Goal: Information Seeking & Learning: Learn about a topic

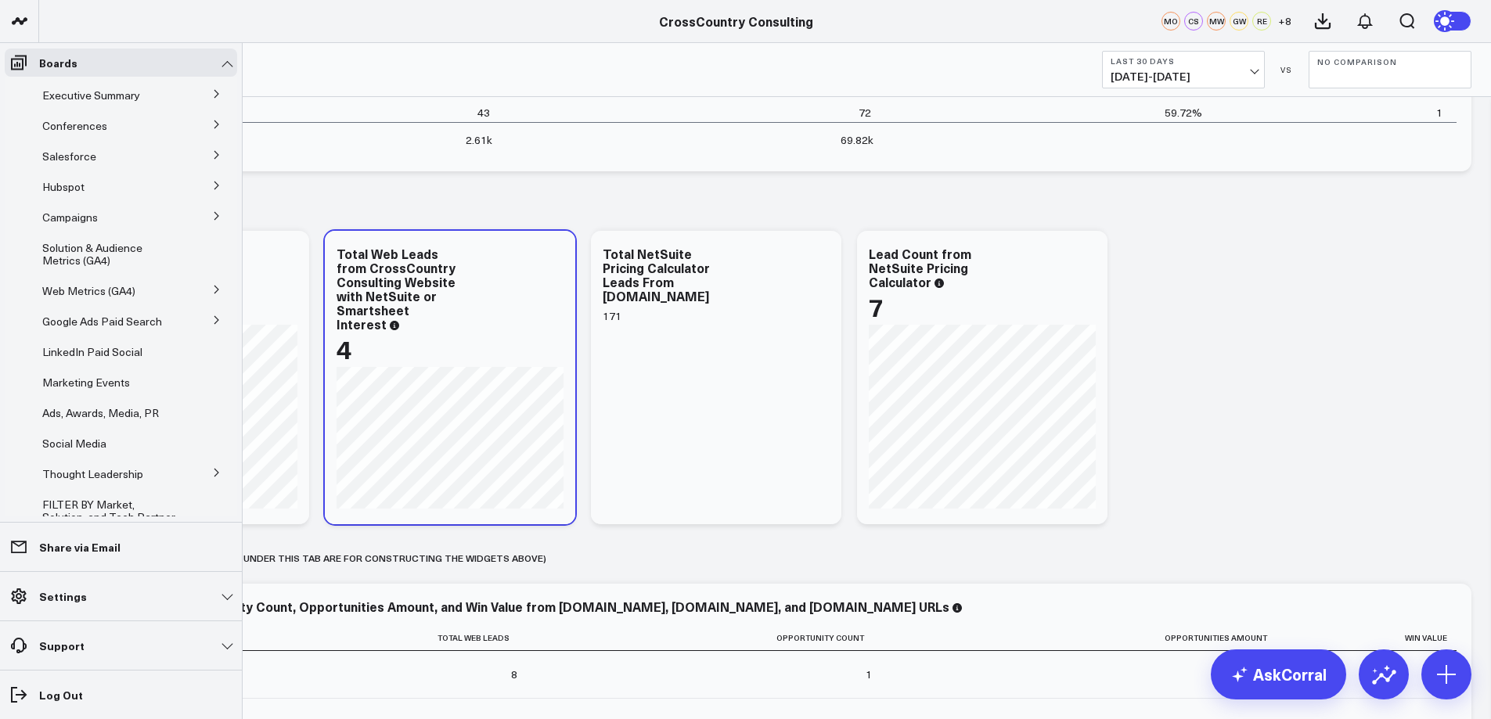
click at [214, 155] on icon at bounding box center [216, 155] width 4 height 8
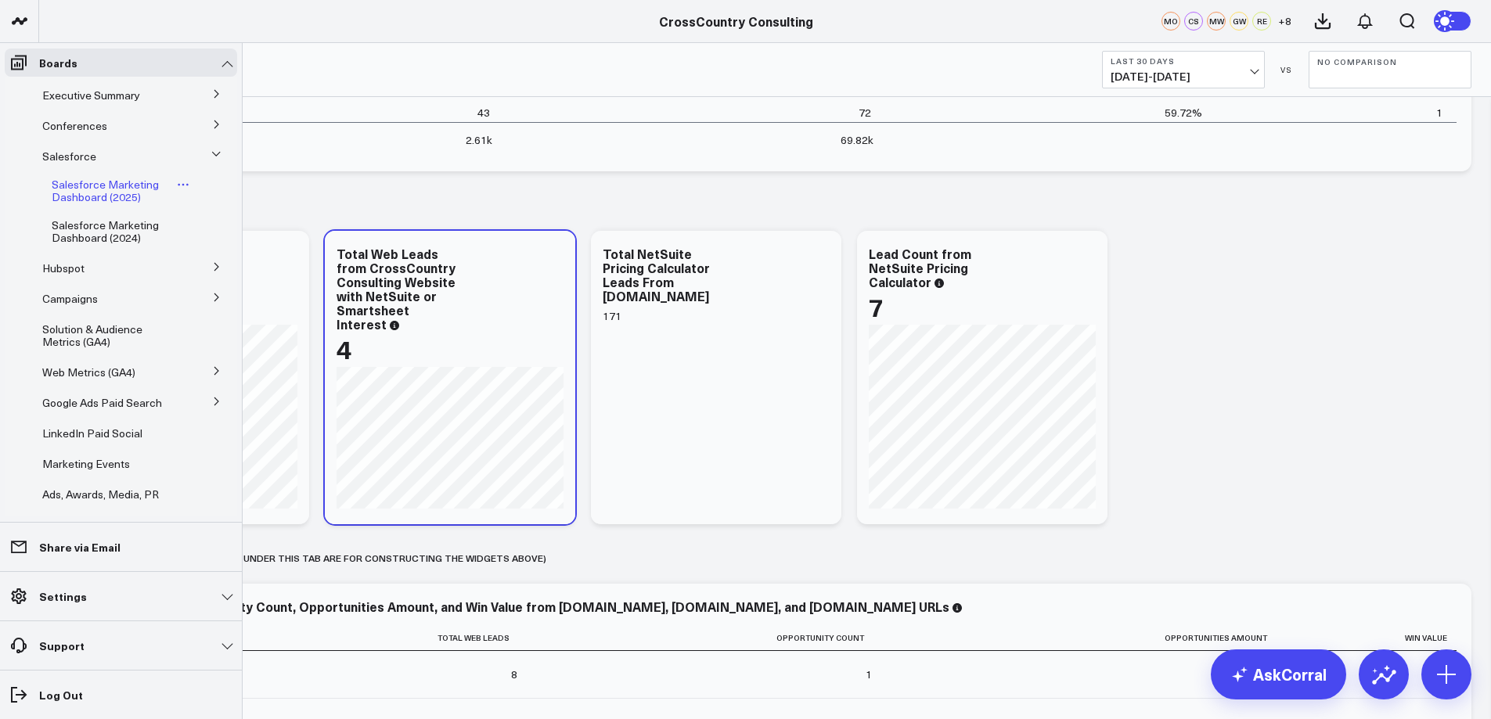
click at [113, 198] on span "Salesforce Marketing Dashboard (2025)" at bounding box center [105, 190] width 107 height 27
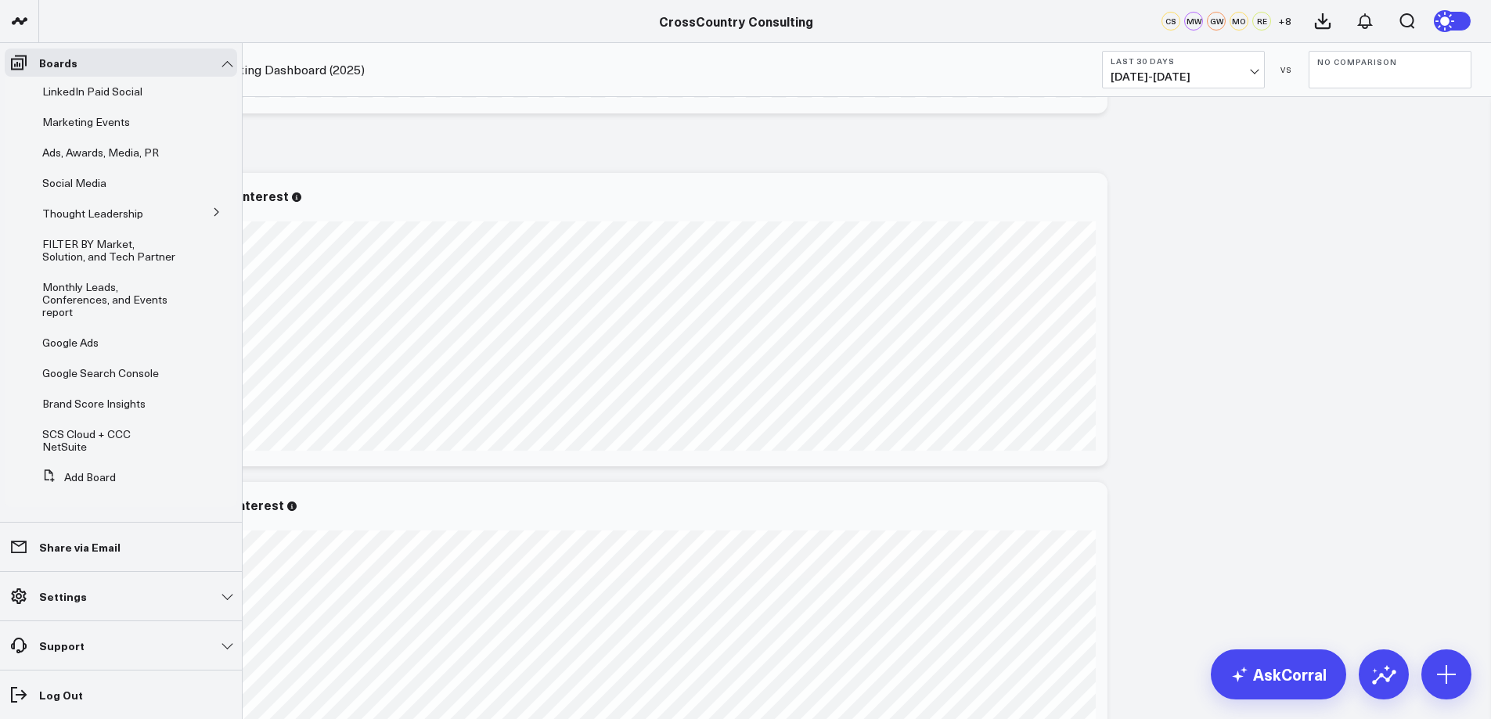
scroll to position [362, 0]
click at [101, 438] on span "SCS Cloud + CCC NetSuite" at bounding box center [86, 440] width 88 height 27
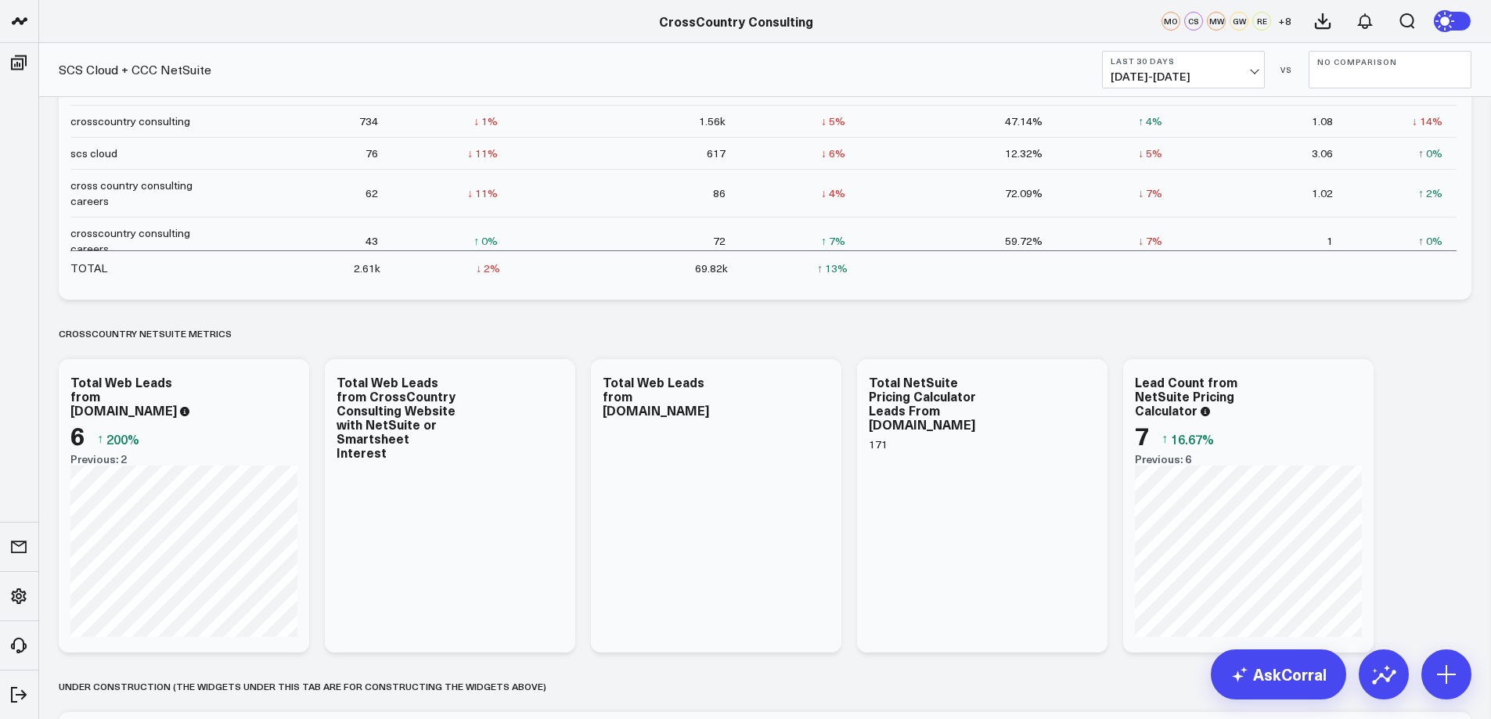
scroll to position [1993, 0]
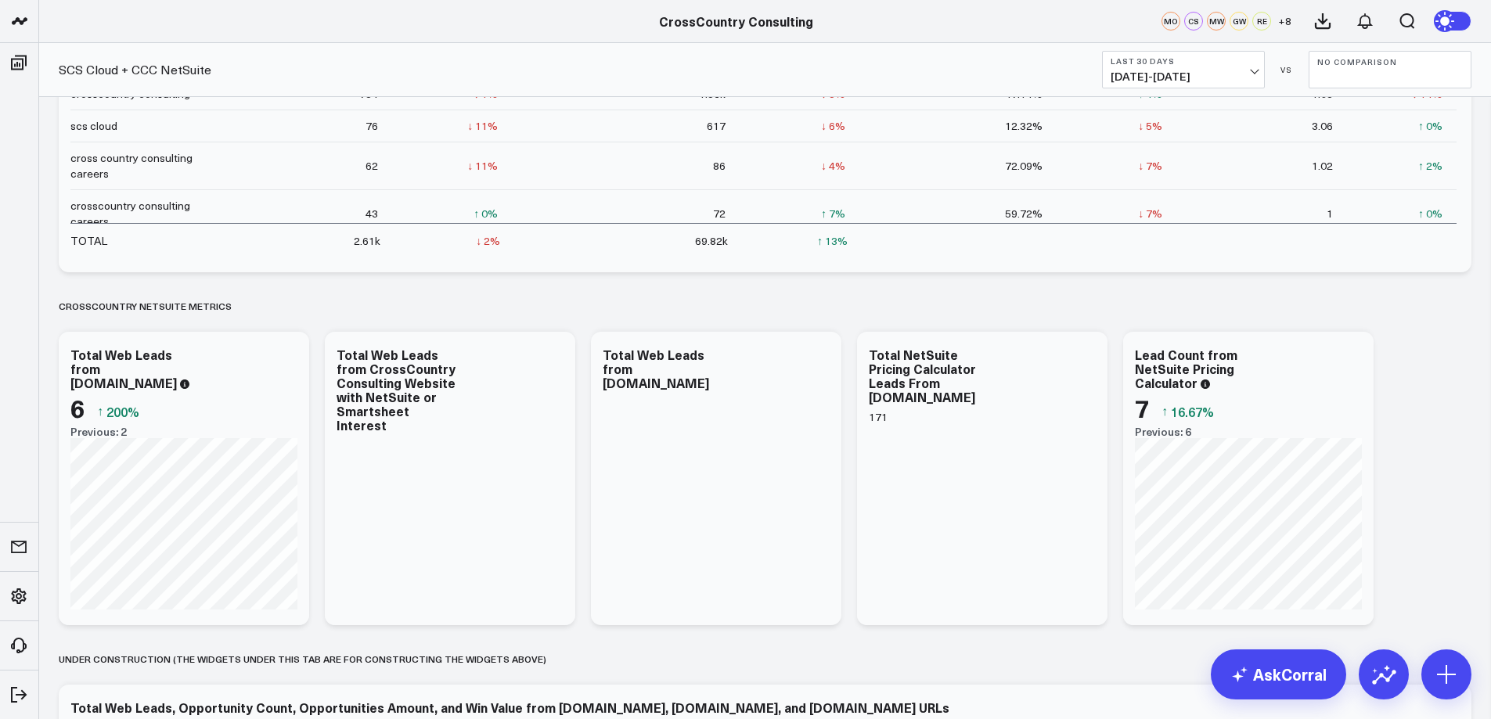
click at [1255, 70] on span "08/03/25 - 09/01/25" at bounding box center [1184, 76] width 146 height 13
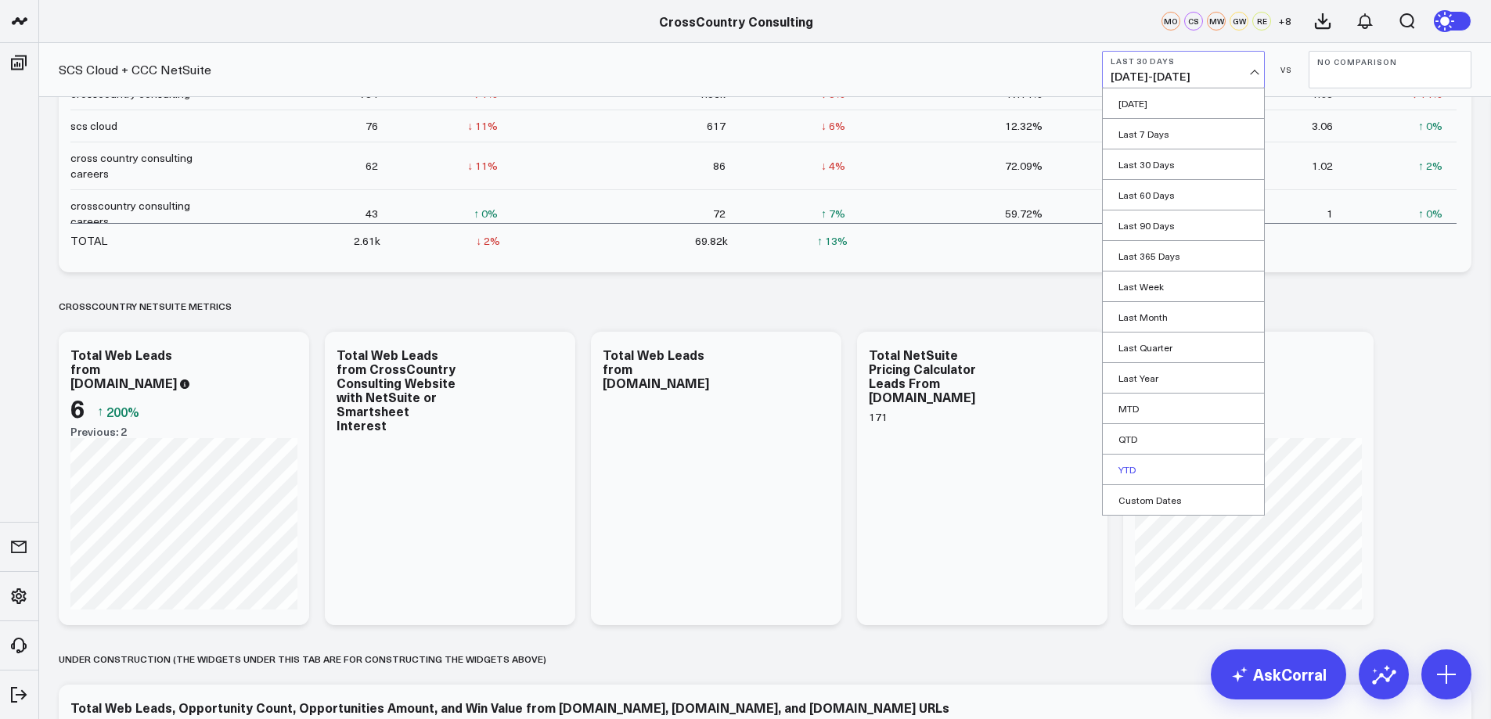
click at [1148, 465] on link "YTD" at bounding box center [1183, 470] width 161 height 30
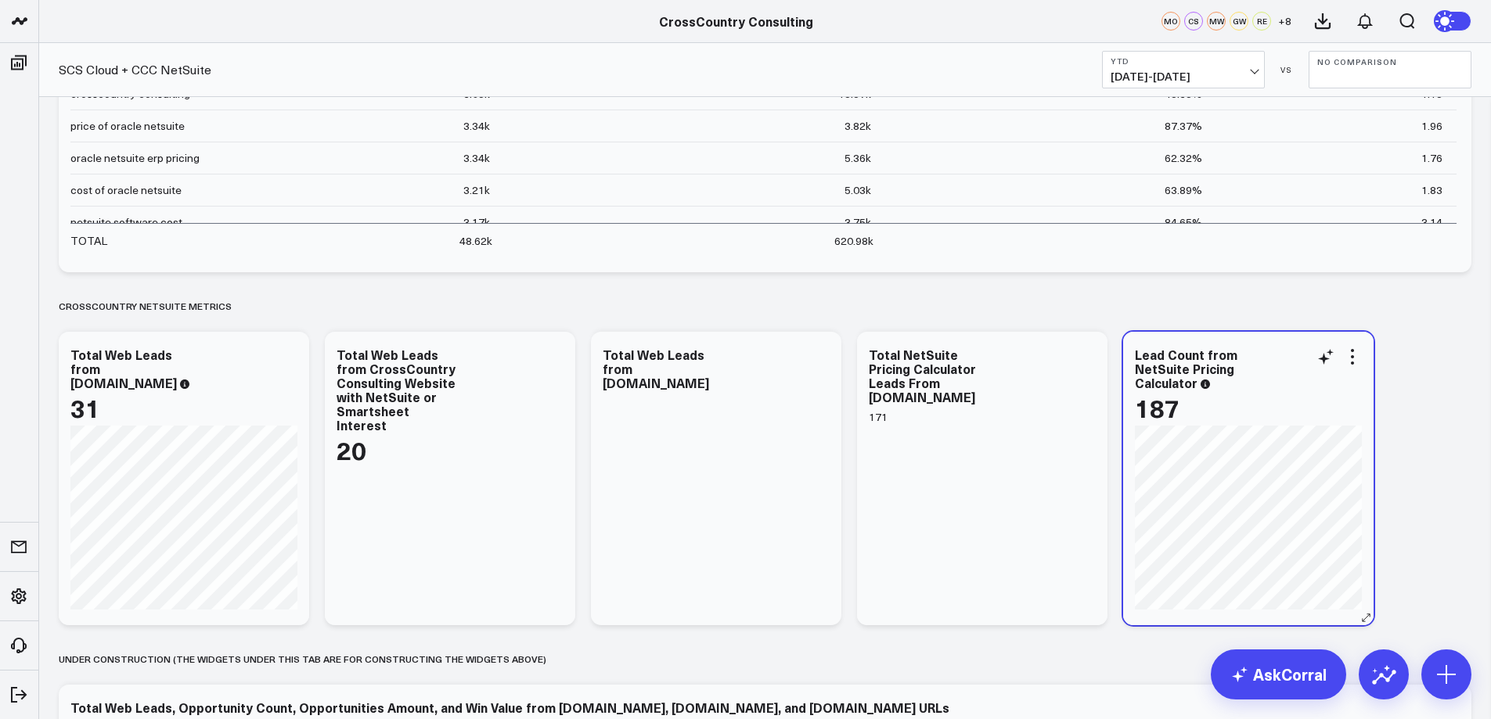
click at [1203, 392] on div "Lead Count from NetSuite Pricing Calculator 187" at bounding box center [1248, 386] width 227 height 78
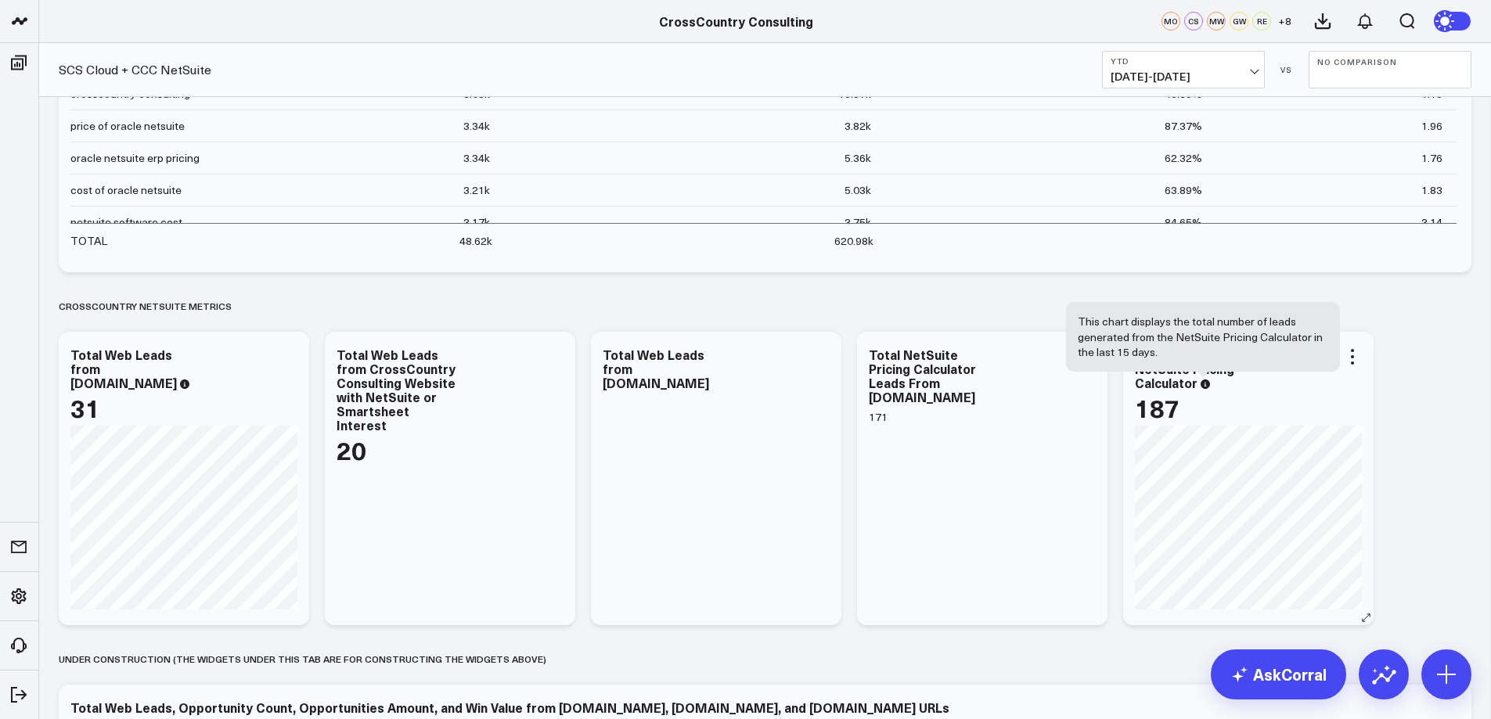
click at [1204, 387] on icon at bounding box center [1205, 384] width 9 height 9
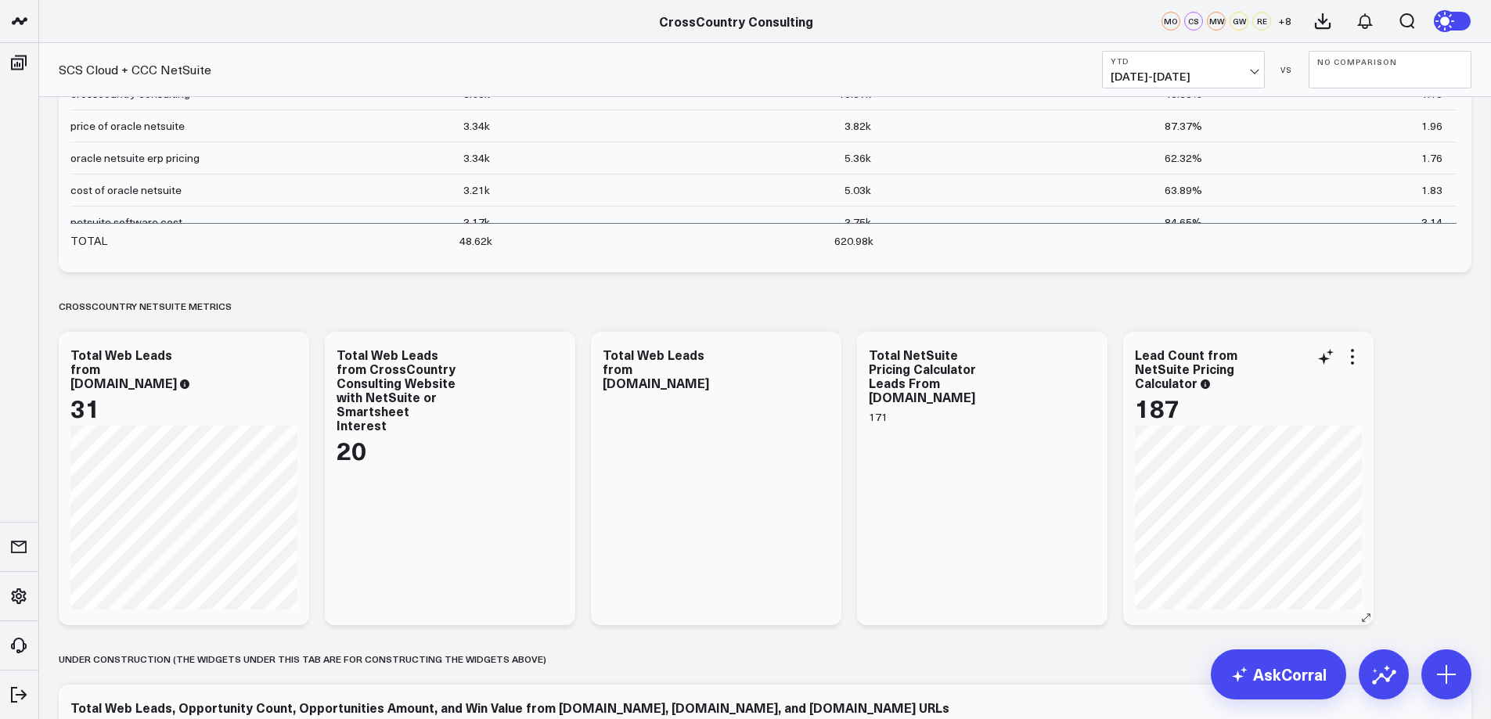
click at [1204, 387] on icon at bounding box center [1205, 384] width 9 height 9
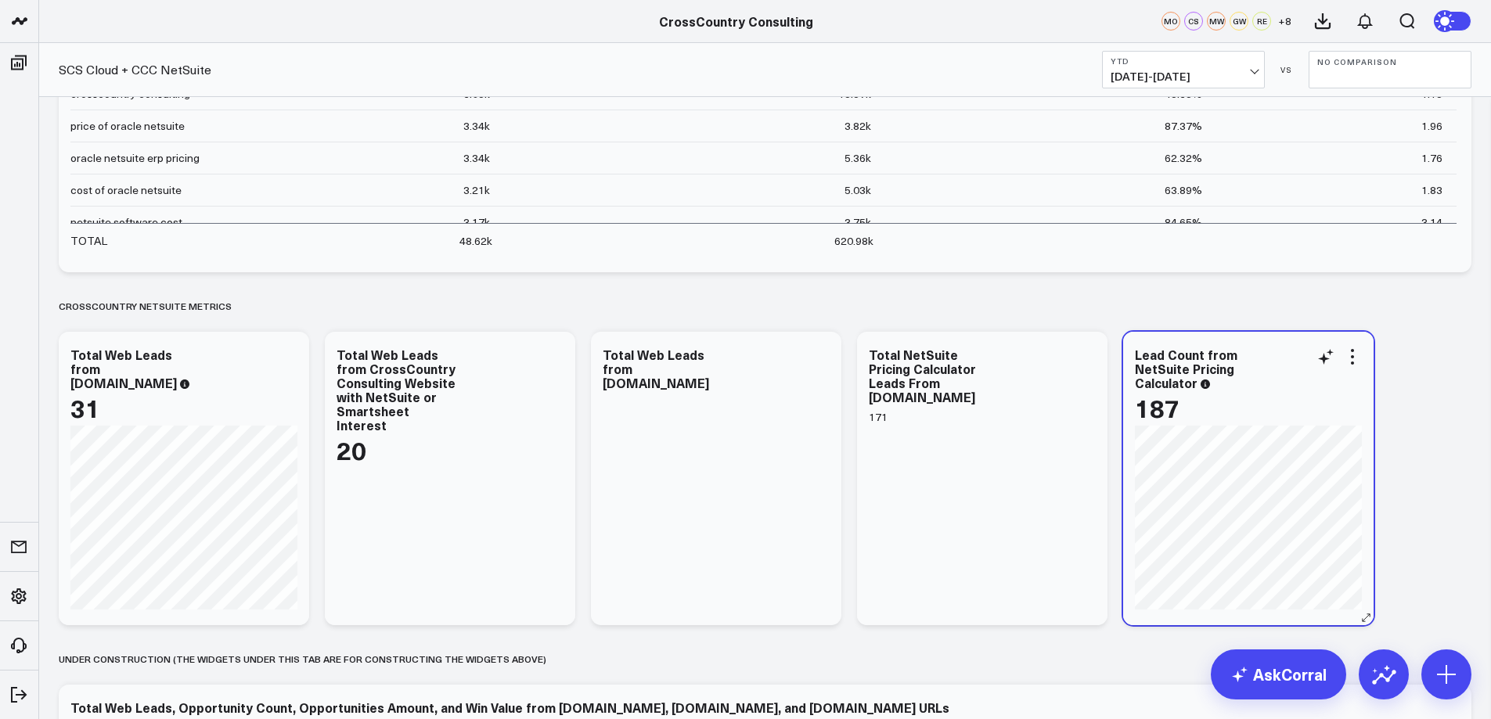
click at [1208, 391] on div "Lead Count from NetSuite Pricing Calculator 187" at bounding box center [1248, 386] width 227 height 78
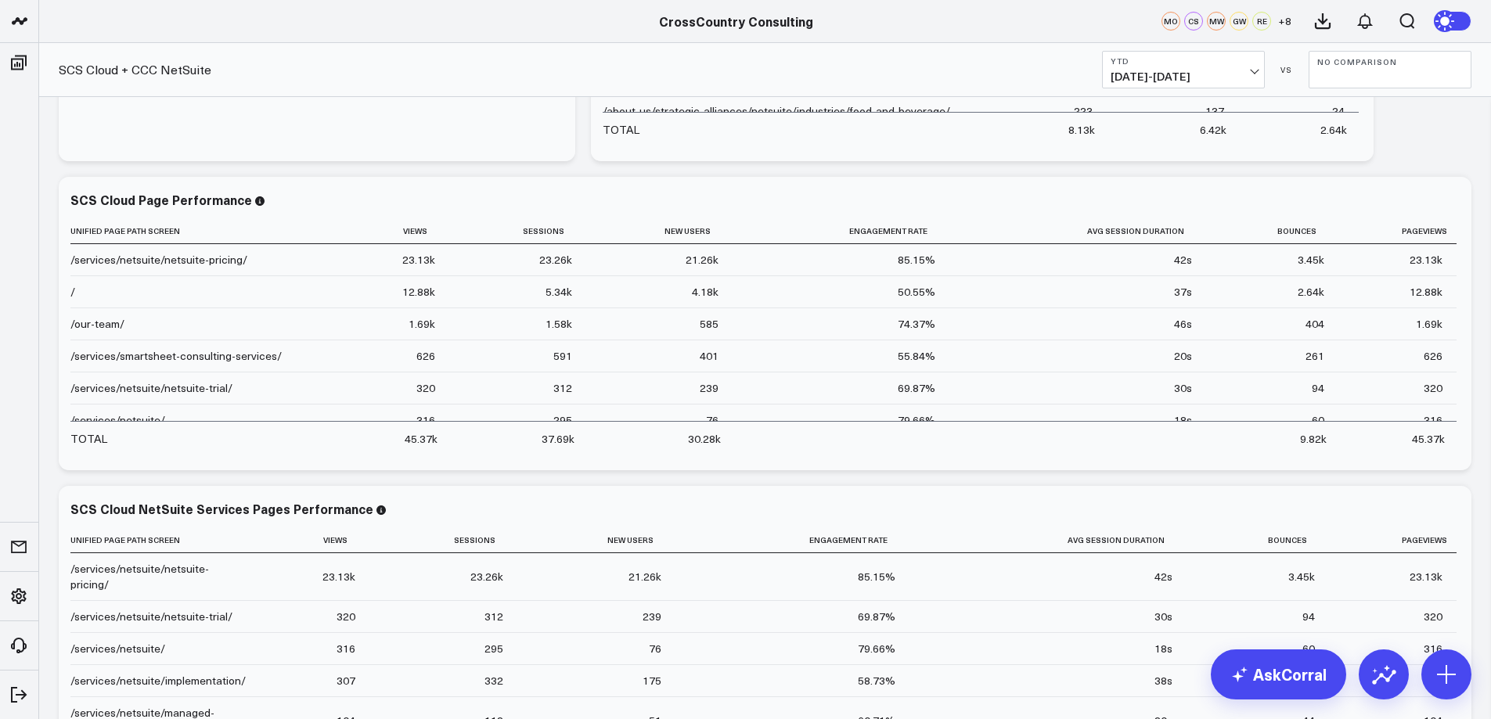
scroll to position [92, 0]
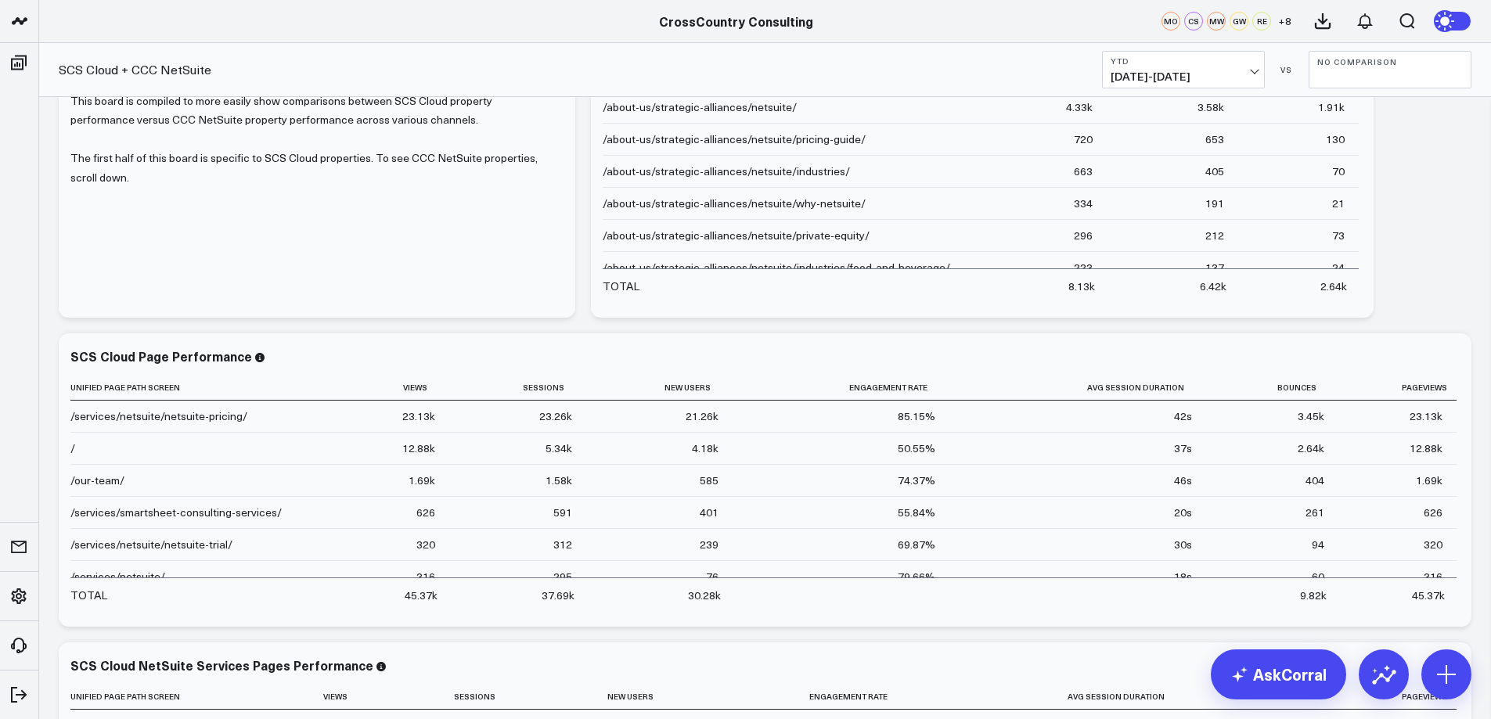
click at [1257, 73] on button "YTD [DATE] - [DATE]" at bounding box center [1183, 70] width 163 height 38
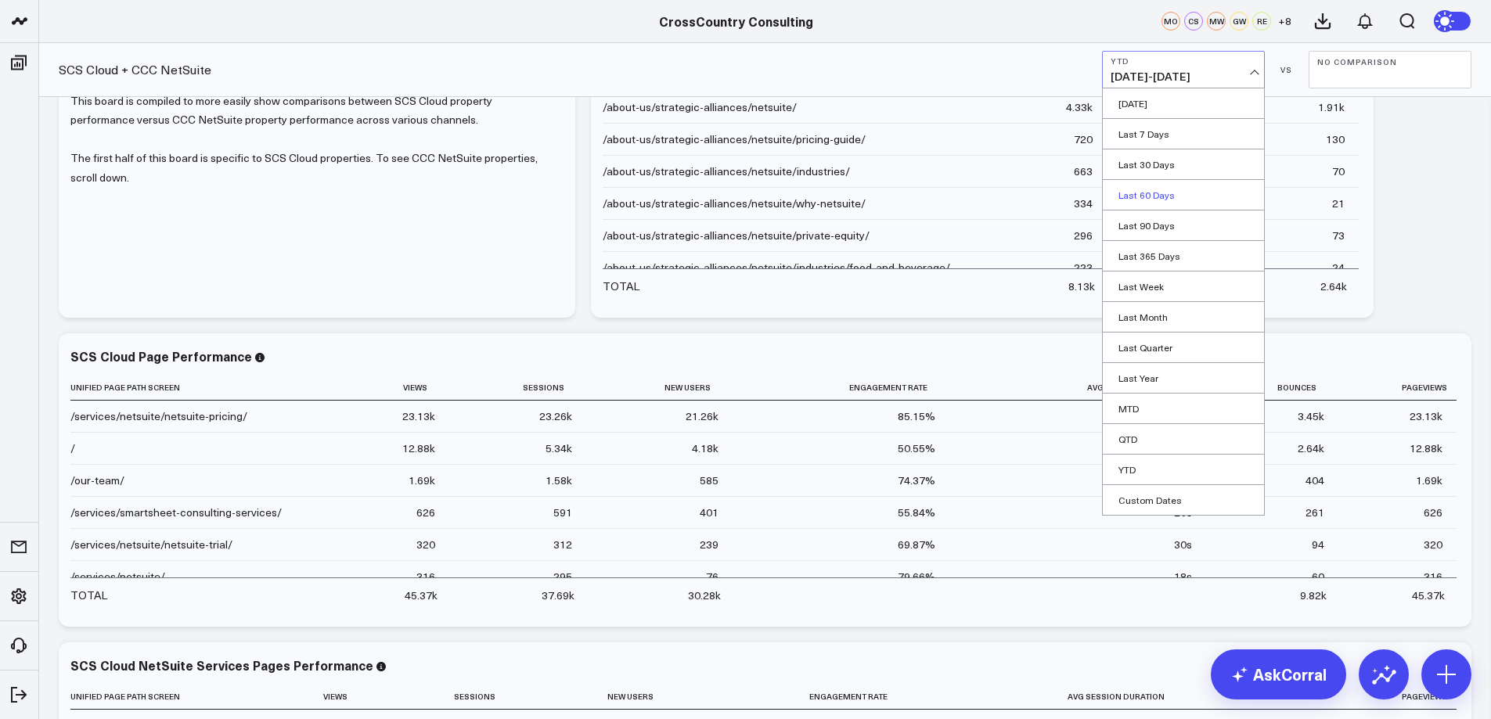
click at [1152, 195] on link "Last 60 Days" at bounding box center [1183, 195] width 161 height 30
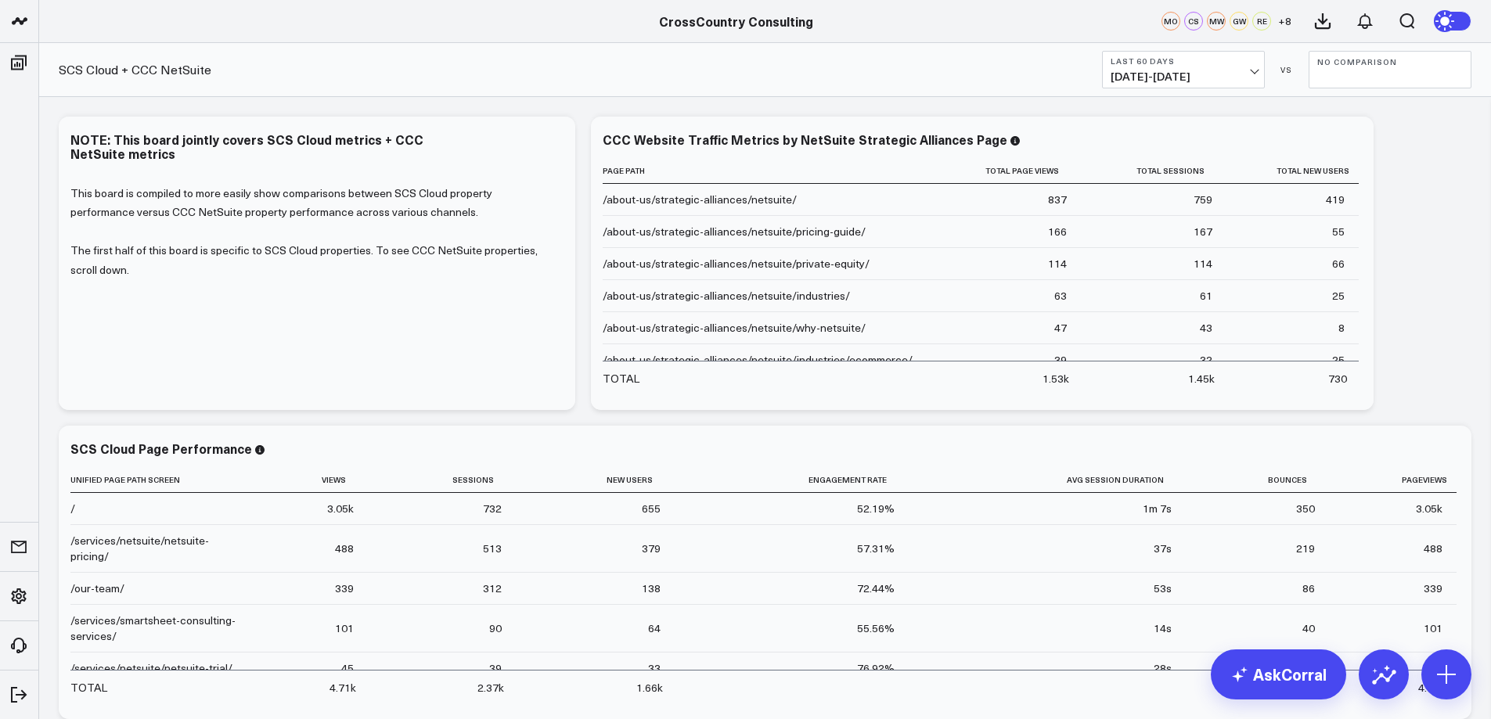
click at [1326, 65] on b "No Comparison" at bounding box center [1390, 61] width 146 height 9
click at [1338, 224] on link "Custom Dates" at bounding box center [1389, 226] width 161 height 30
select select "8"
select select "2025"
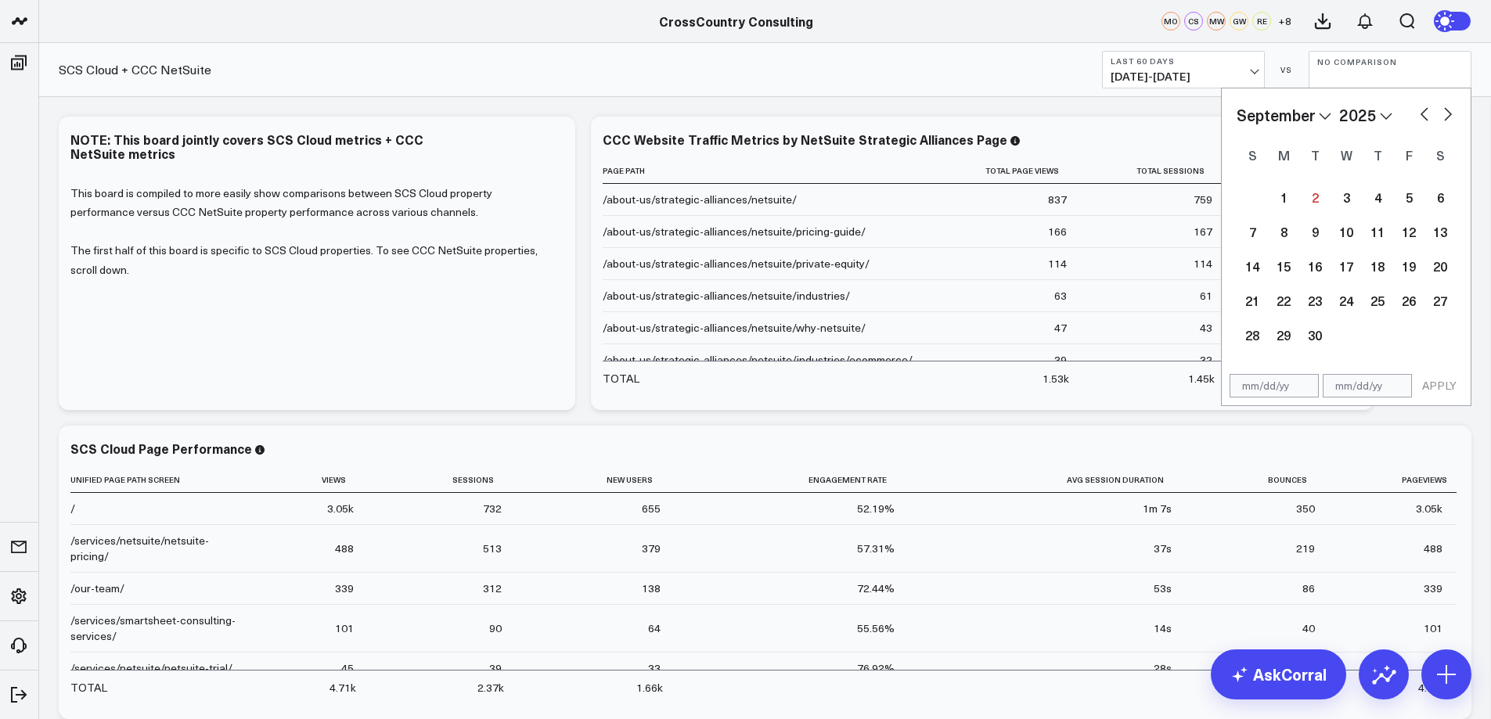
click at [1422, 113] on button "button" at bounding box center [1425, 112] width 16 height 19
select select "7"
select select "2025"
click at [1422, 113] on button "button" at bounding box center [1425, 112] width 16 height 19
select select "6"
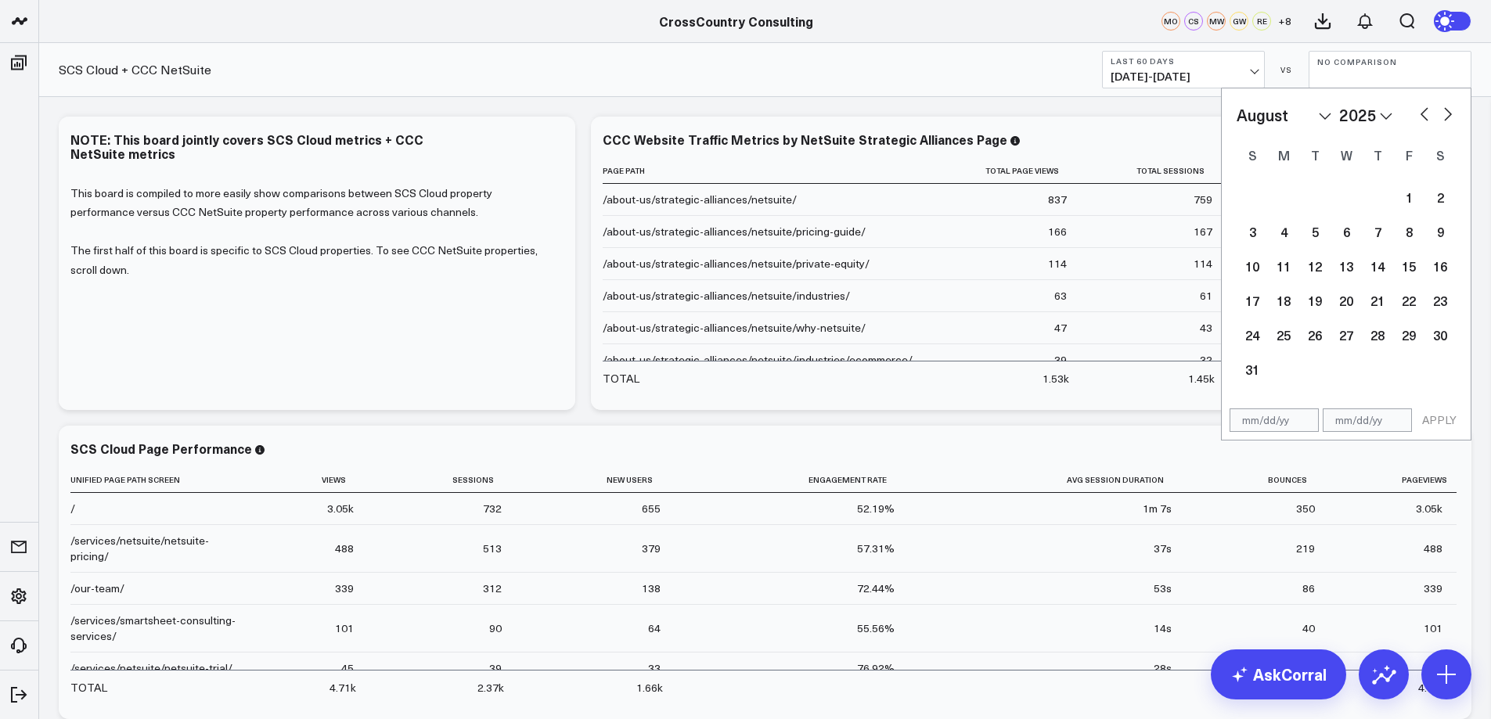
select select "2025"
click at [1422, 113] on button "button" at bounding box center [1425, 112] width 16 height 19
select select "5"
select select "2025"
click at [1422, 113] on button "button" at bounding box center [1425, 112] width 16 height 19
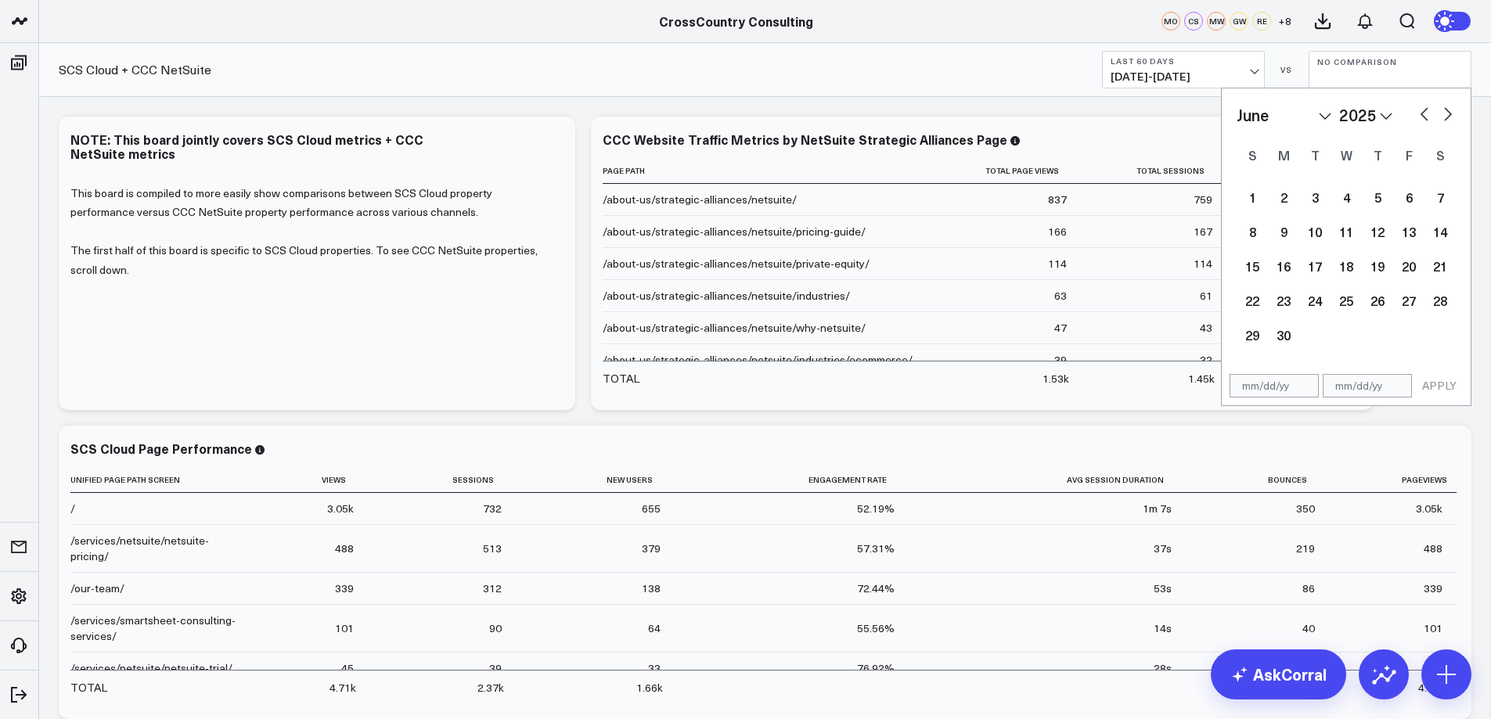
select select "4"
select select "2025"
click at [1422, 113] on button "button" at bounding box center [1425, 112] width 16 height 19
select select "3"
select select "2025"
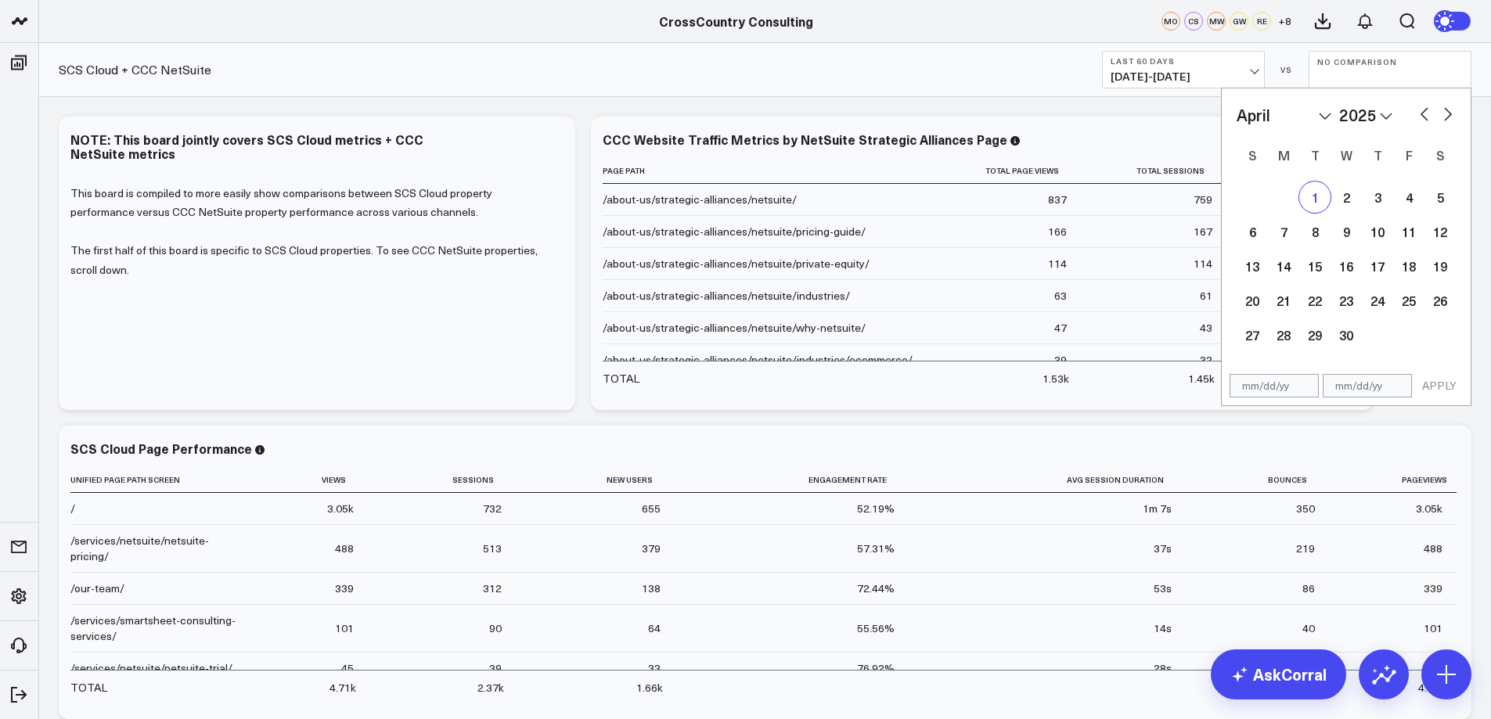
click at [1314, 198] on div "1" at bounding box center [1314, 197] width 31 height 31
type input "[DATE]"
select select "3"
select select "2025"
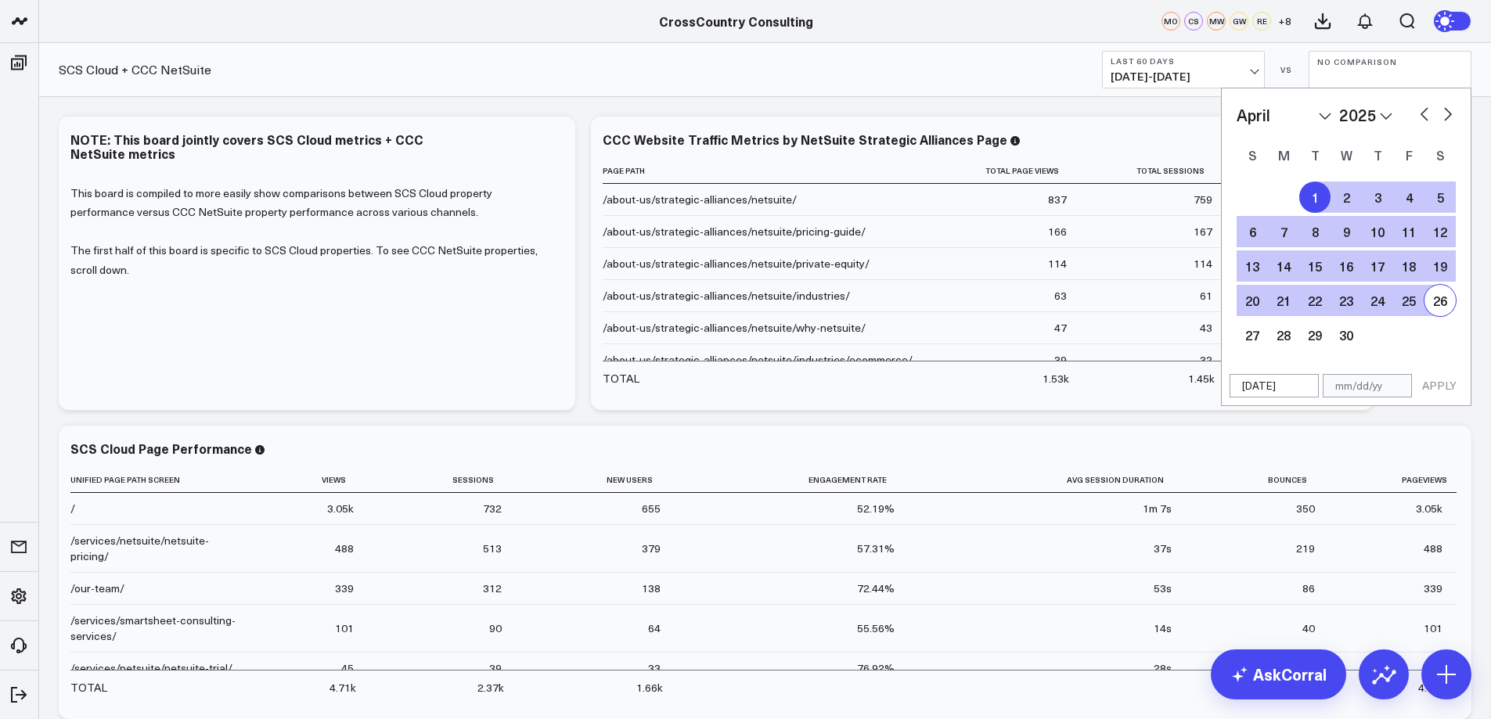
click at [1445, 111] on button "button" at bounding box center [1448, 112] width 16 height 19
select select "4"
select select "2025"
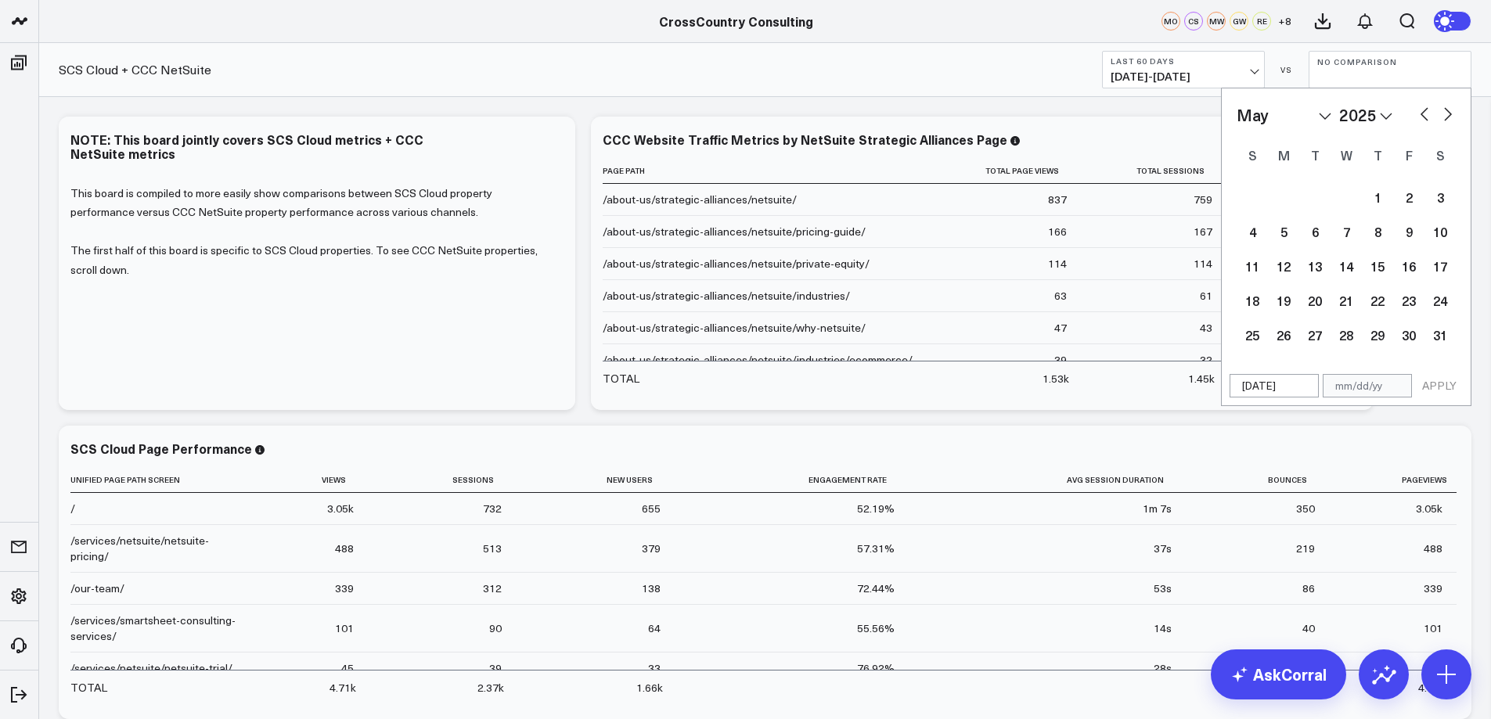
click at [1445, 111] on button "button" at bounding box center [1448, 112] width 16 height 19
select select "5"
select select "2025"
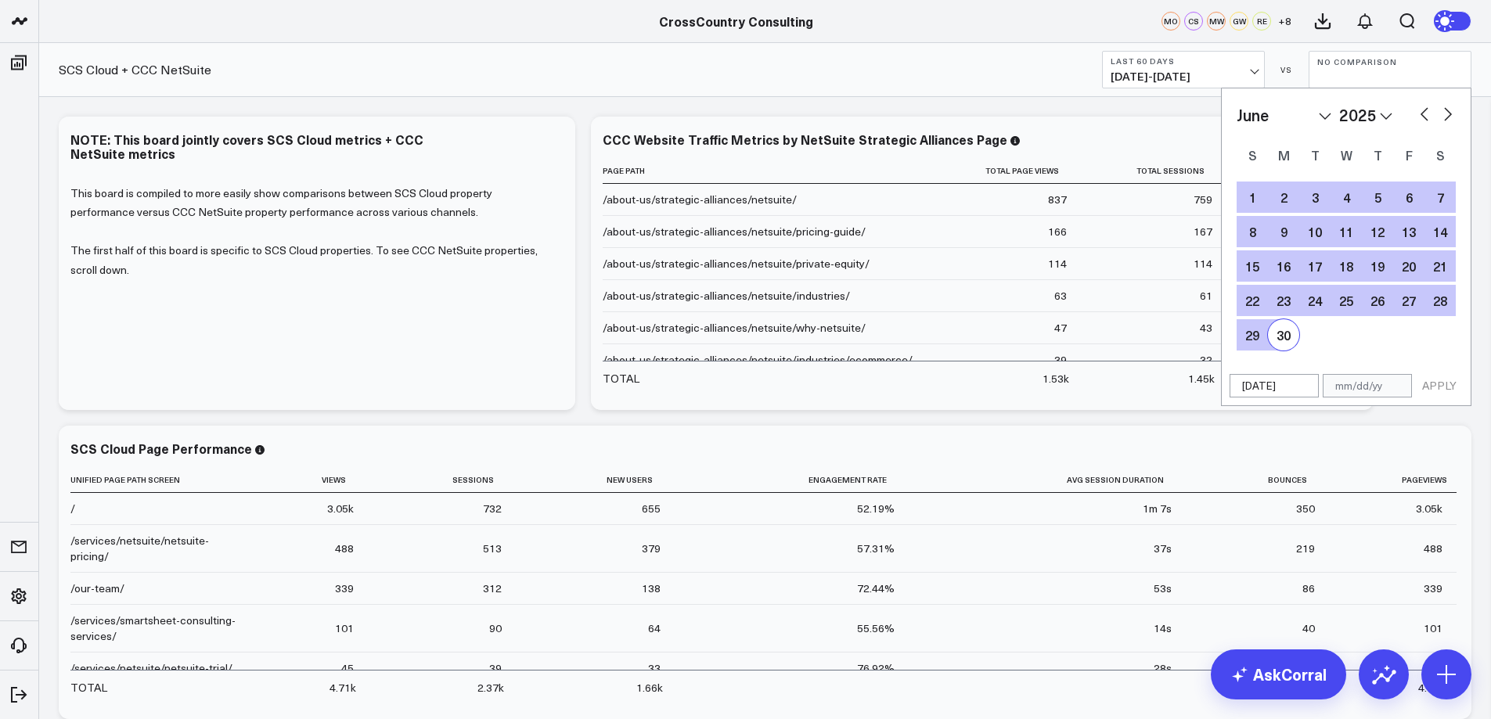
click at [1281, 336] on div "30" at bounding box center [1283, 334] width 31 height 31
type input "[DATE]"
select select "5"
select select "2025"
click at [1432, 380] on button "APPLY" at bounding box center [1439, 385] width 47 height 23
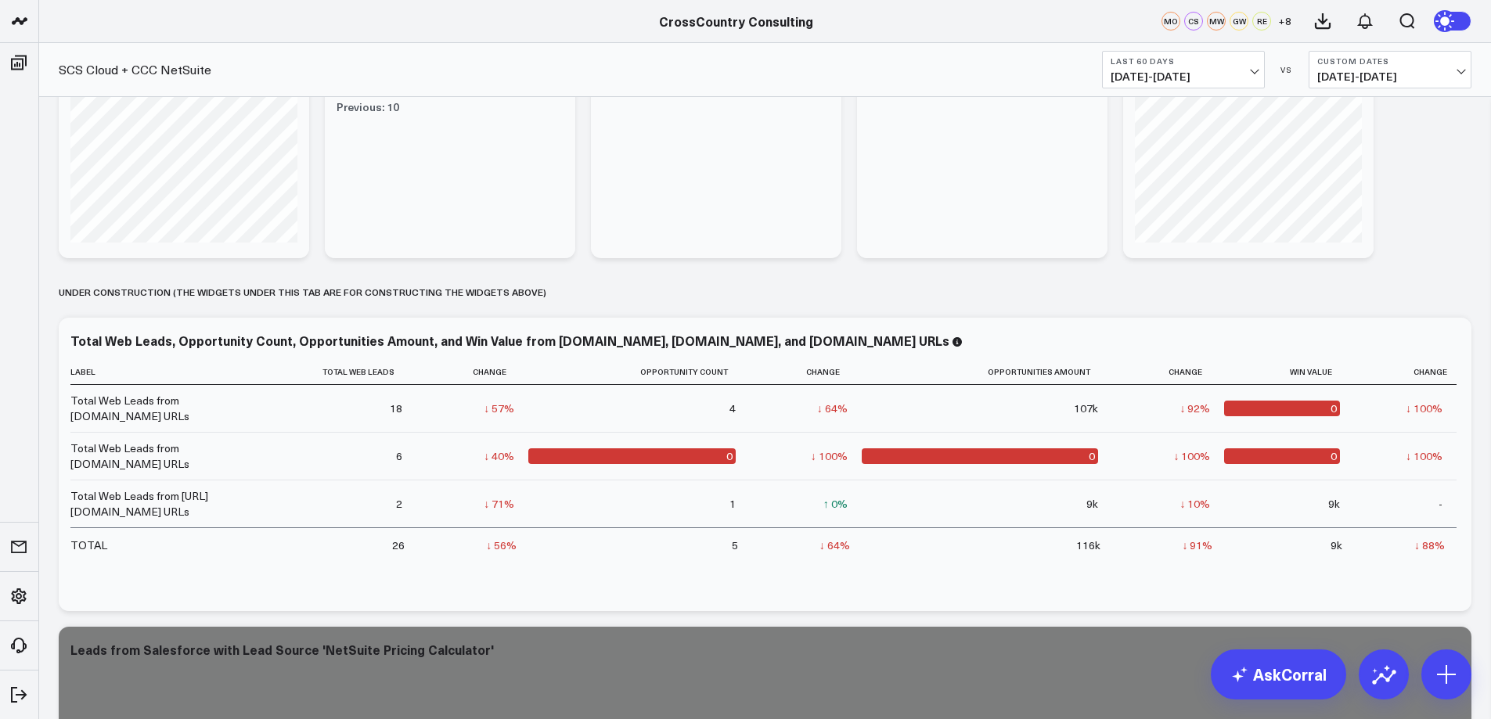
scroll to position [2367, 0]
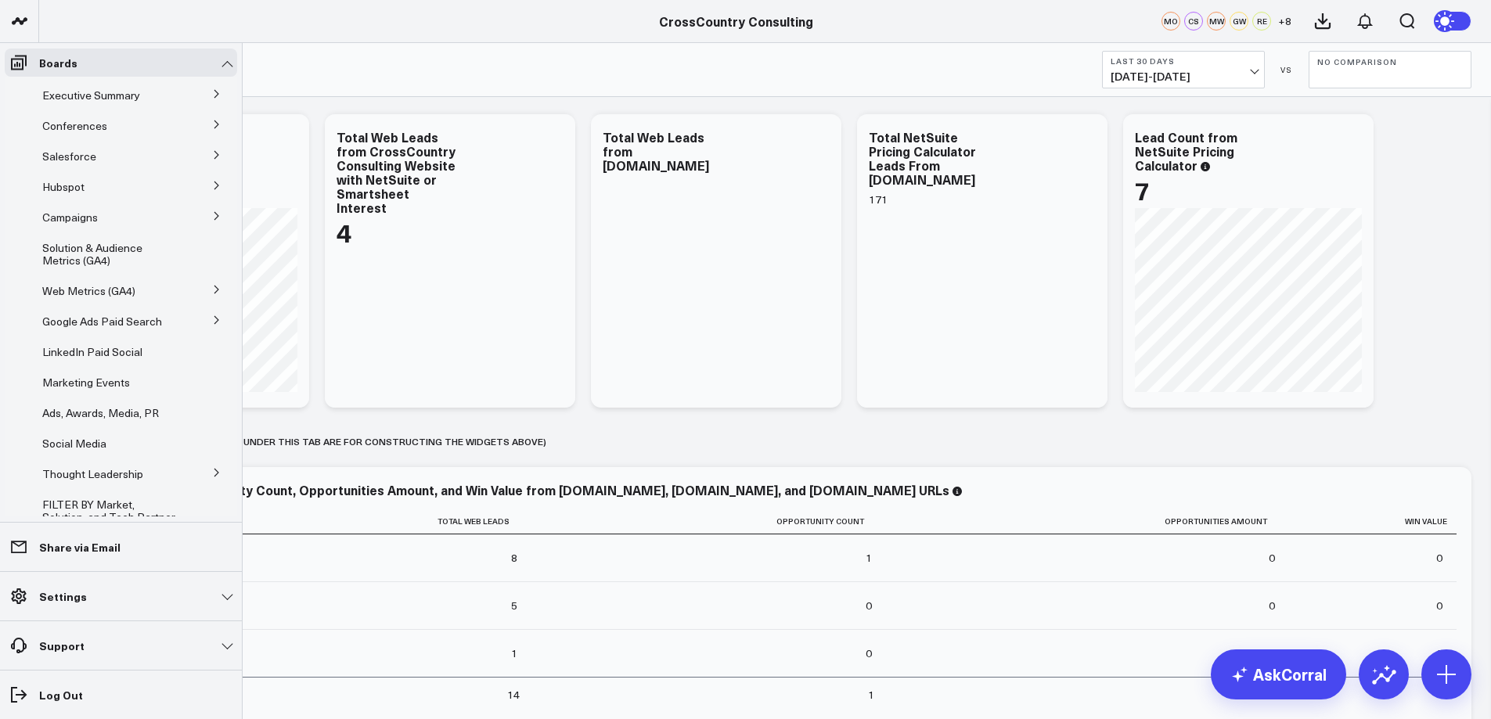
click at [212, 155] on icon at bounding box center [216, 154] width 9 height 9
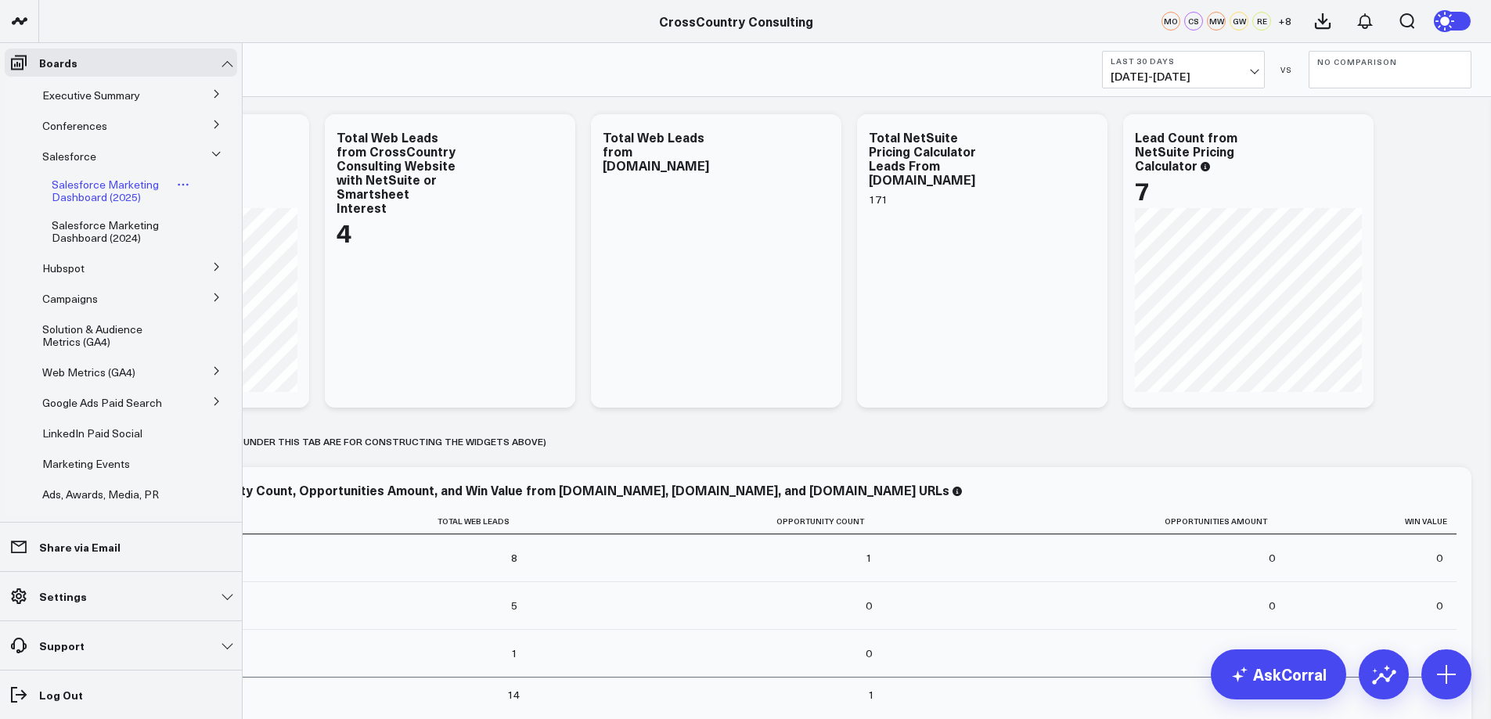
click at [102, 191] on span "Salesforce Marketing Dashboard (2025)" at bounding box center [105, 190] width 107 height 27
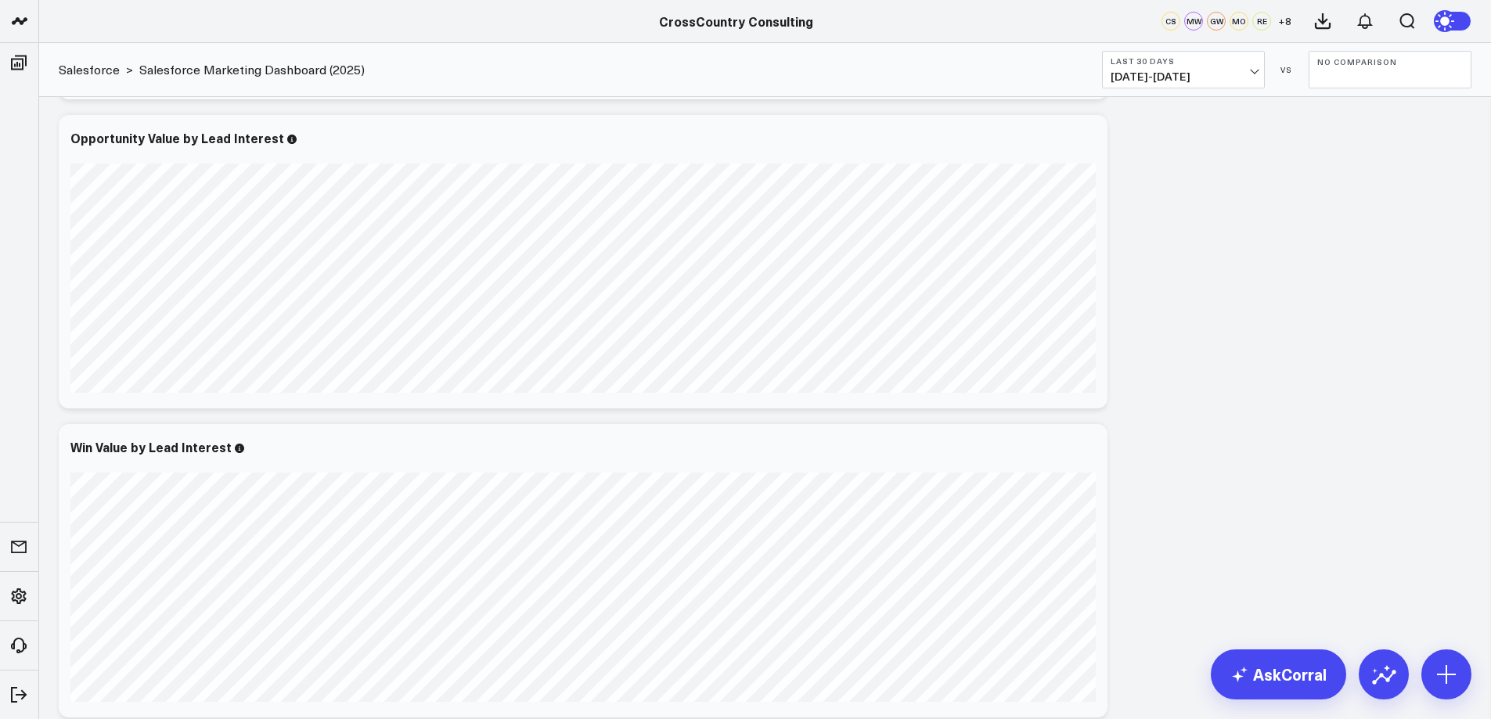
scroll to position [1877, 0]
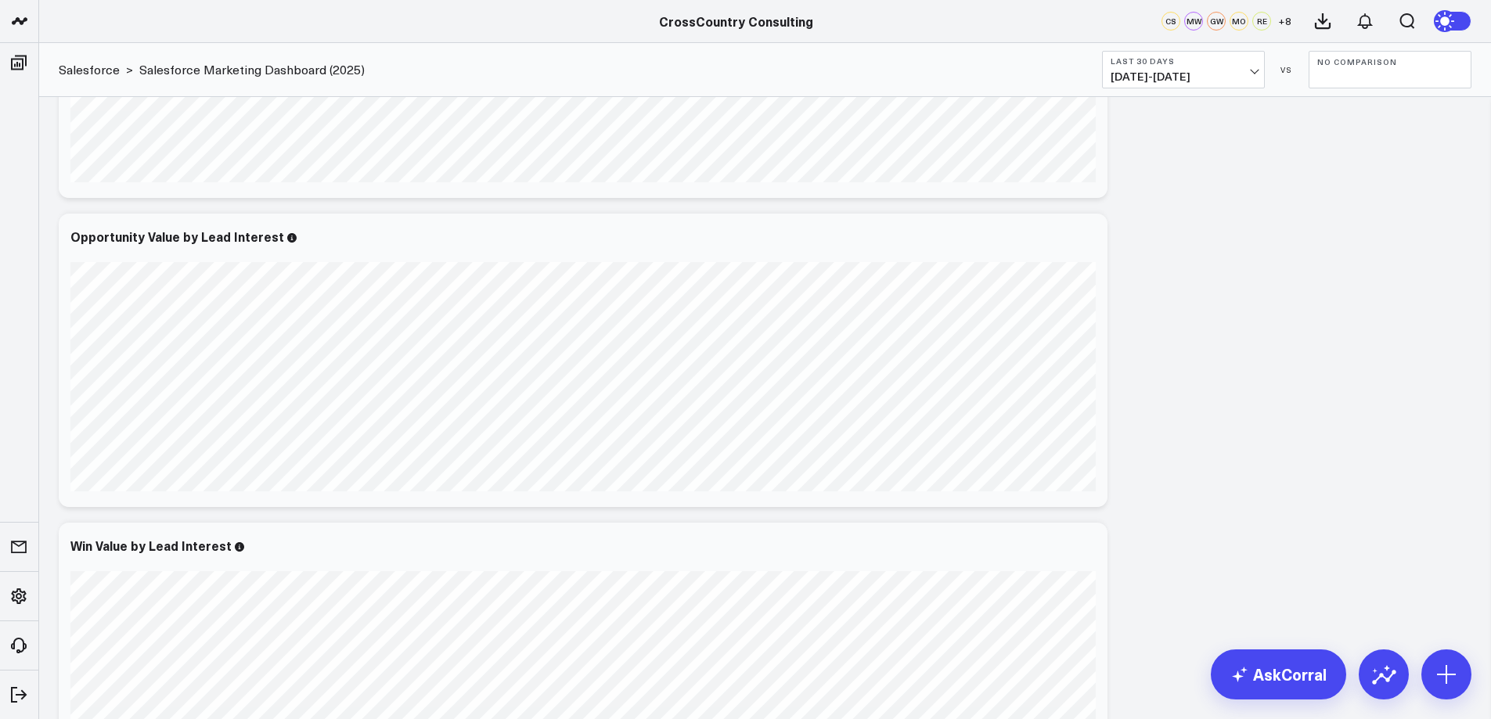
click at [1258, 67] on button "Last 30 Days [DATE] - [DATE]" at bounding box center [1183, 70] width 163 height 38
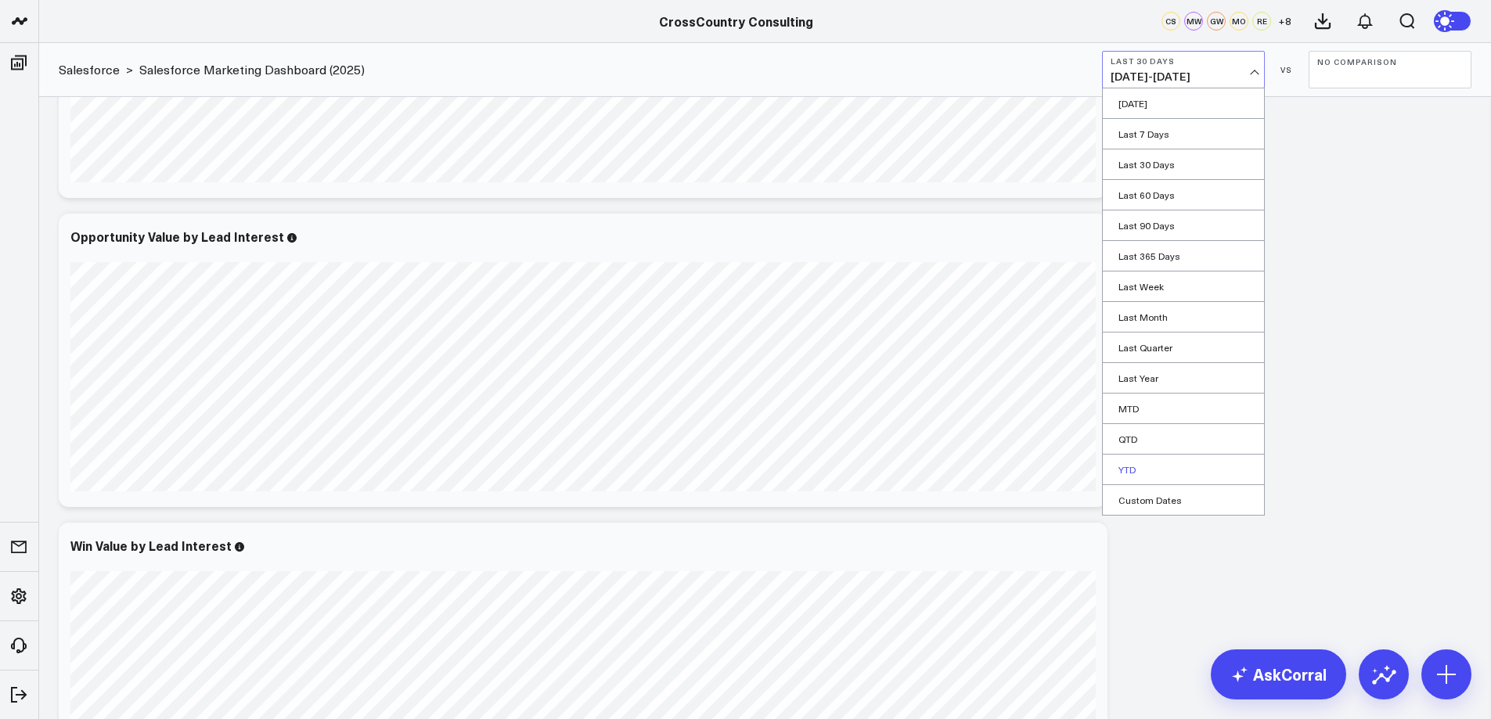
click at [1149, 464] on link "YTD" at bounding box center [1183, 470] width 161 height 30
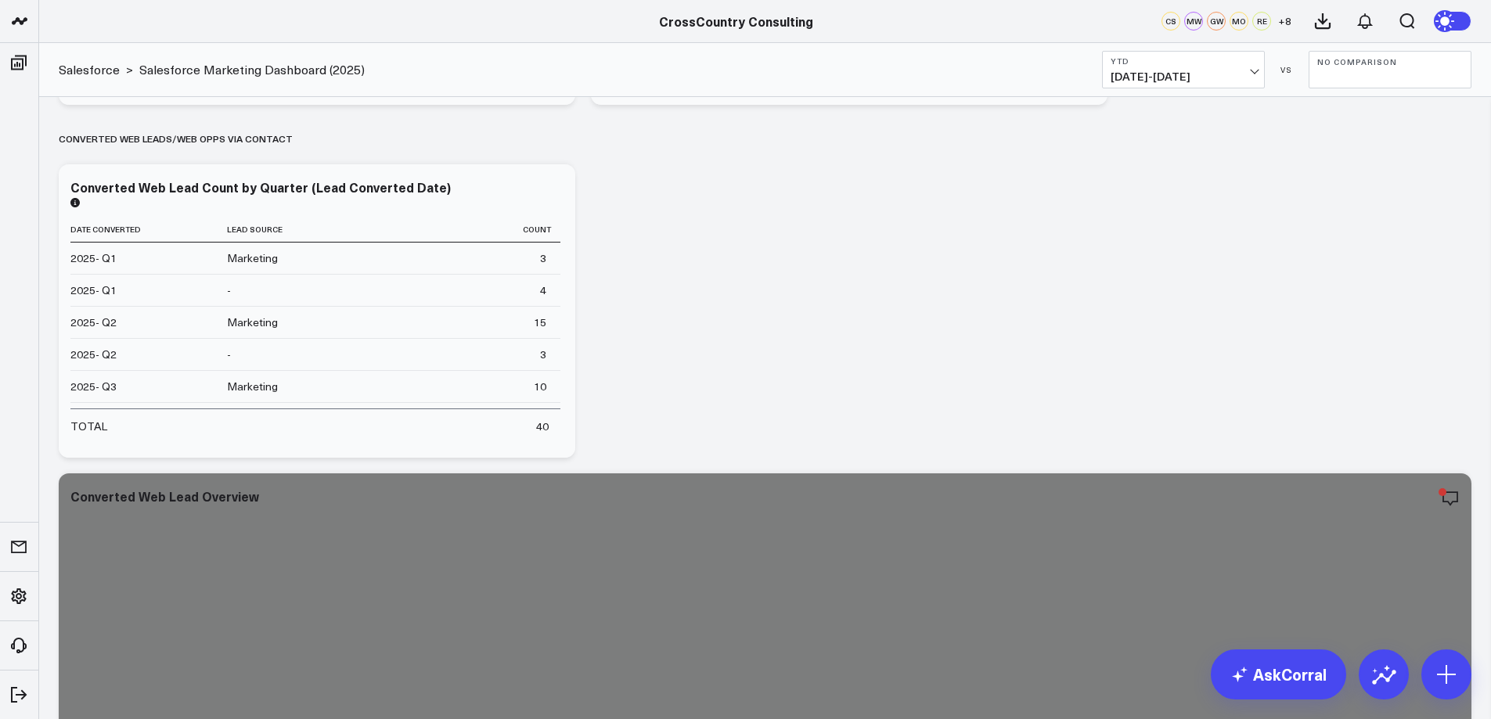
scroll to position [4814, 0]
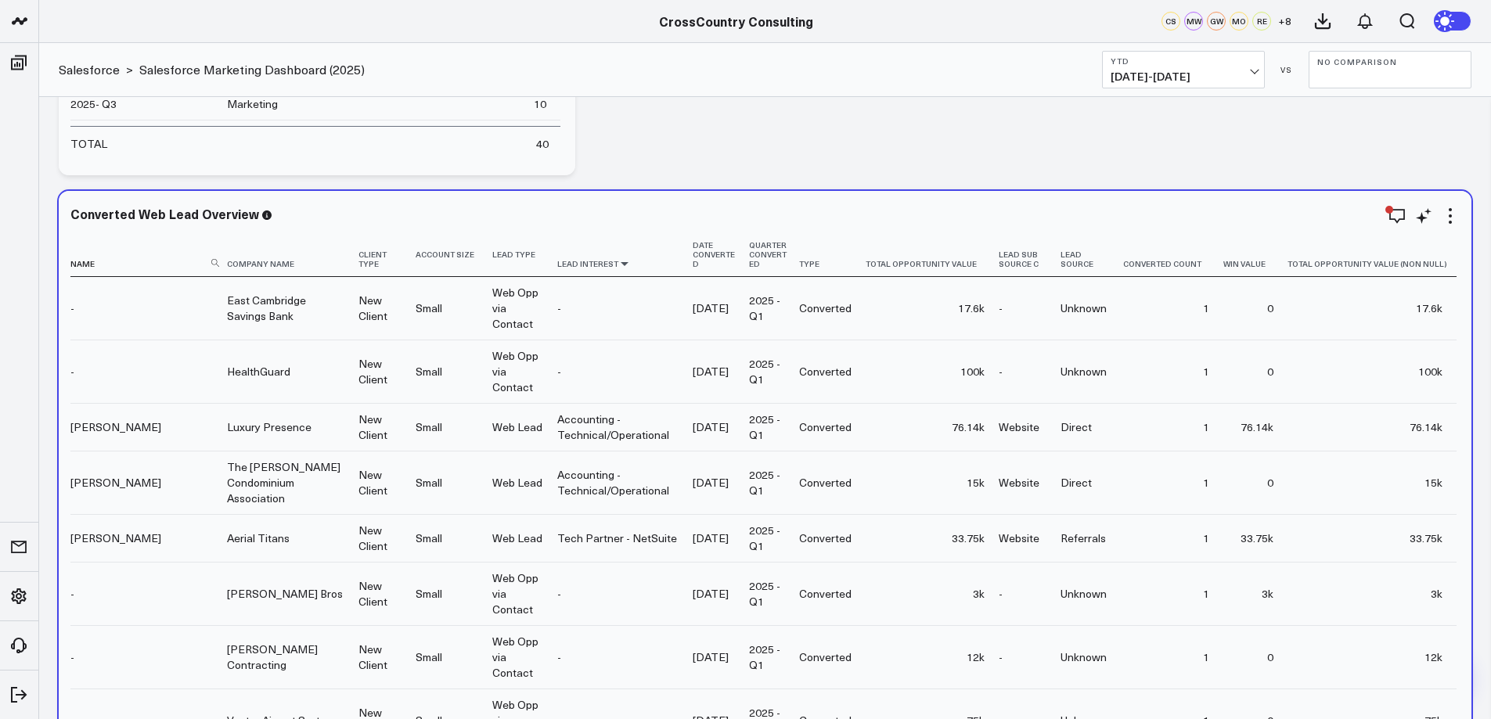
click at [631, 265] on icon at bounding box center [624, 263] width 13 height 9
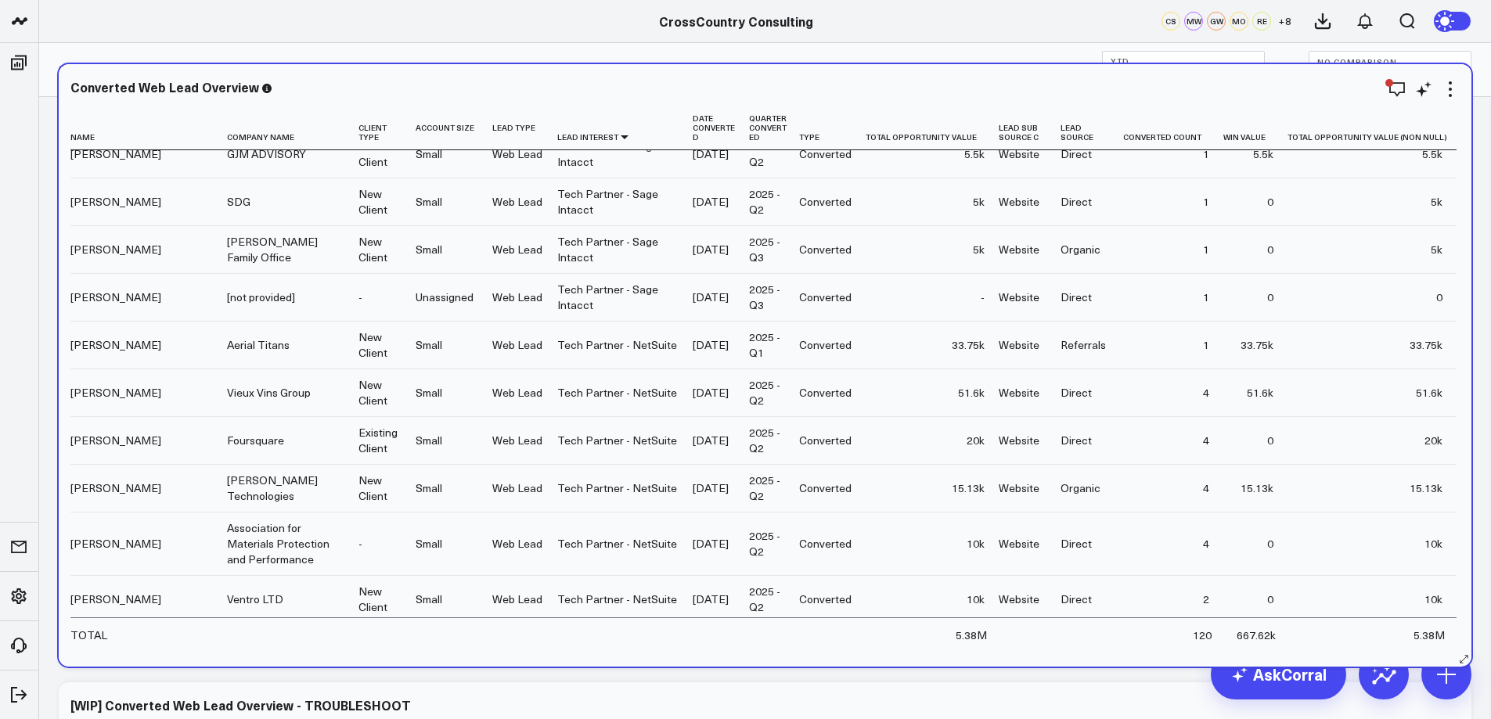
scroll to position [164, 0]
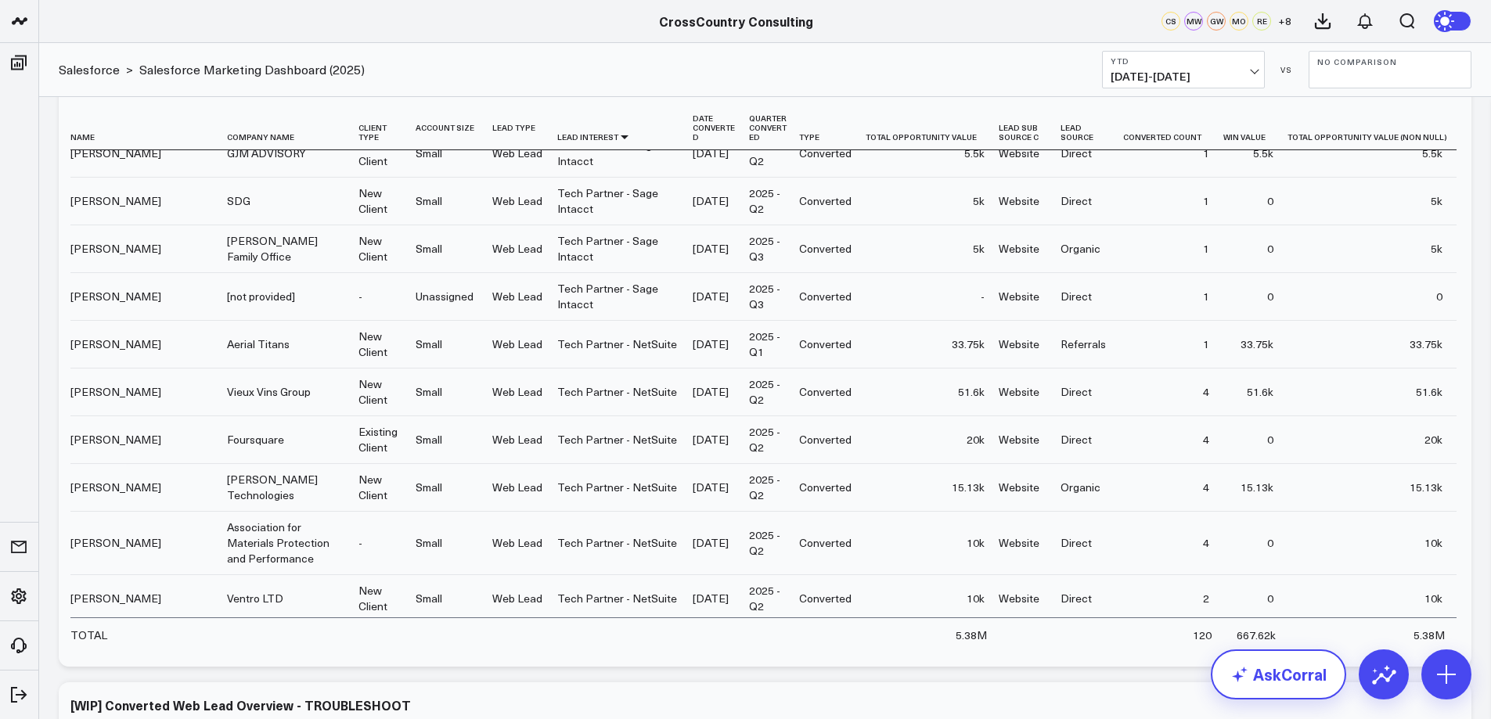
click at [1262, 669] on link "AskCorral" at bounding box center [1278, 675] width 135 height 50
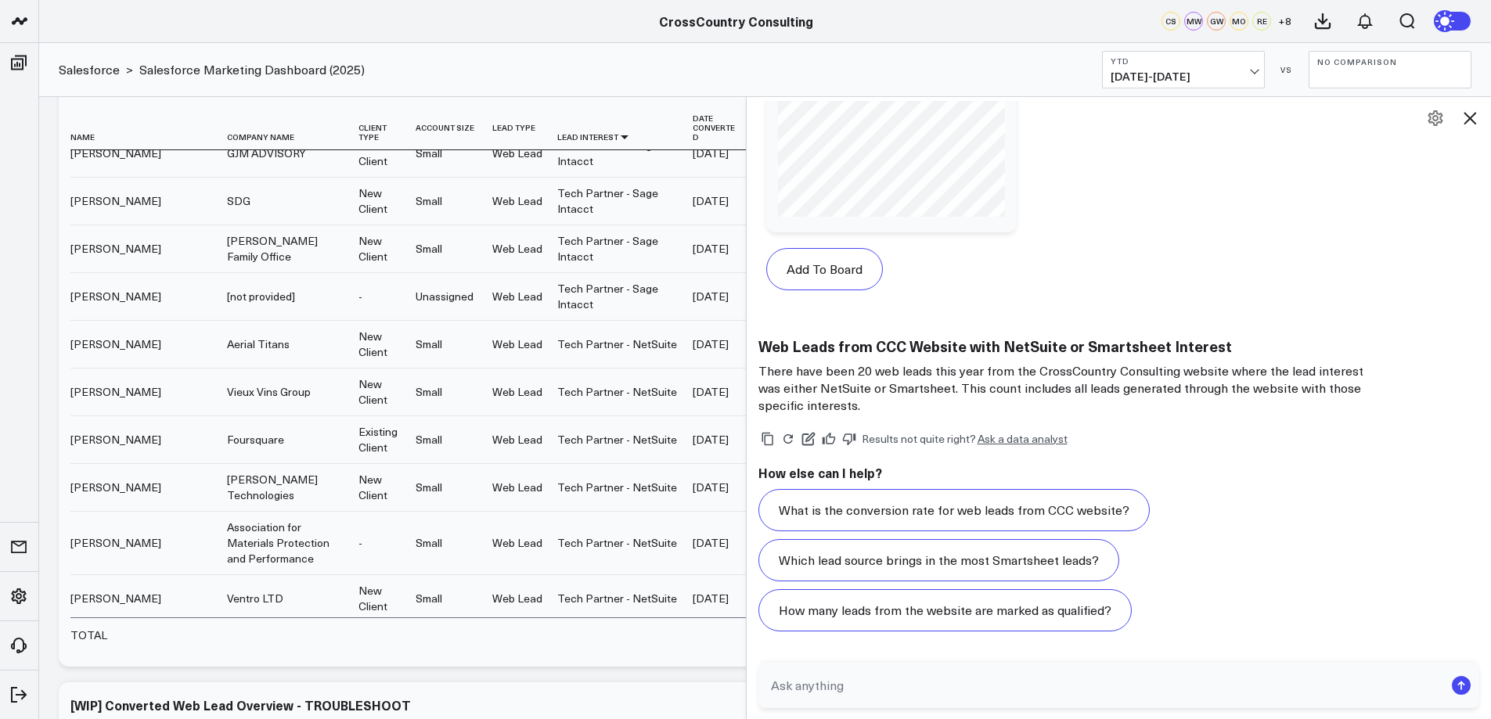
click at [904, 678] on textarea at bounding box center [1106, 685] width 678 height 28
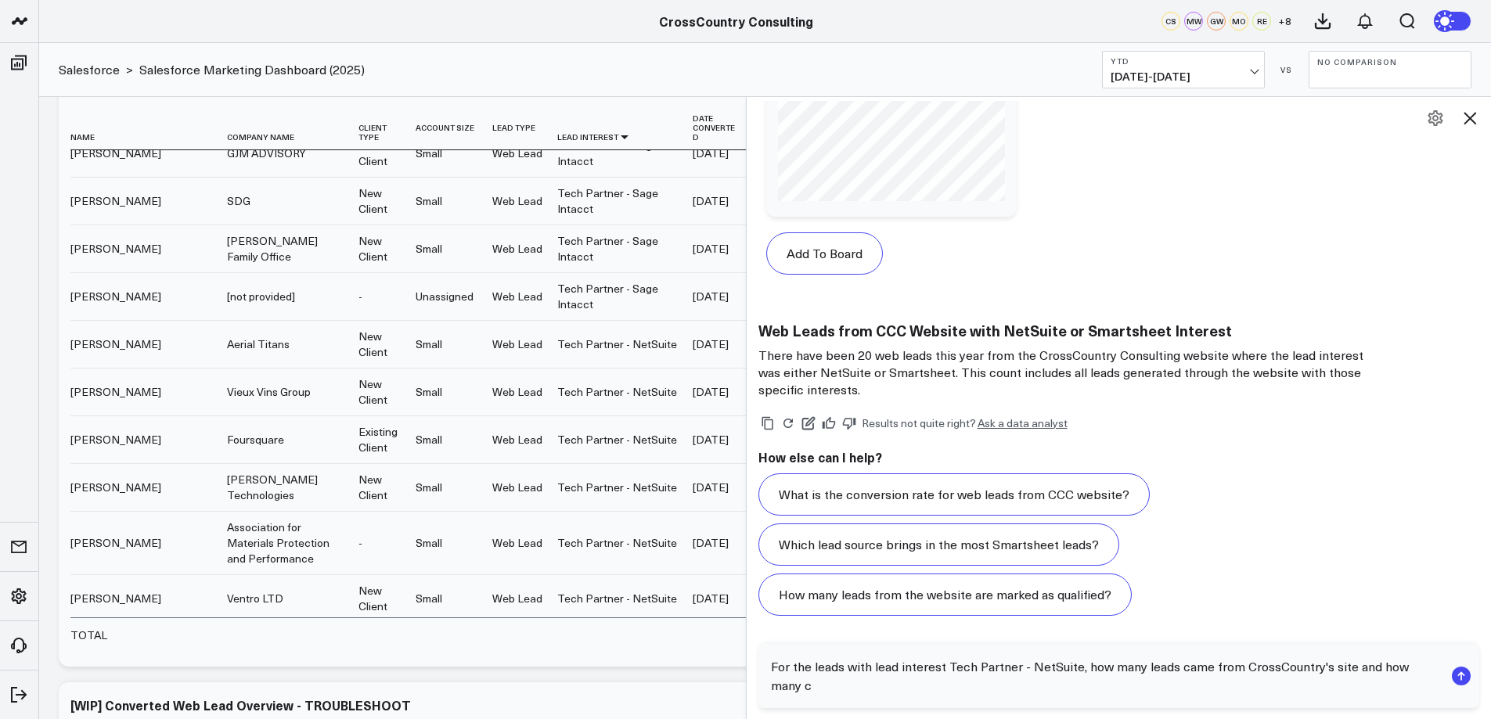
scroll to position [9240, 0]
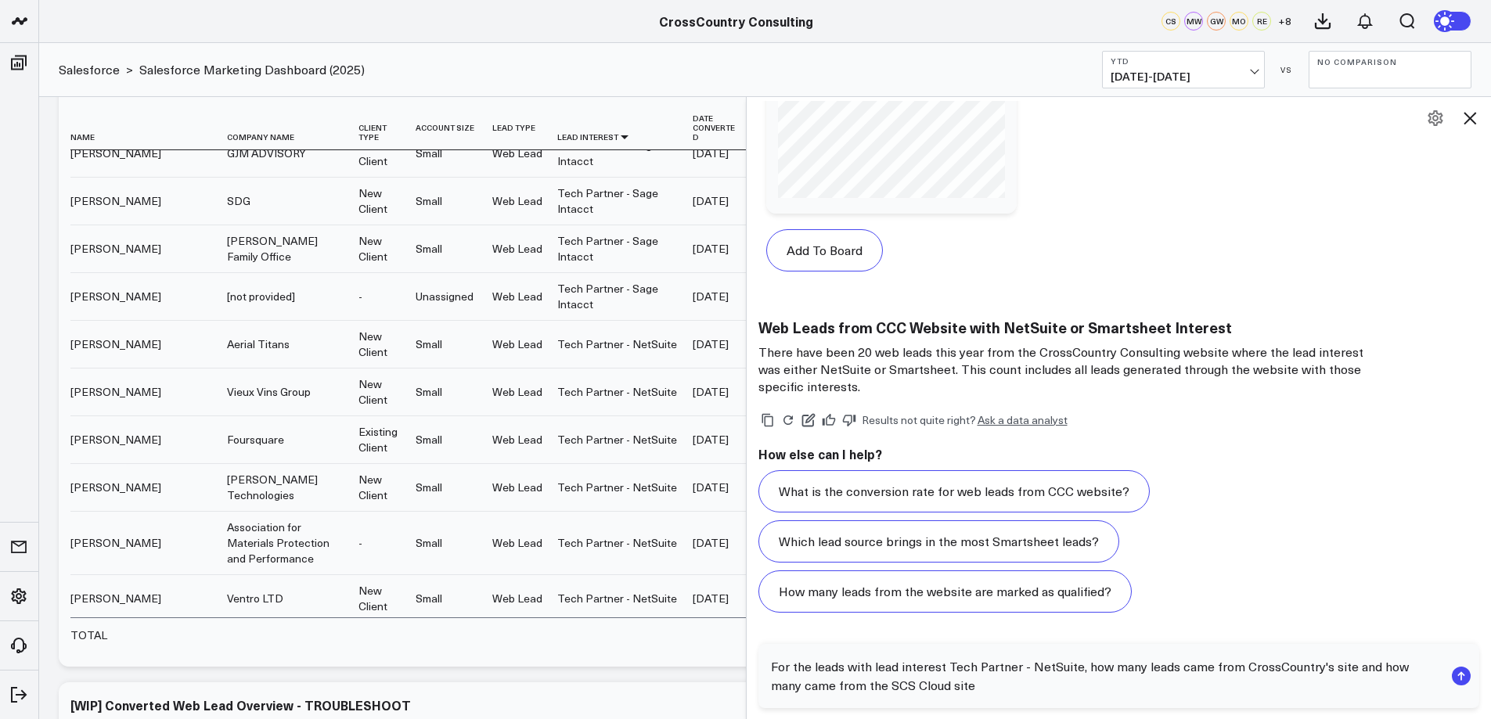
type textarea "For the leads with lead interest Tech Partner - NetSuite, how many leads came f…"
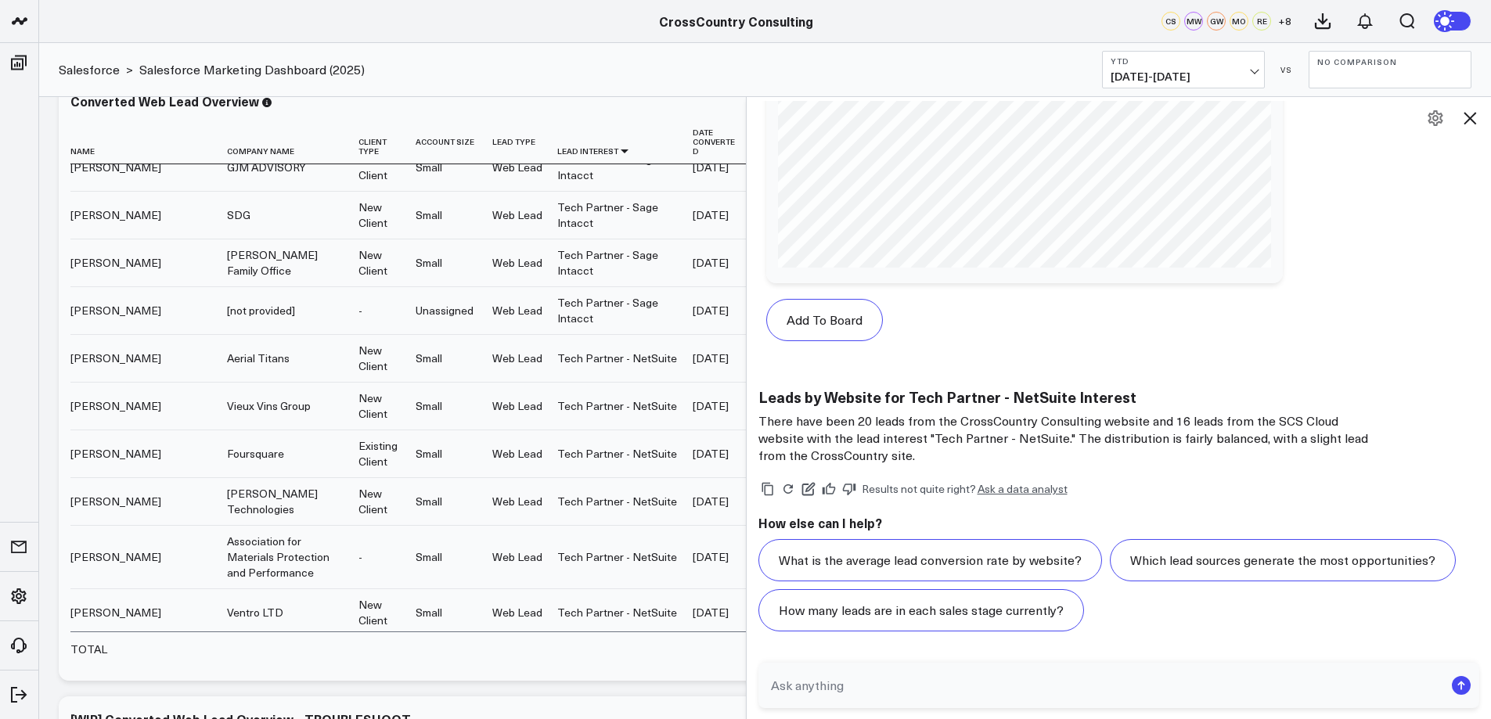
scroll to position [4517, 0]
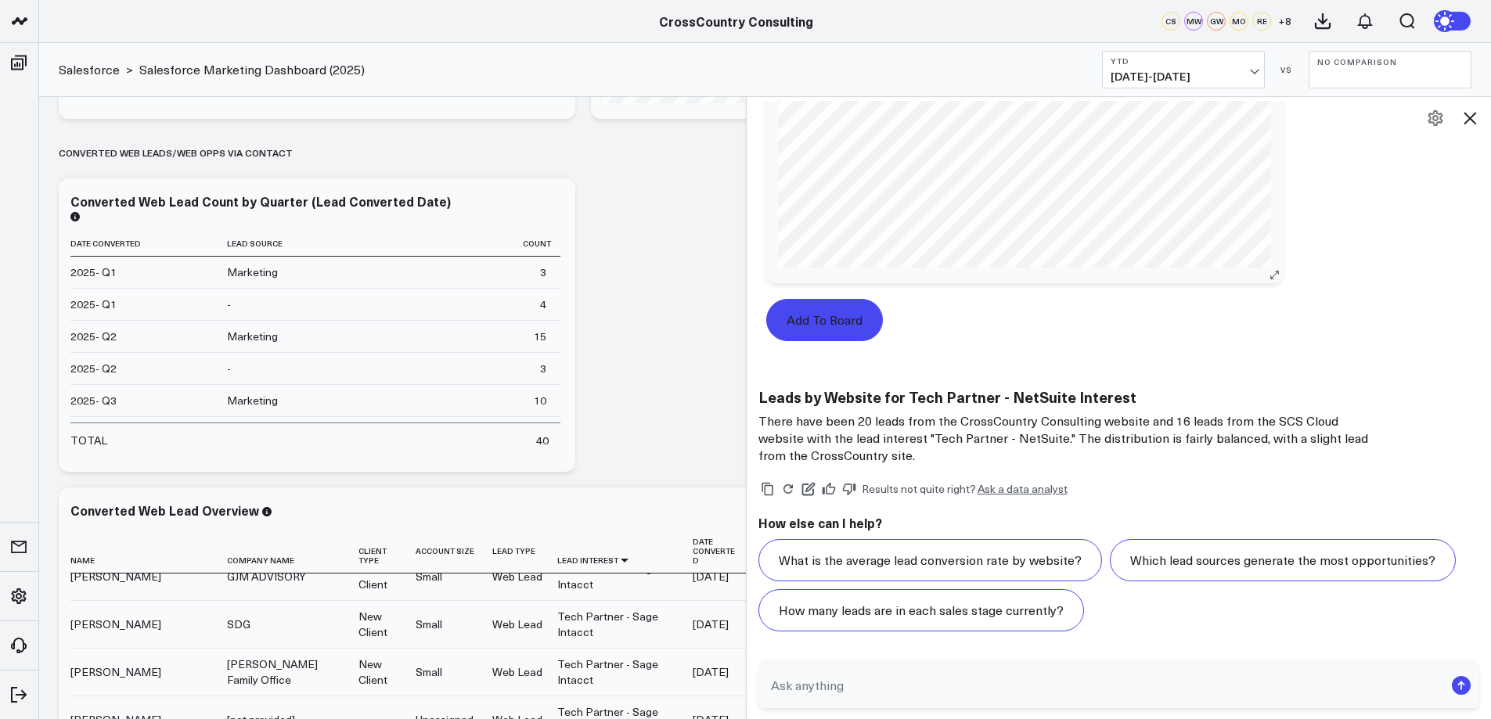
click at [847, 319] on button "Add To Board" at bounding box center [824, 320] width 117 height 42
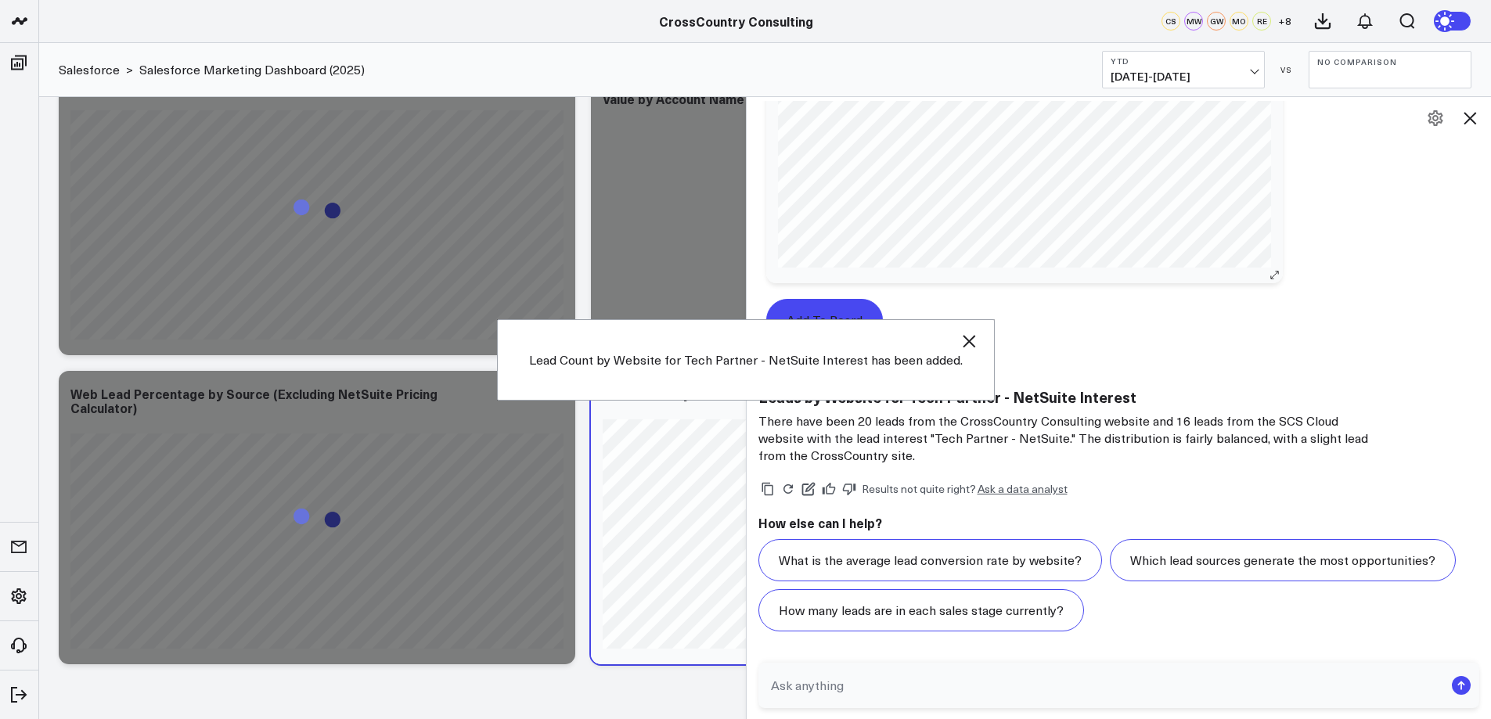
scroll to position [11745, 0]
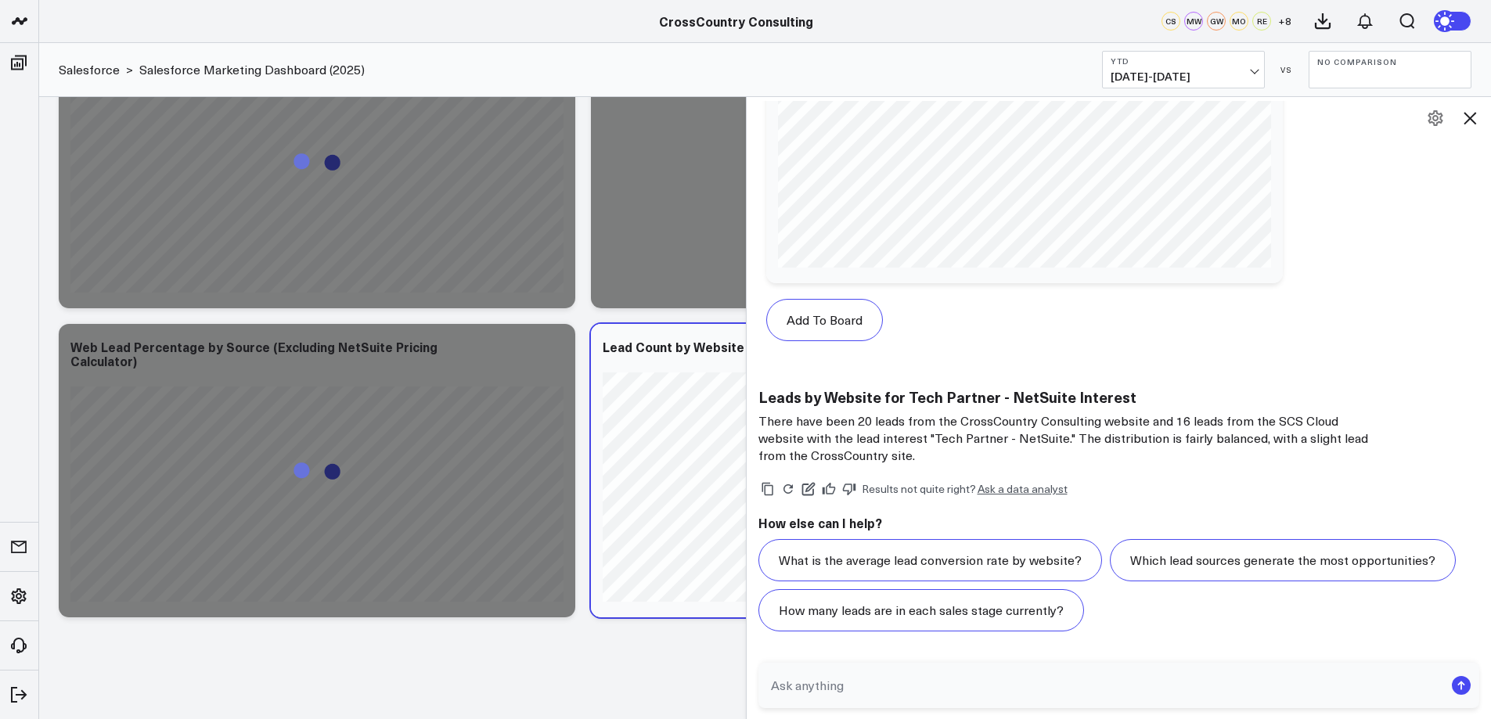
click at [1473, 117] on icon at bounding box center [1469, 118] width 13 height 13
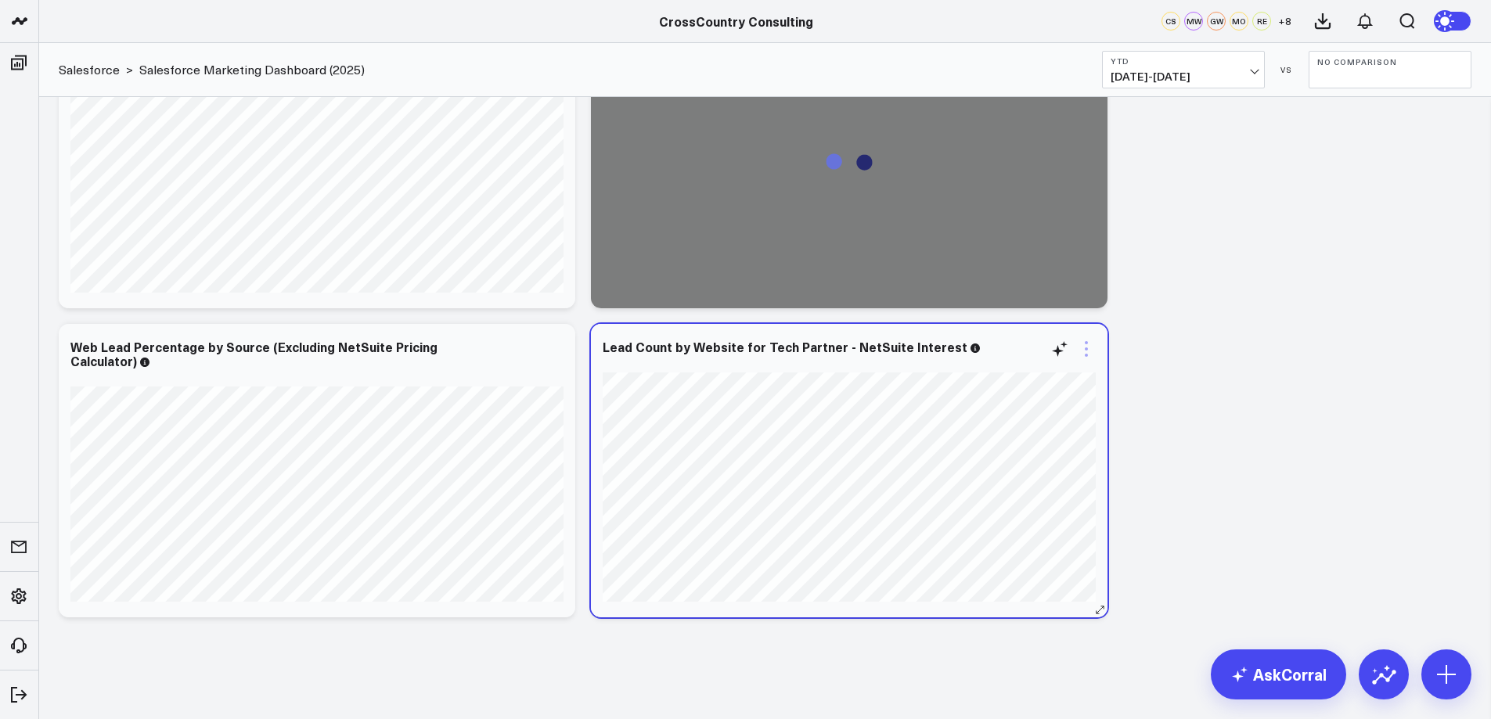
click at [1085, 349] on icon at bounding box center [1086, 348] width 3 height 3
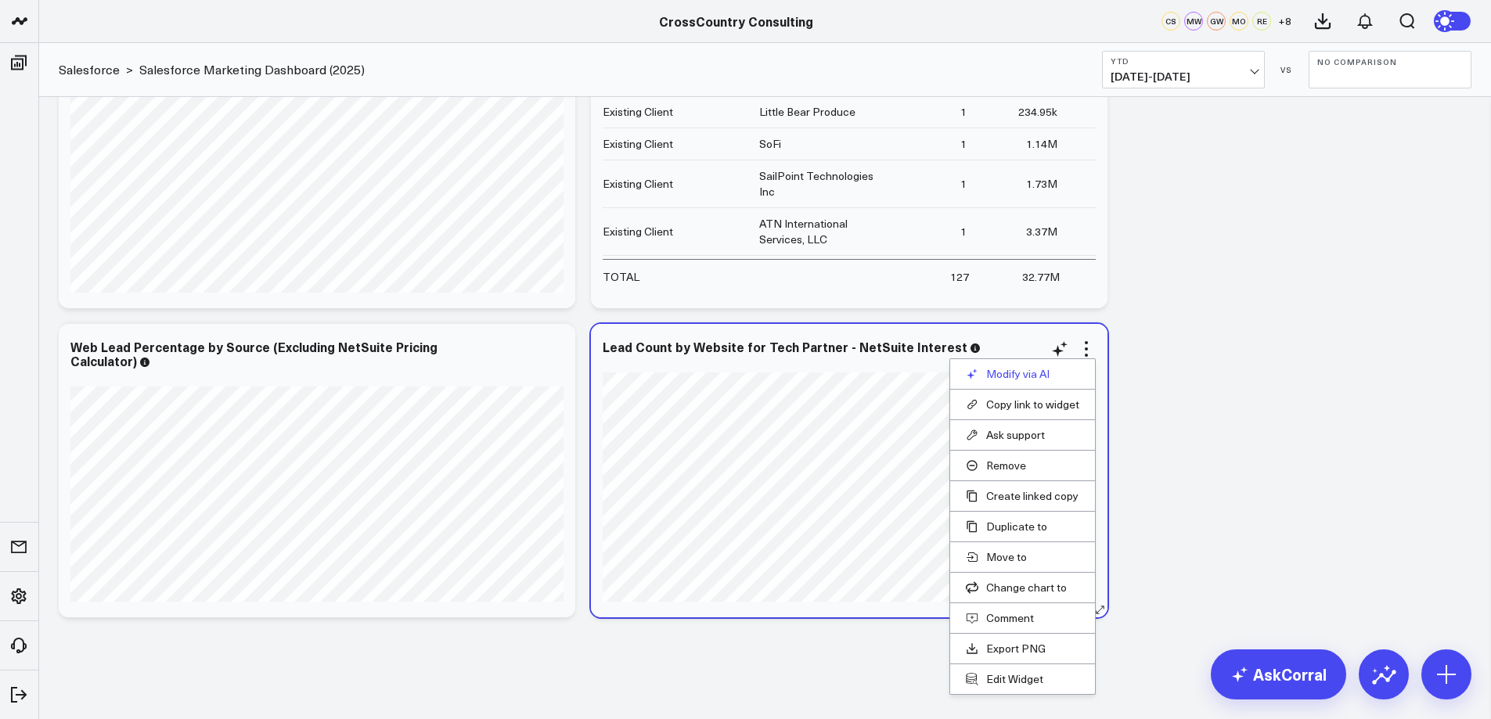
click at [1024, 376] on button "Modify via AI" at bounding box center [1022, 374] width 113 height 14
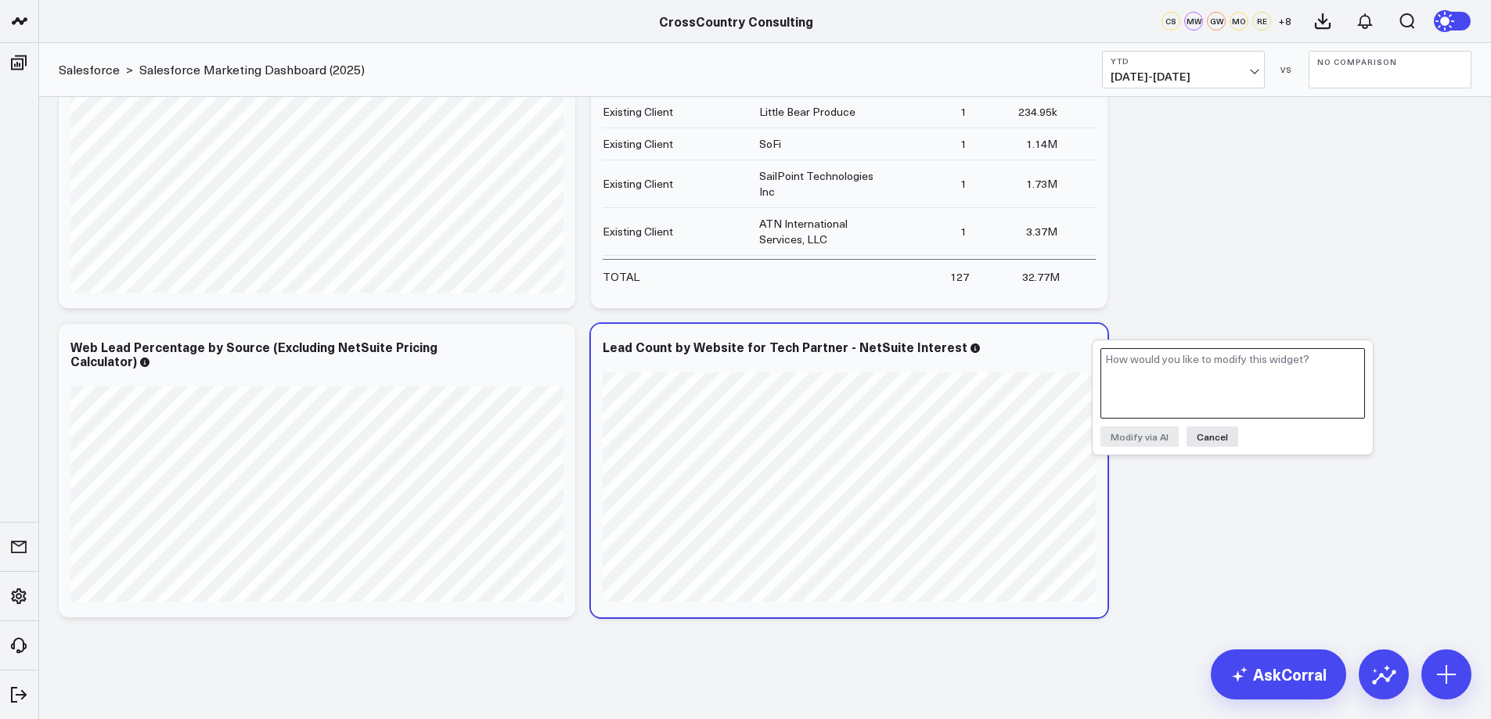
click at [1136, 359] on textarea at bounding box center [1232, 383] width 265 height 70
type textarea "move this widget to the SCS"
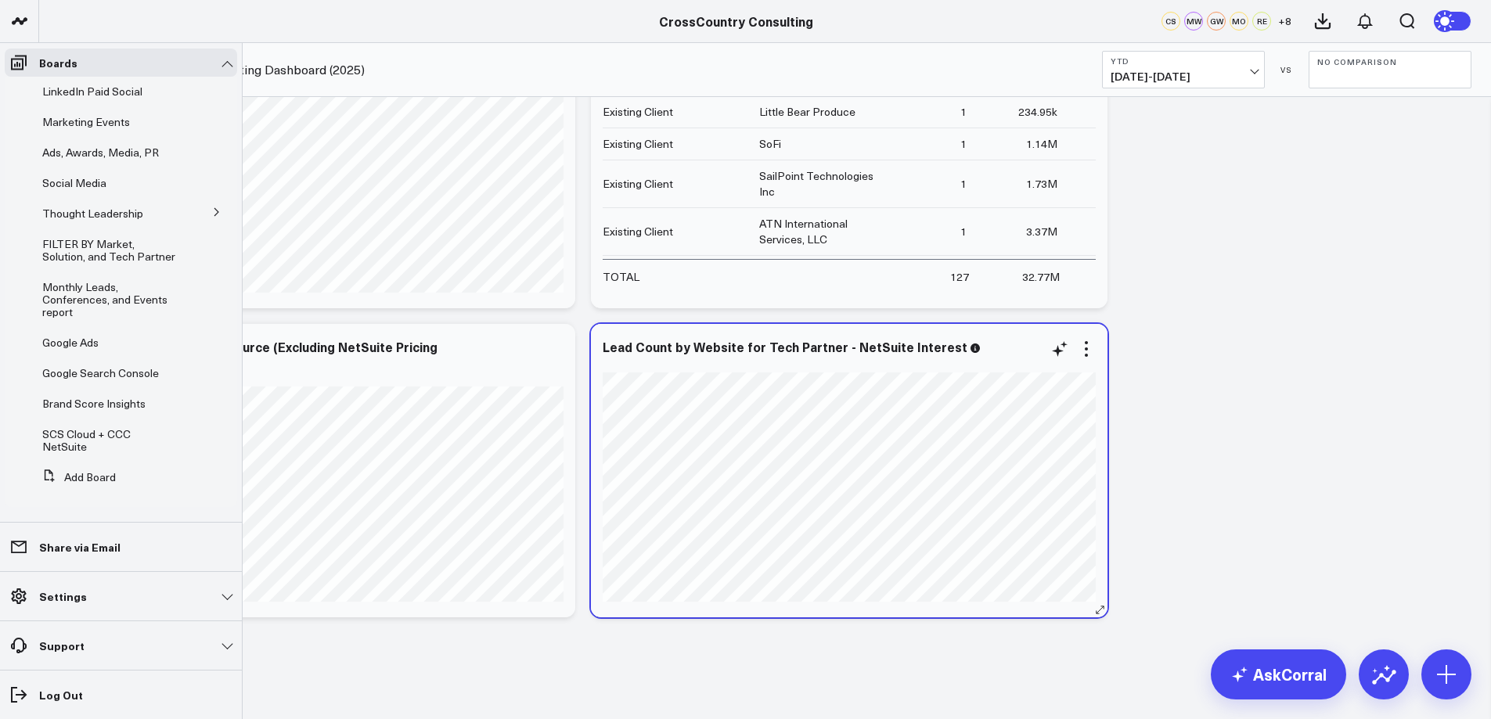
scroll to position [0, 0]
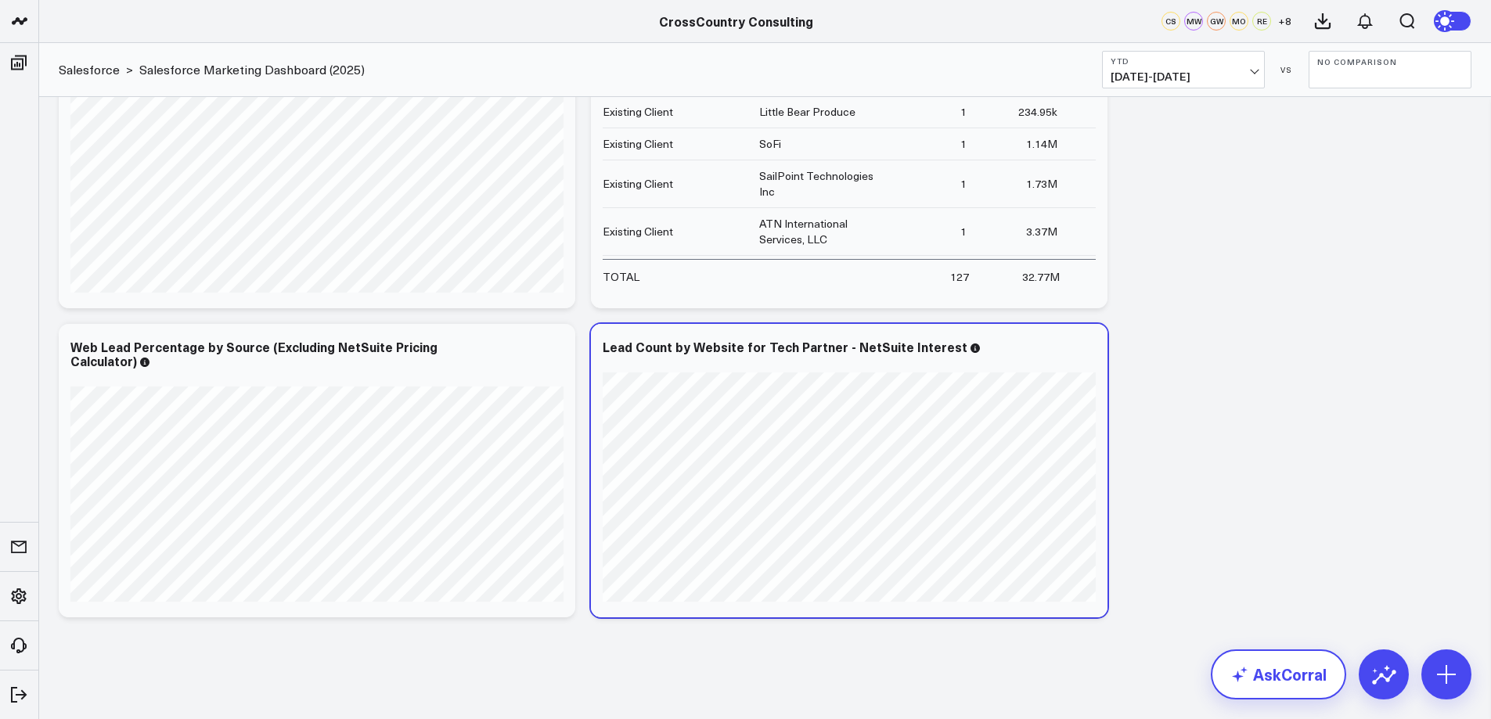
click at [1285, 669] on link "AskCorral" at bounding box center [1278, 675] width 135 height 50
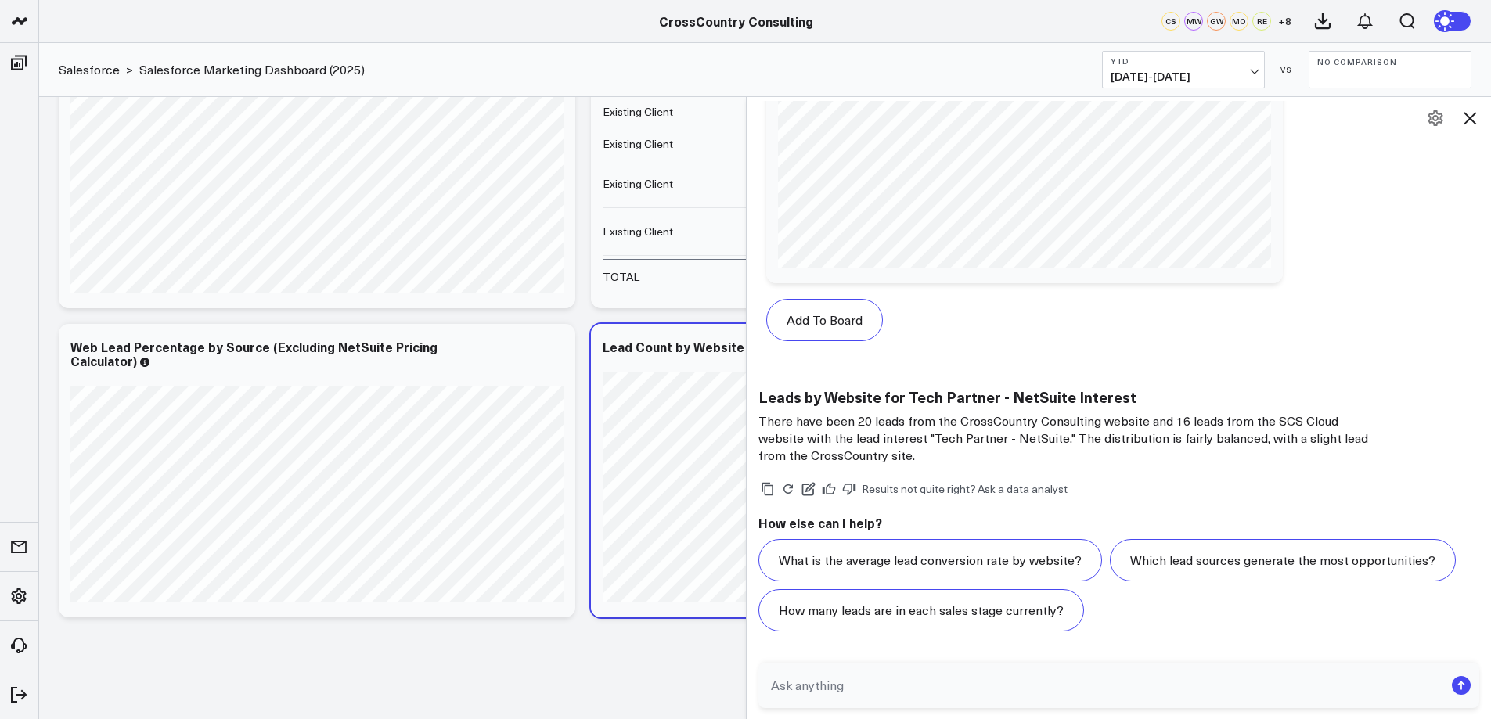
click at [829, 680] on textarea at bounding box center [1106, 685] width 678 height 28
type textarea "move this widget to the SCS Cloud + CCC Netsuite board"
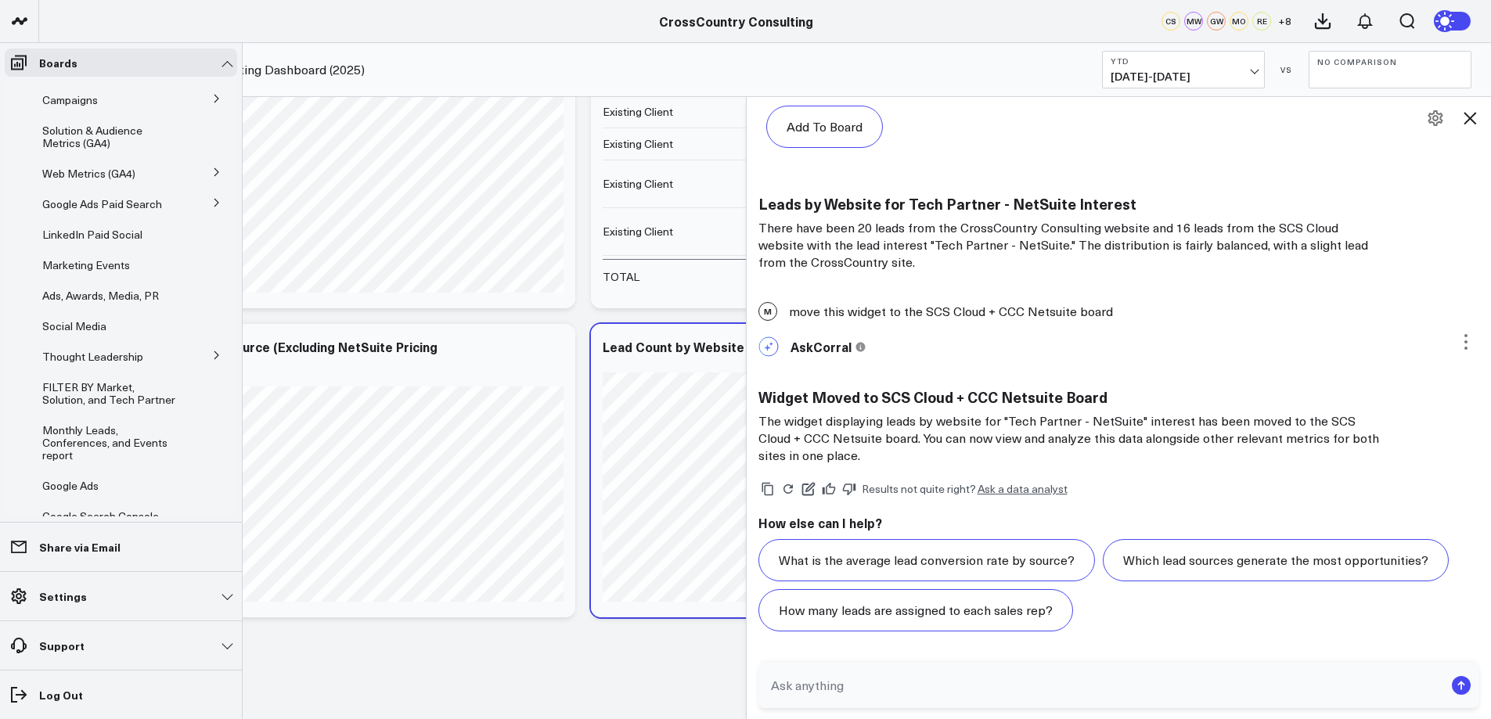
scroll to position [367, 0]
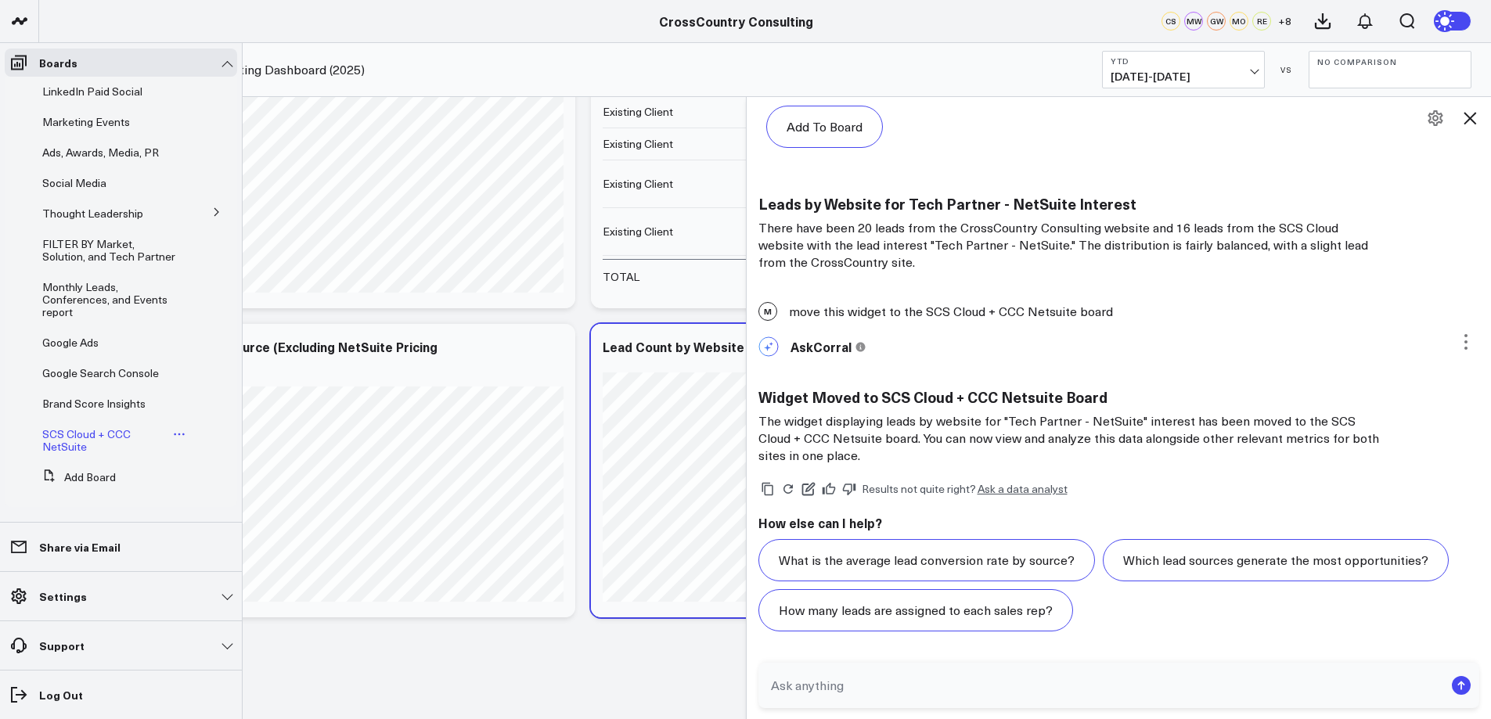
click at [49, 438] on span "SCS Cloud + CCC NetSuite" at bounding box center [86, 440] width 88 height 27
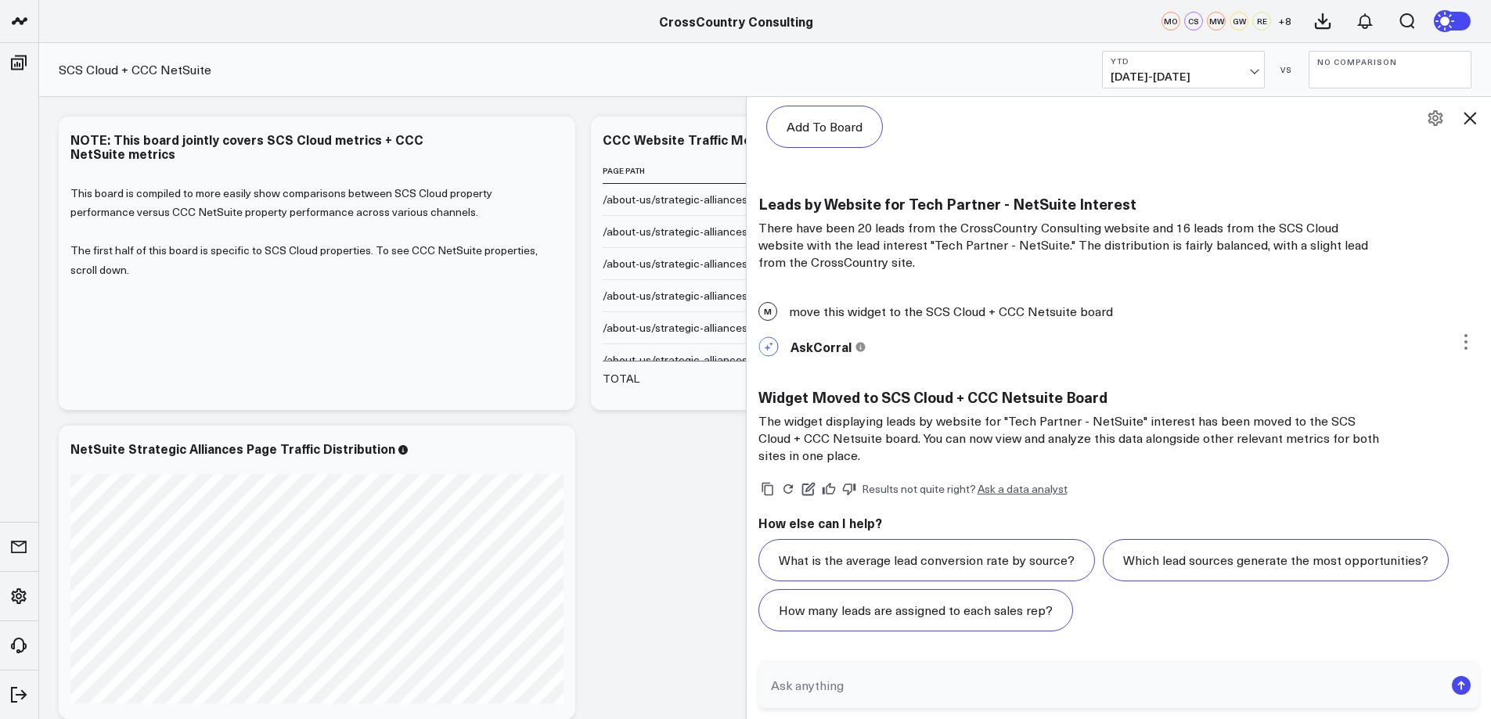
click at [1472, 117] on icon at bounding box center [1469, 118] width 13 height 13
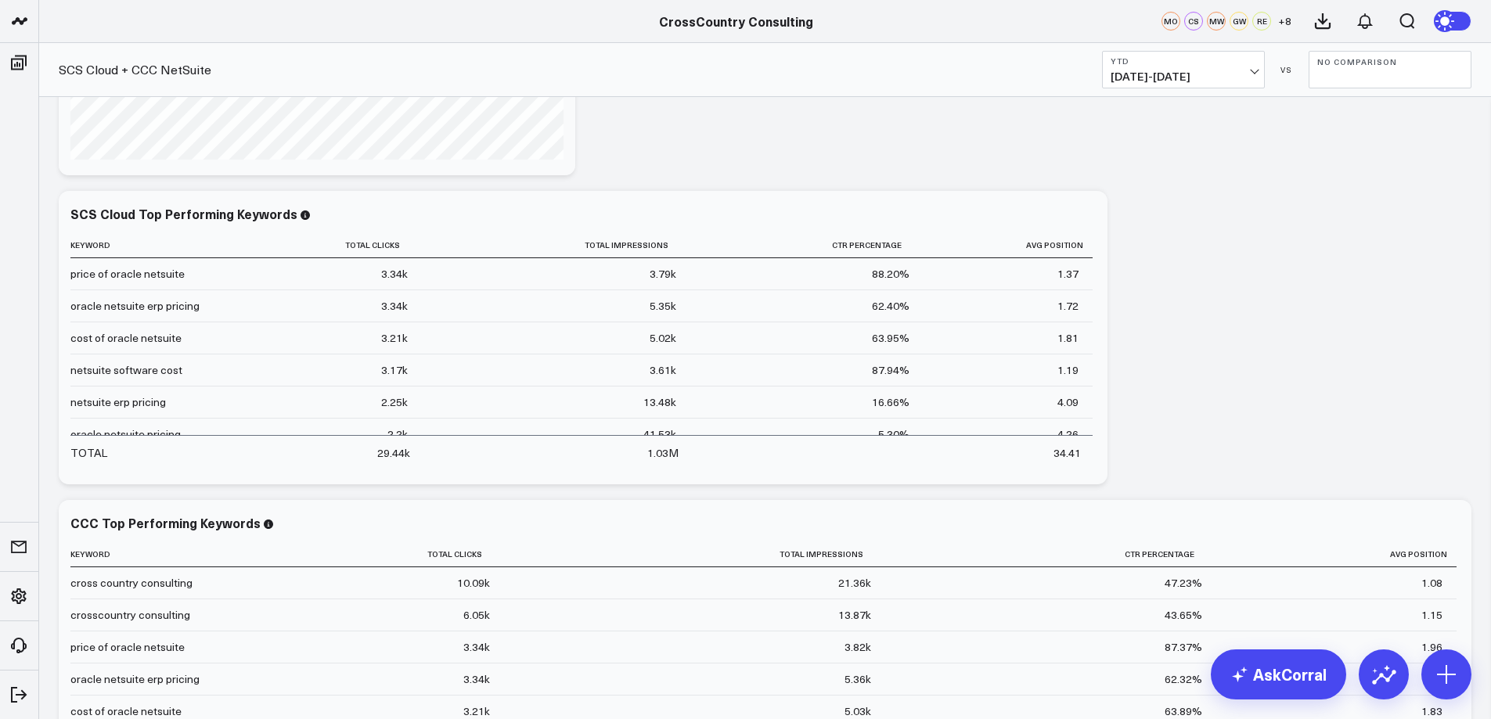
scroll to position [1785, 0]
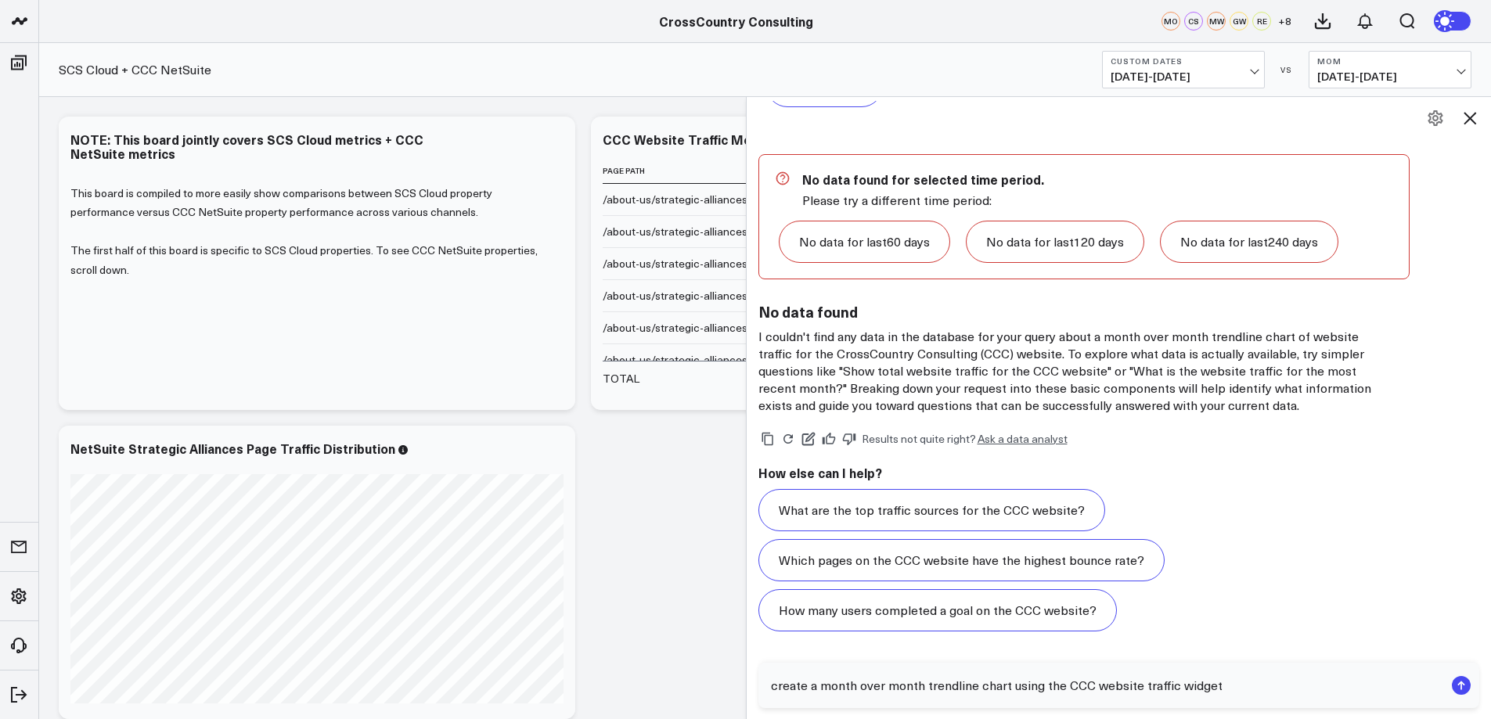
click at [1474, 117] on icon at bounding box center [1469, 118] width 19 height 19
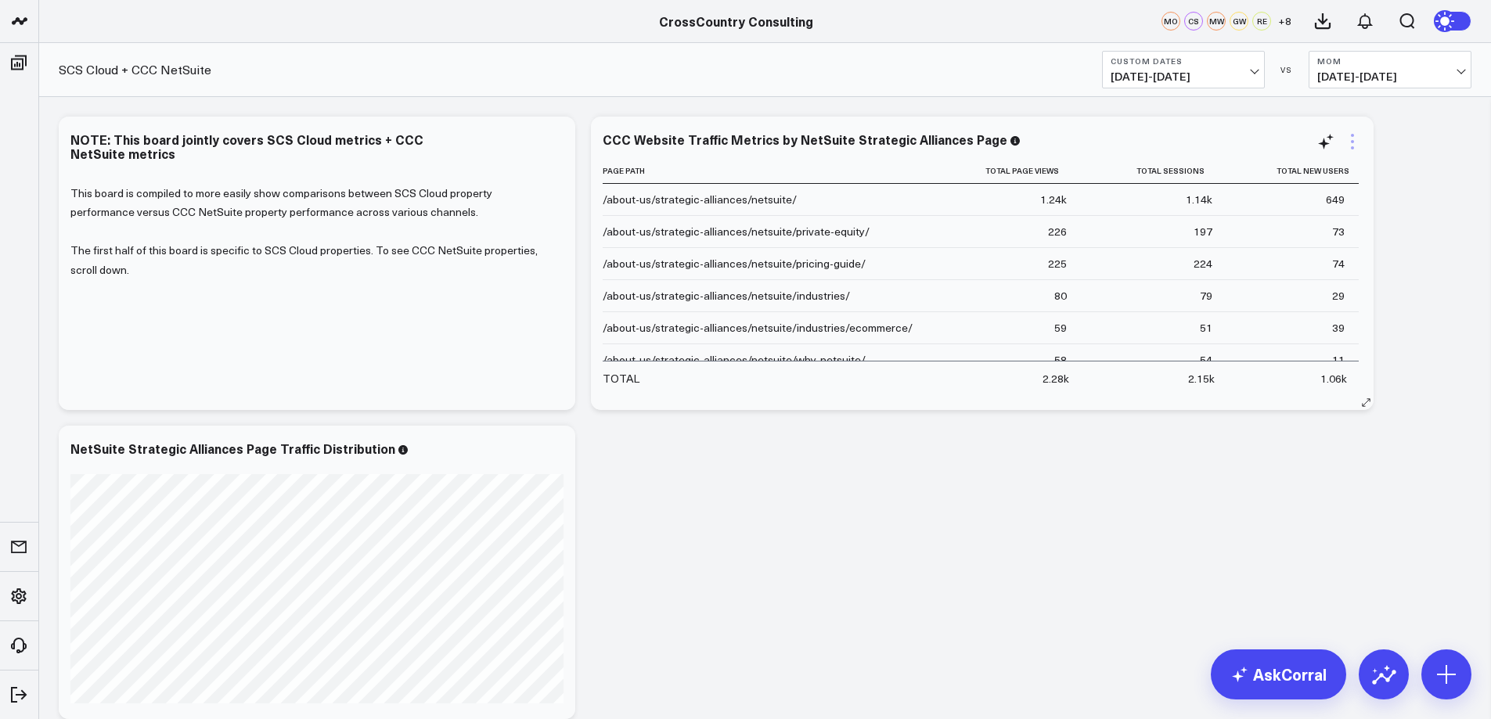
click at [1352, 142] on icon at bounding box center [1352, 141] width 3 height 3
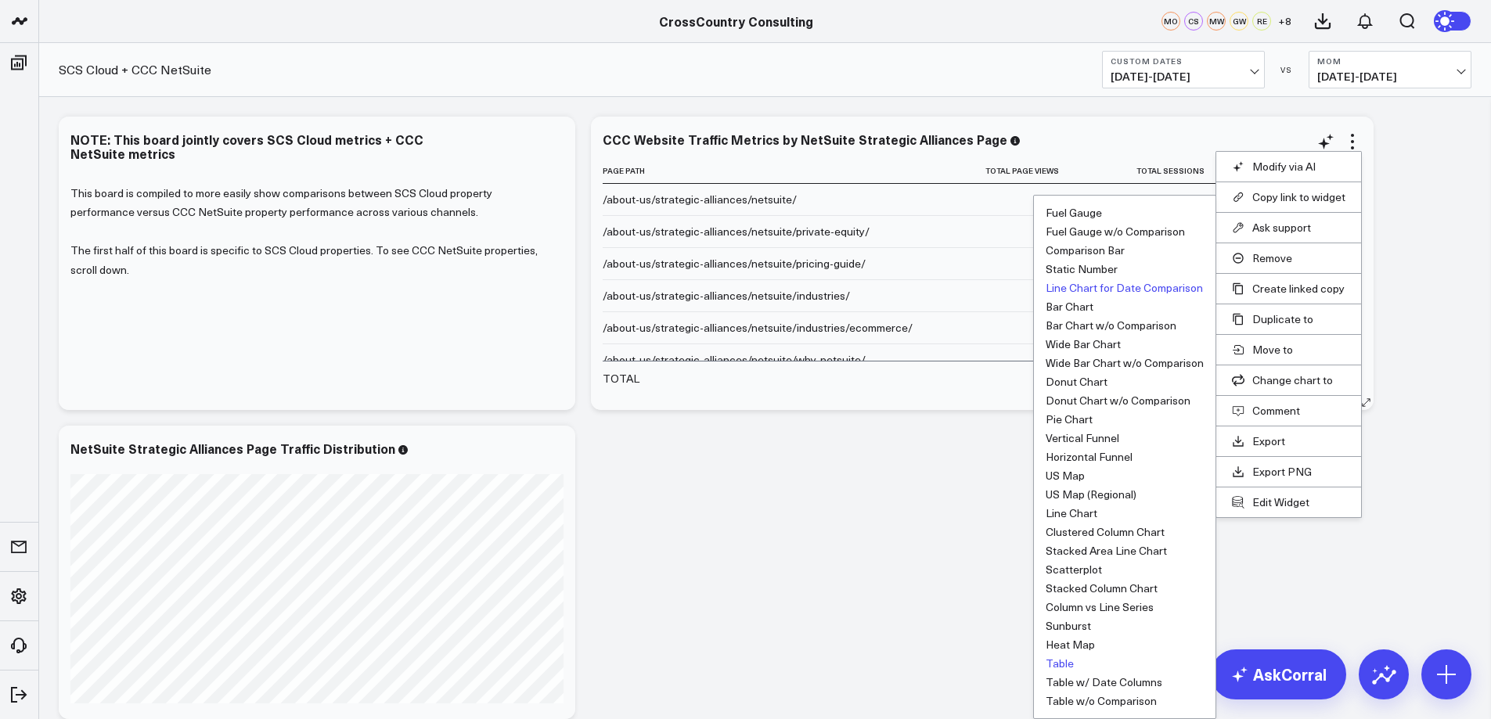
click at [1090, 290] on button "Line Chart for Date Comparison" at bounding box center [1124, 288] width 157 height 11
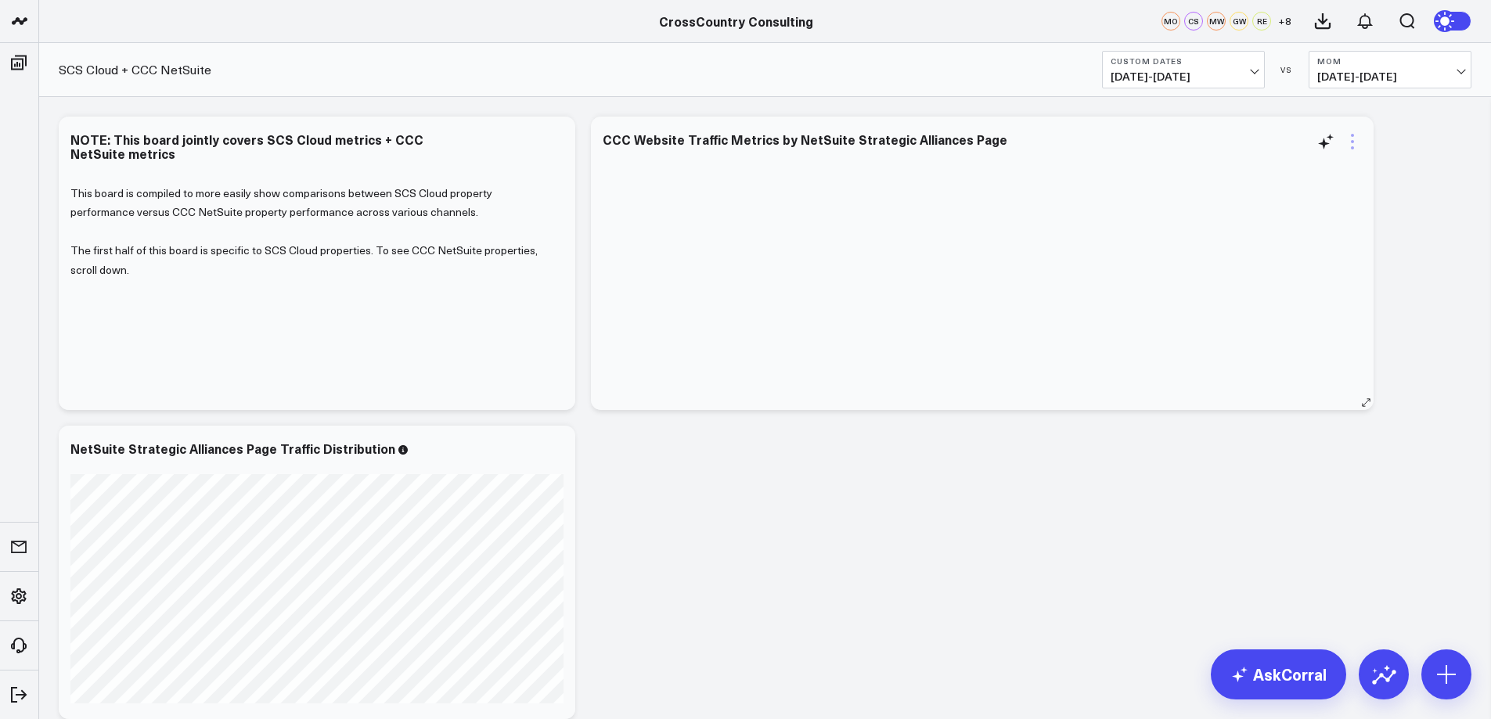
click at [1355, 141] on icon at bounding box center [1352, 141] width 19 height 19
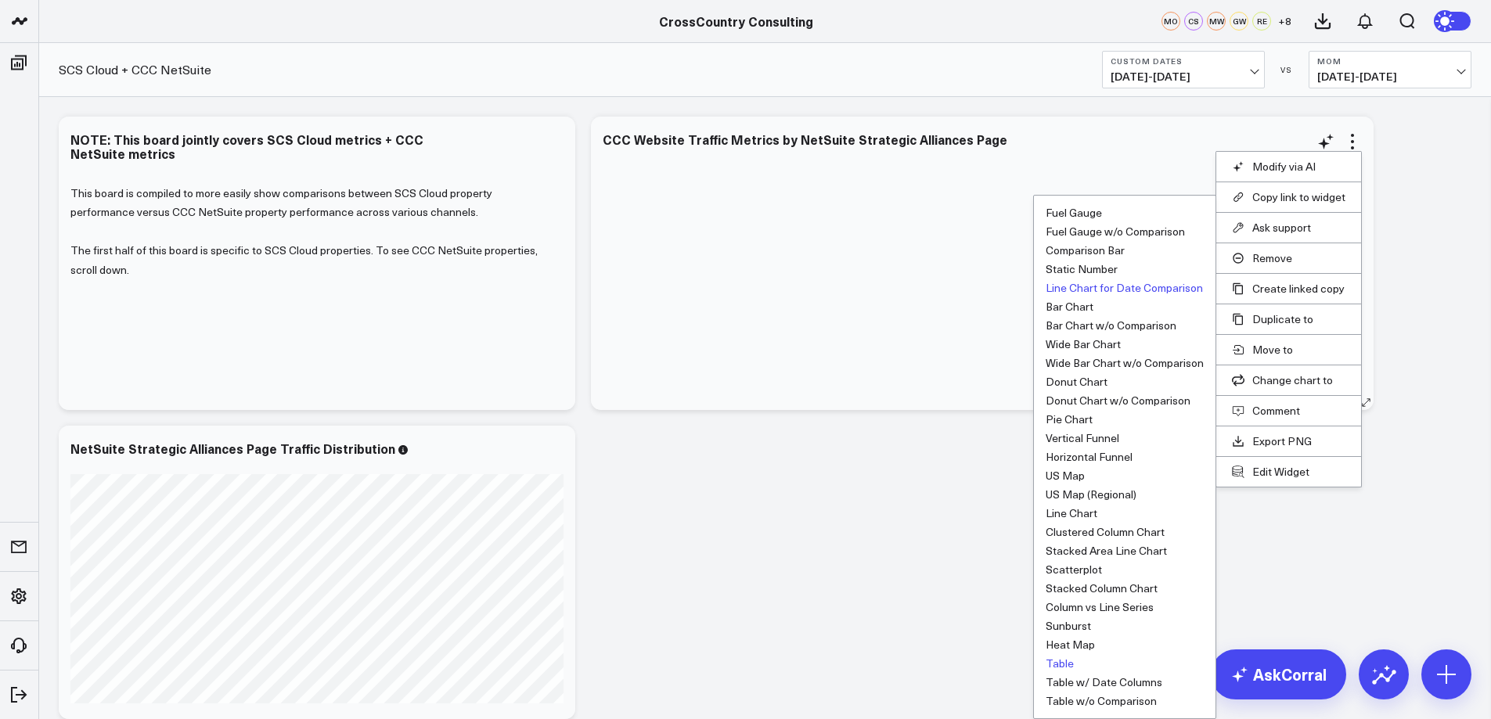
click at [1058, 662] on button "Table" at bounding box center [1060, 663] width 28 height 11
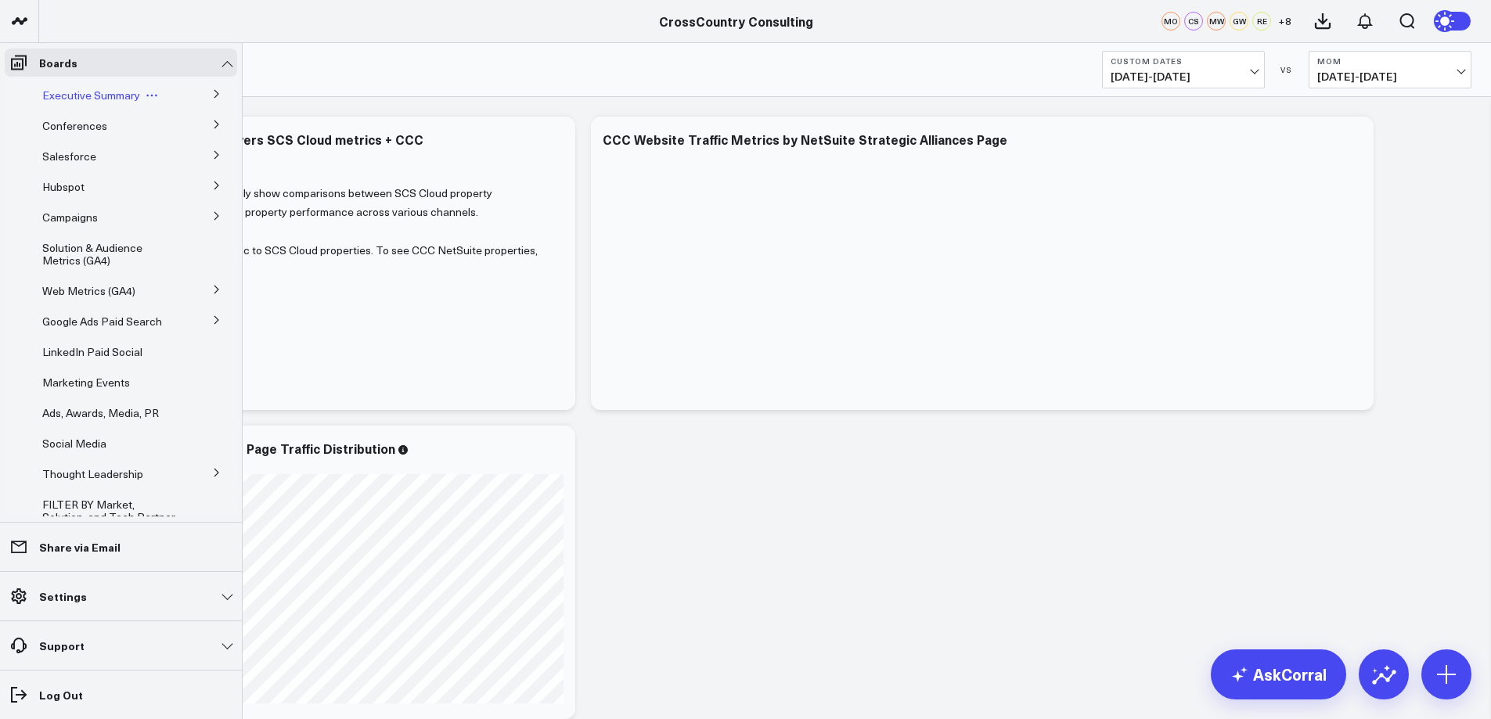
click at [74, 91] on span "Executive Summary" at bounding box center [91, 95] width 98 height 15
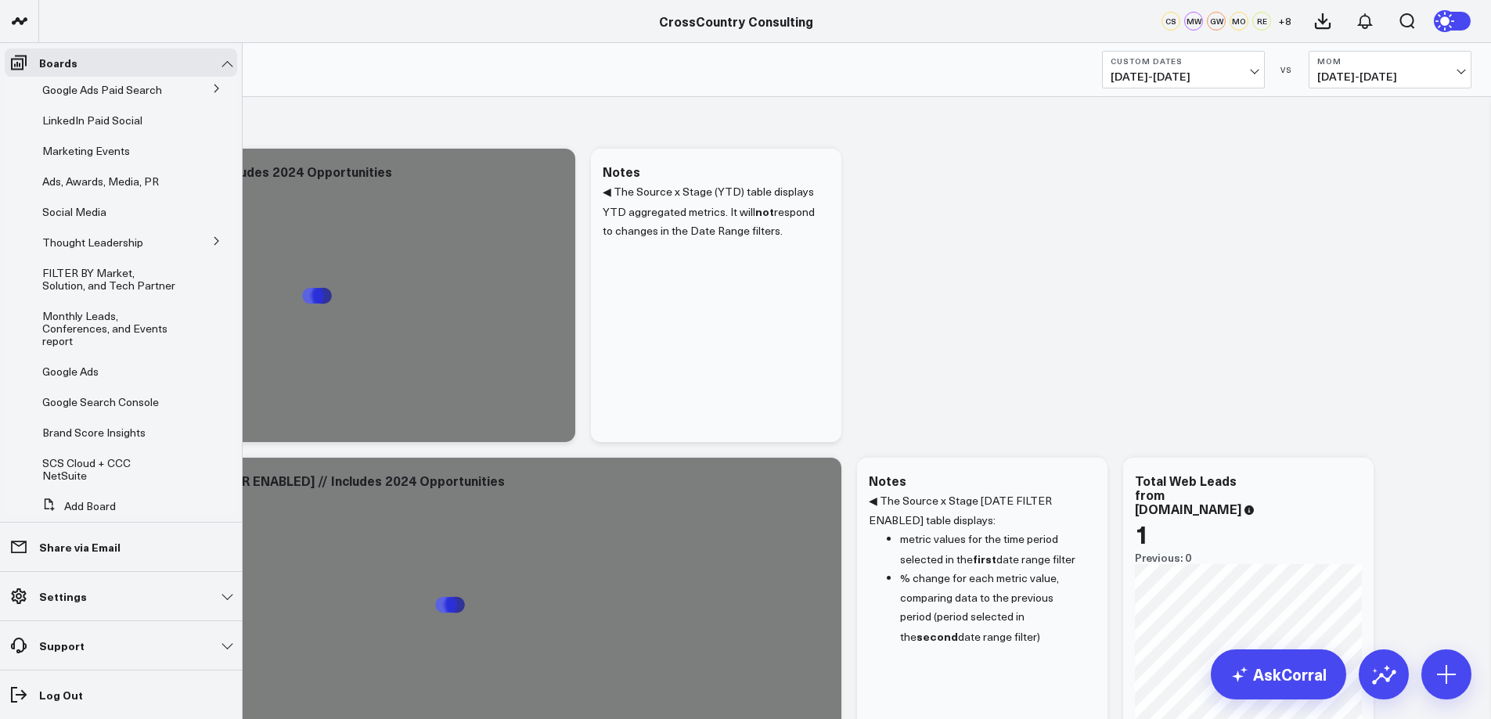
scroll to position [286, 0]
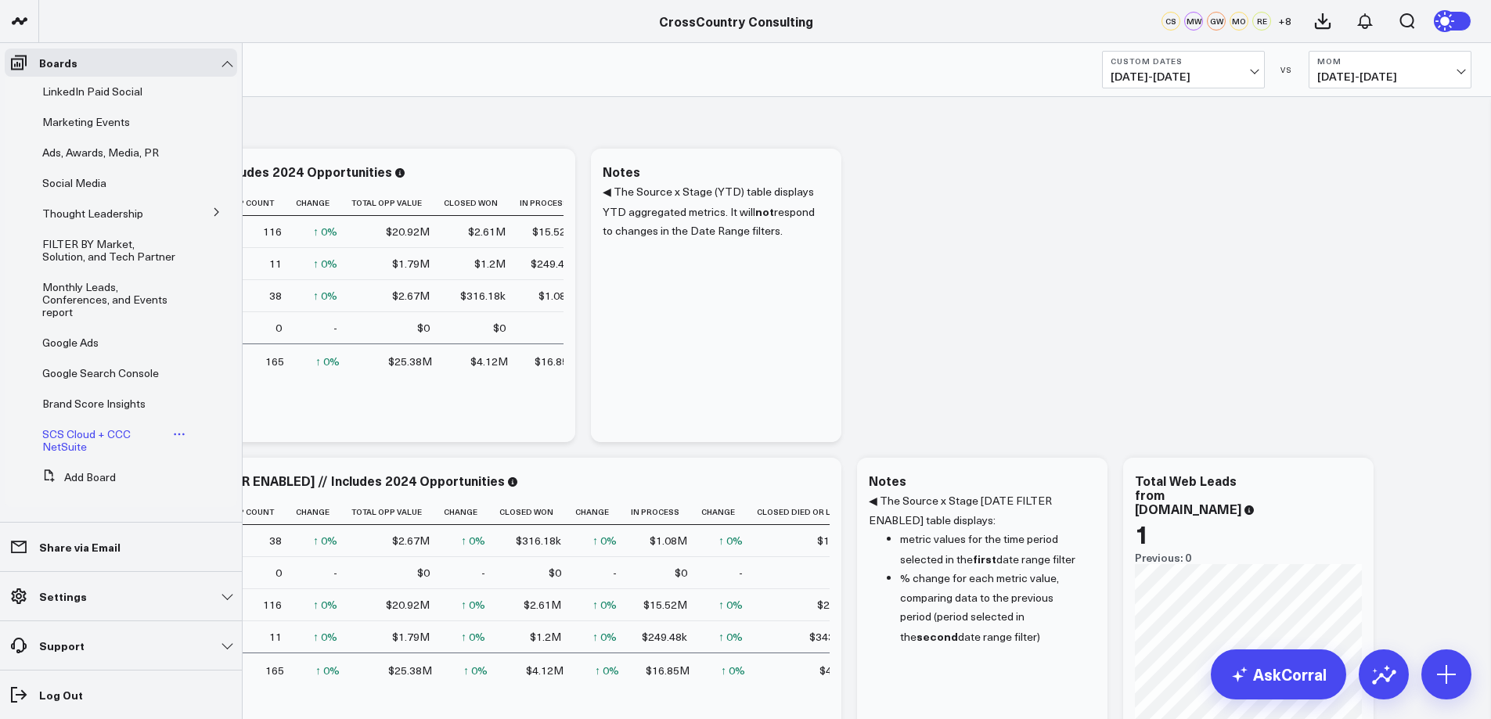
click at [71, 437] on span "SCS Cloud + CCC NetSuite" at bounding box center [86, 440] width 88 height 27
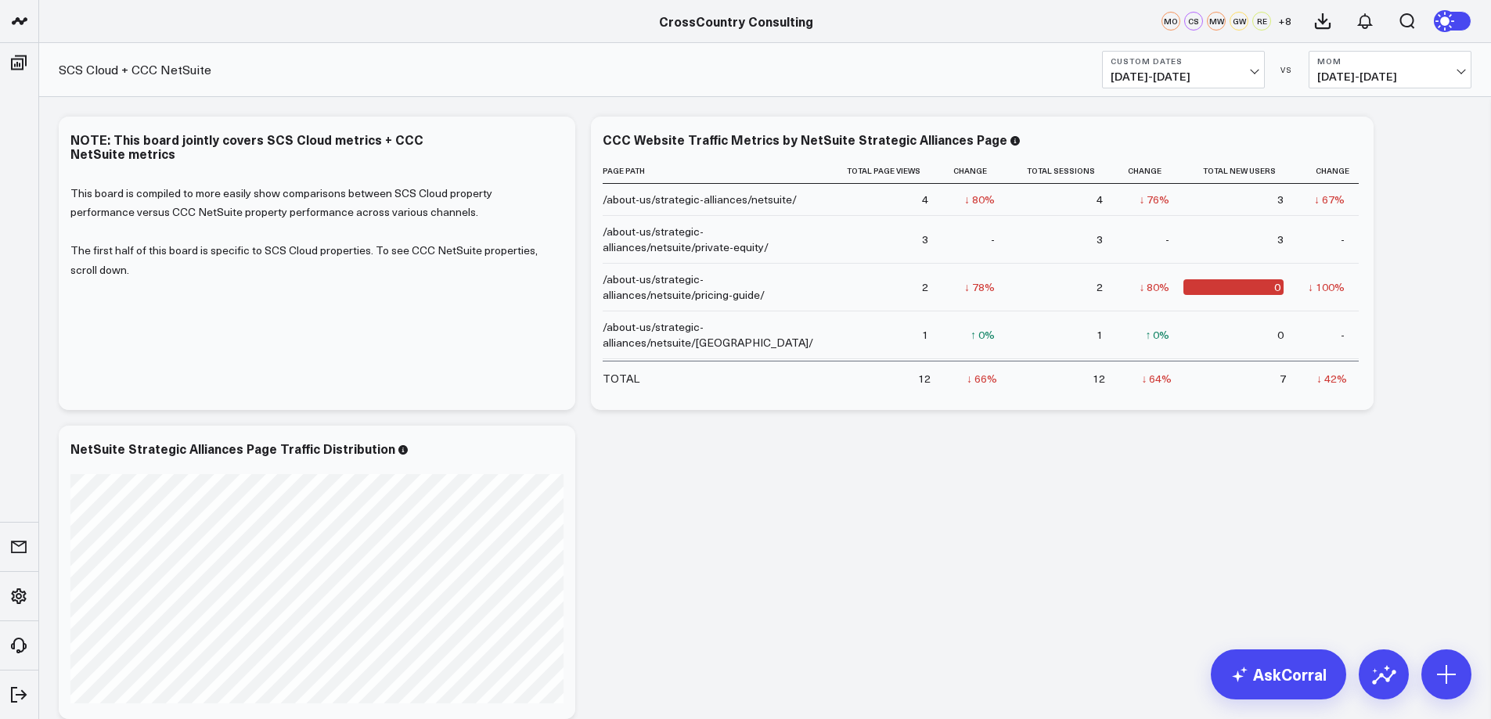
click at [1459, 70] on span "[DATE] - [DATE]" at bounding box center [1390, 76] width 146 height 13
click at [1338, 203] on link "No Comparison" at bounding box center [1389, 195] width 161 height 30
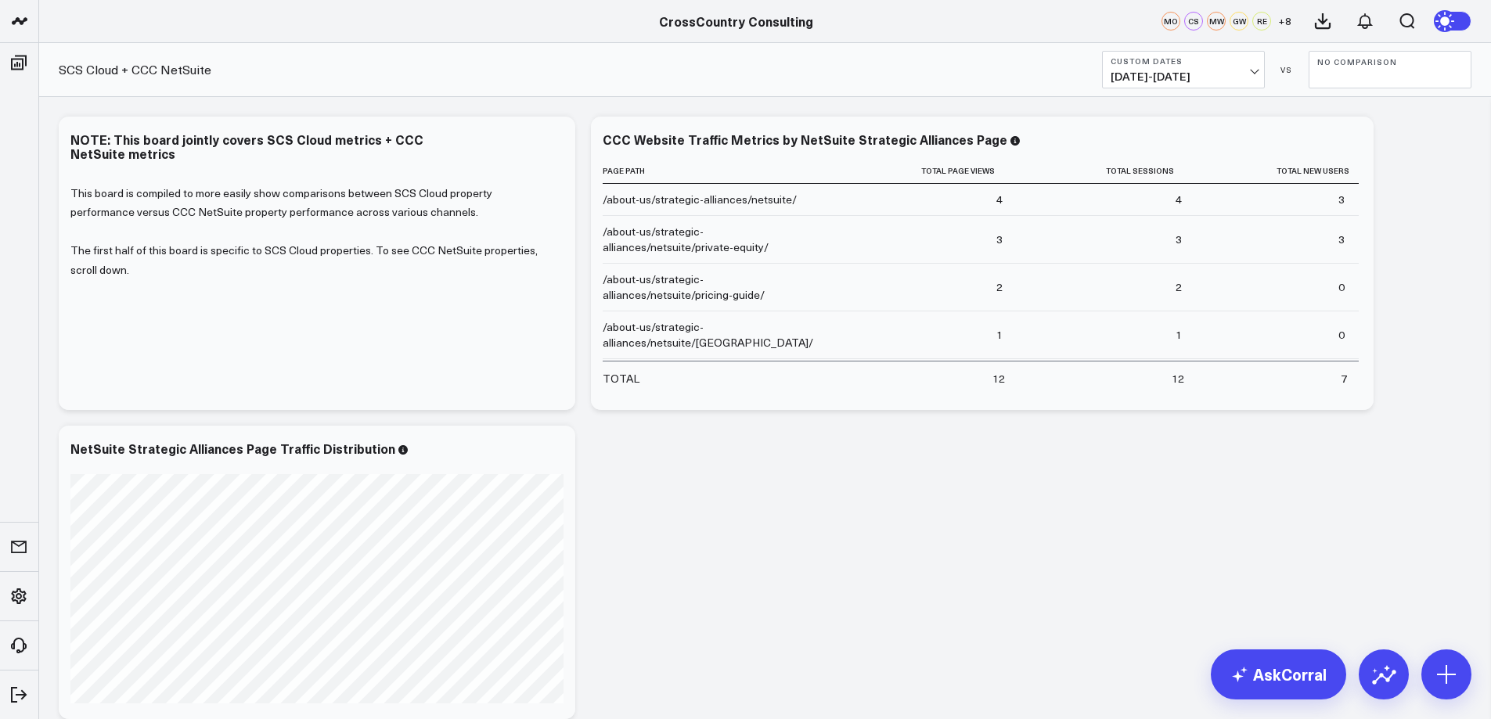
click at [1251, 68] on button "Custom Dates [DATE] - [DATE]" at bounding box center [1183, 70] width 163 height 38
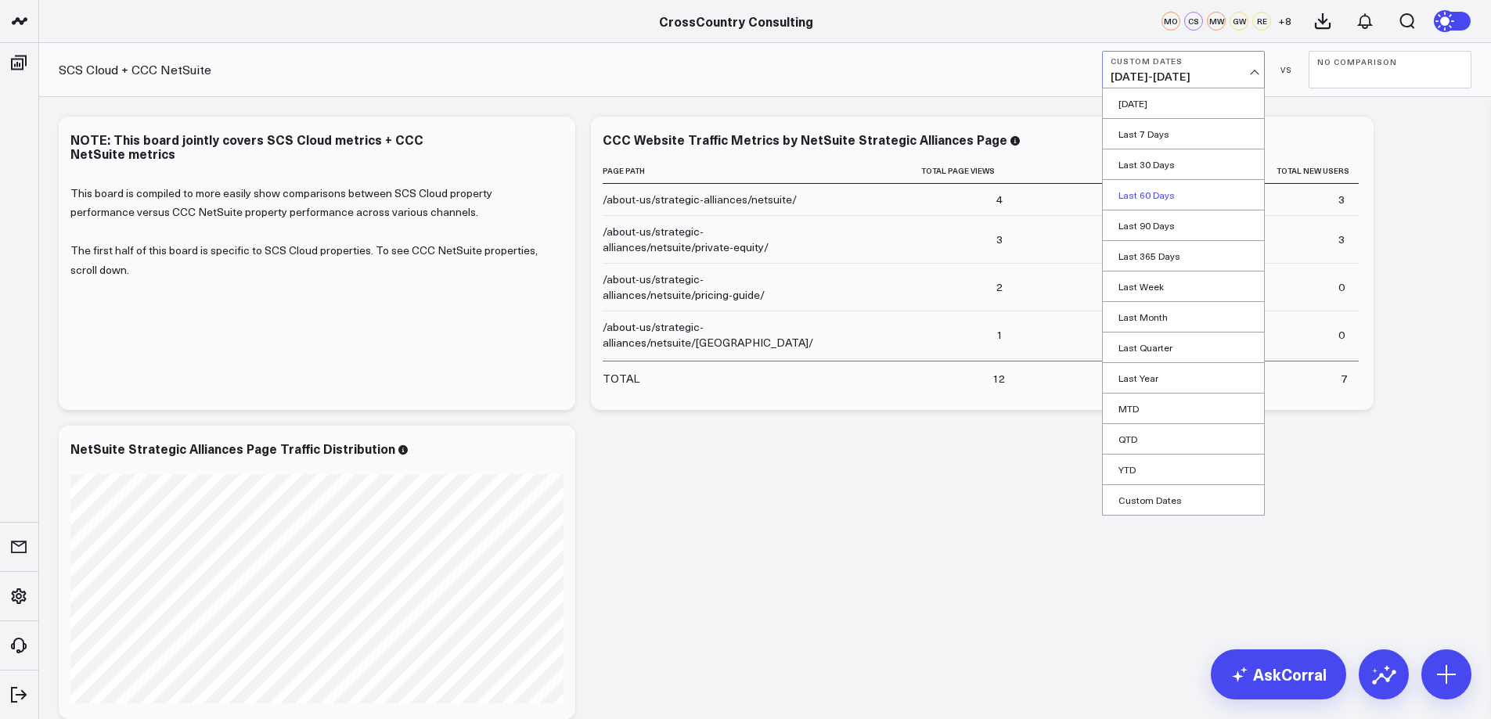
click at [1128, 195] on link "Last 60 Days" at bounding box center [1183, 195] width 161 height 30
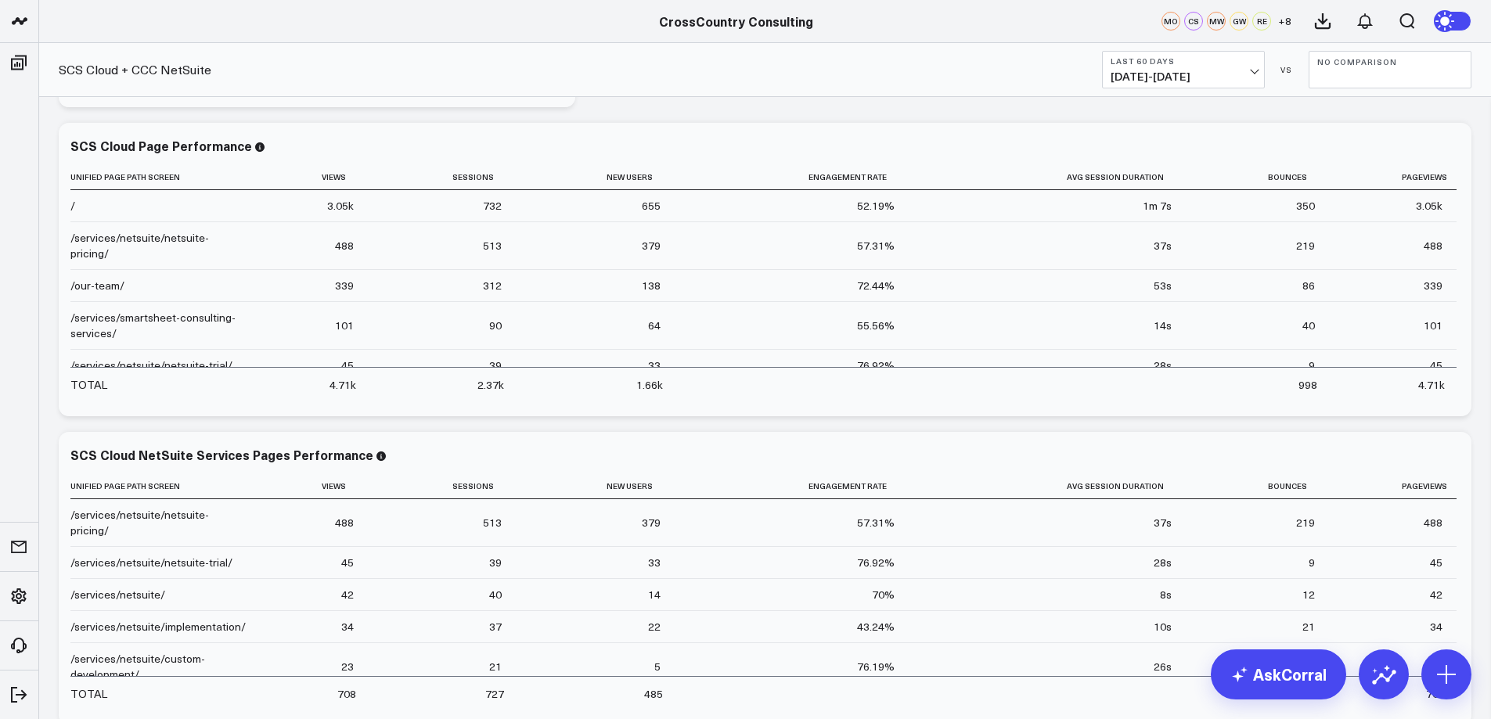
scroll to position [562, 0]
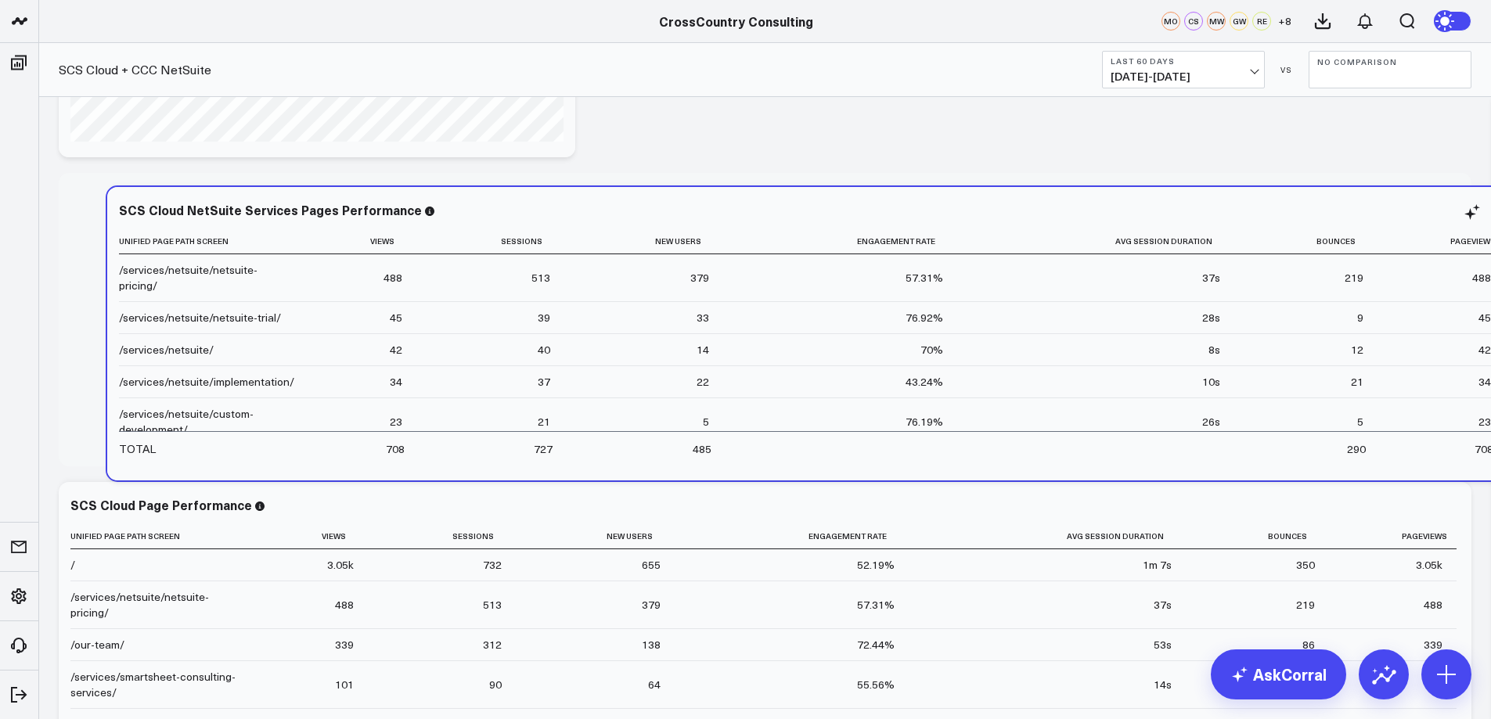
drag, startPoint x: 539, startPoint y: 503, endPoint x: 574, endPoint y: 194, distance: 311.0
click at [574, 203] on div "SCS Cloud NetSuite Services Pages Performance" at bounding box center [813, 210] width 1389 height 14
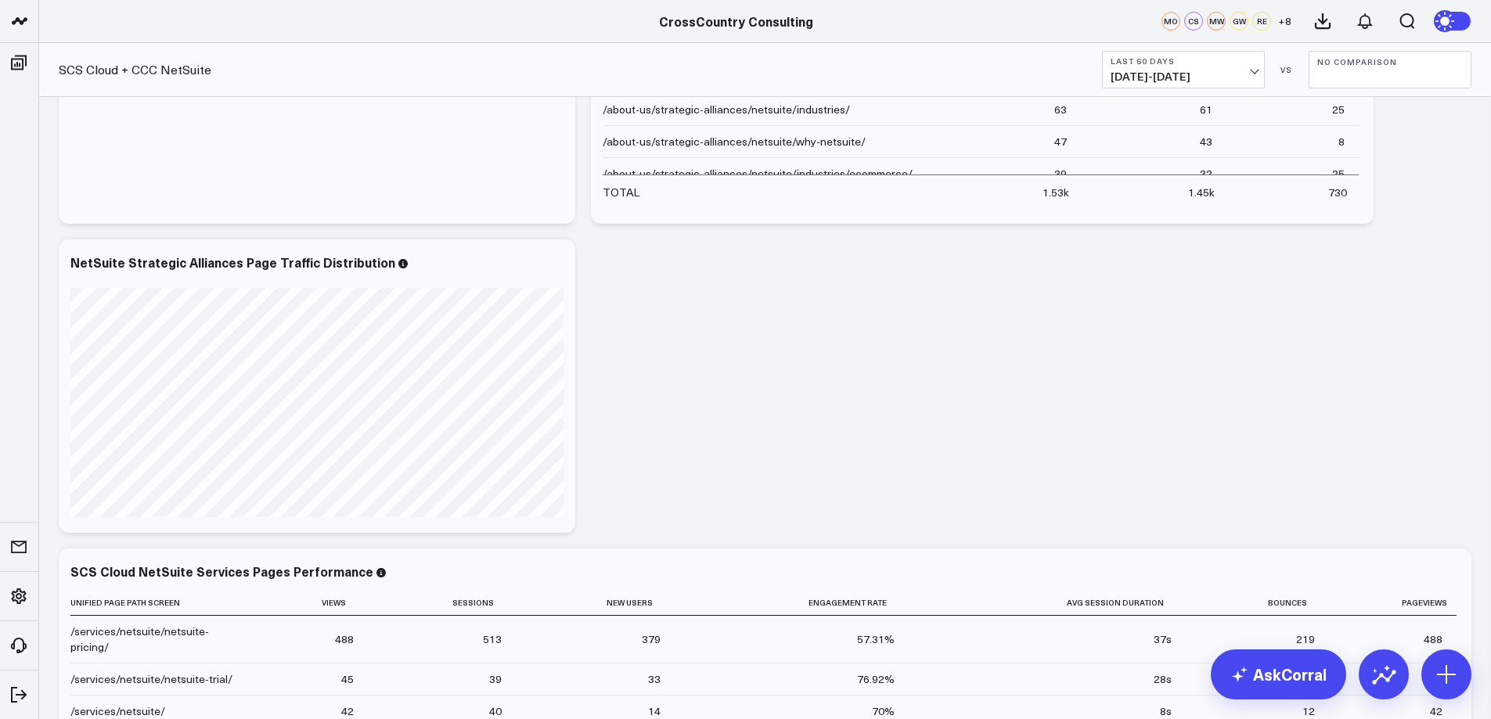
scroll to position [254, 0]
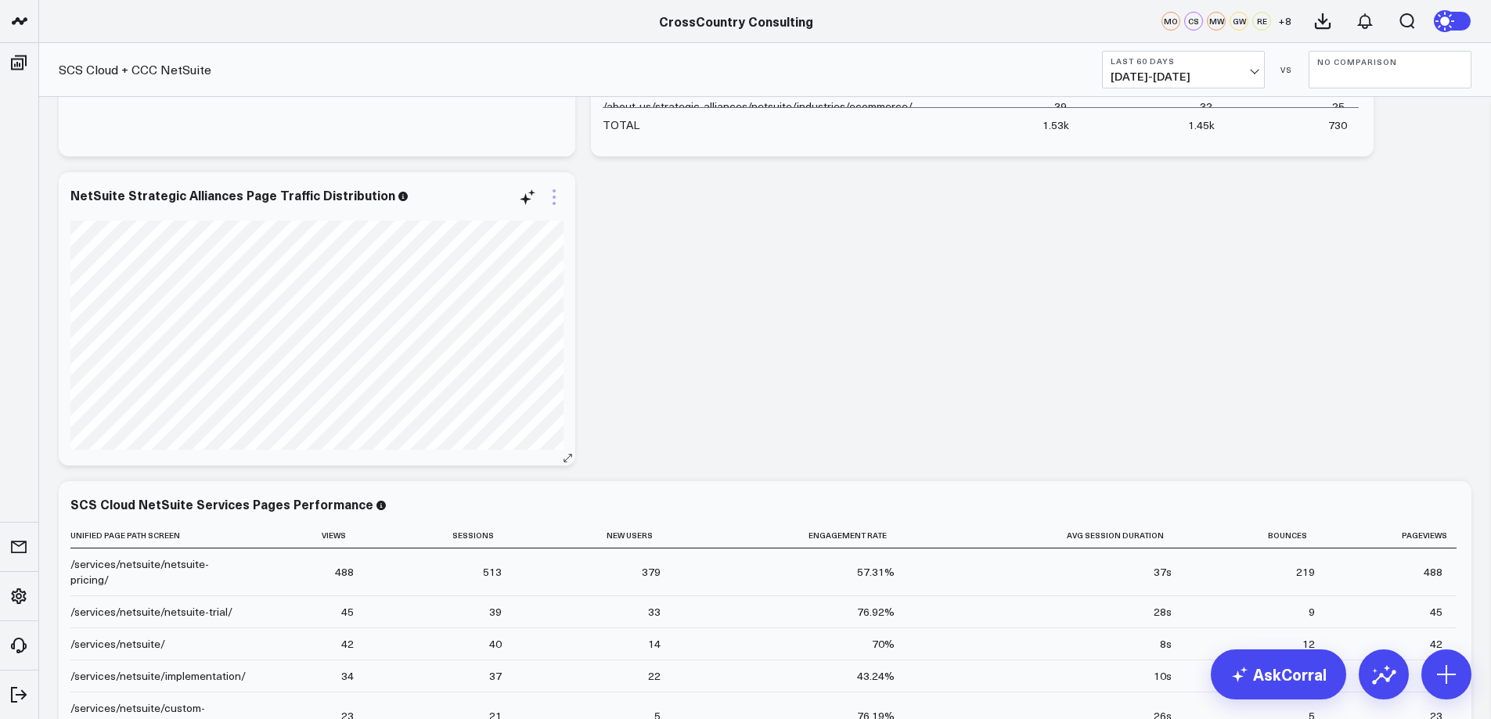
click at [552, 194] on icon at bounding box center [554, 197] width 19 height 19
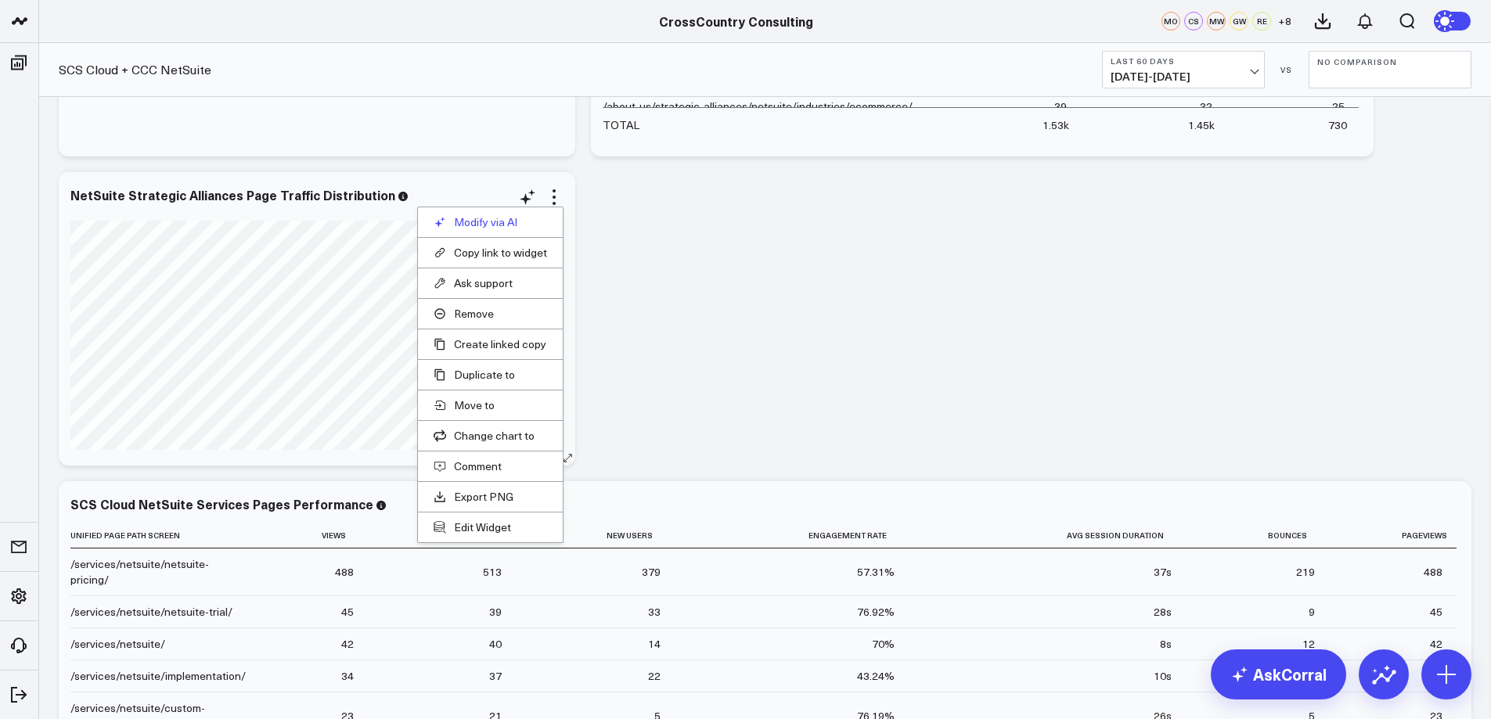
click at [482, 227] on button "Modify via AI" at bounding box center [490, 222] width 113 height 14
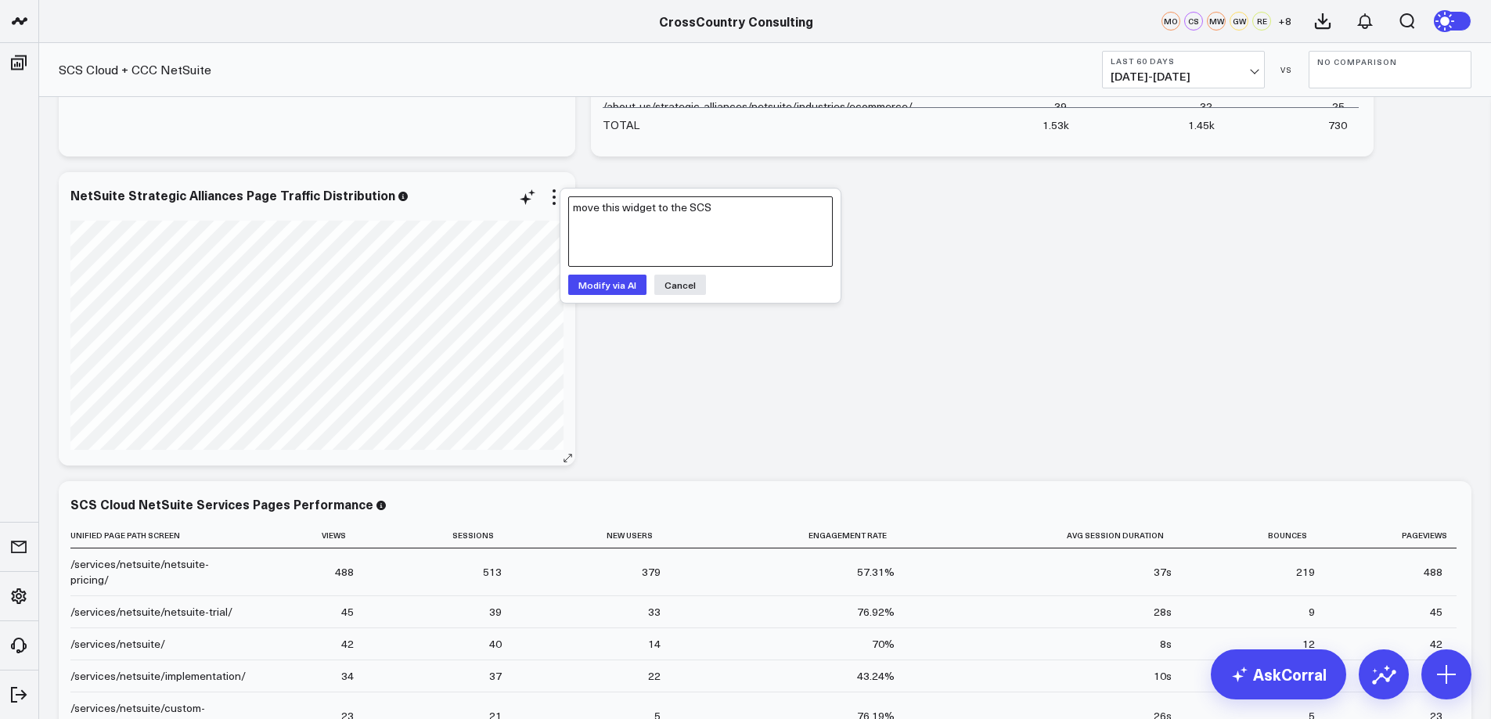
drag, startPoint x: 726, startPoint y: 211, endPoint x: 500, endPoint y: 210, distance: 226.2
click at [698, 207] on textarea "change this to page views instead of dollar amounts" at bounding box center [700, 231] width 265 height 70
type textarea "change this to page view percentages instead of dollar amounts"
click at [615, 285] on button "Modify via AI" at bounding box center [607, 285] width 78 height 20
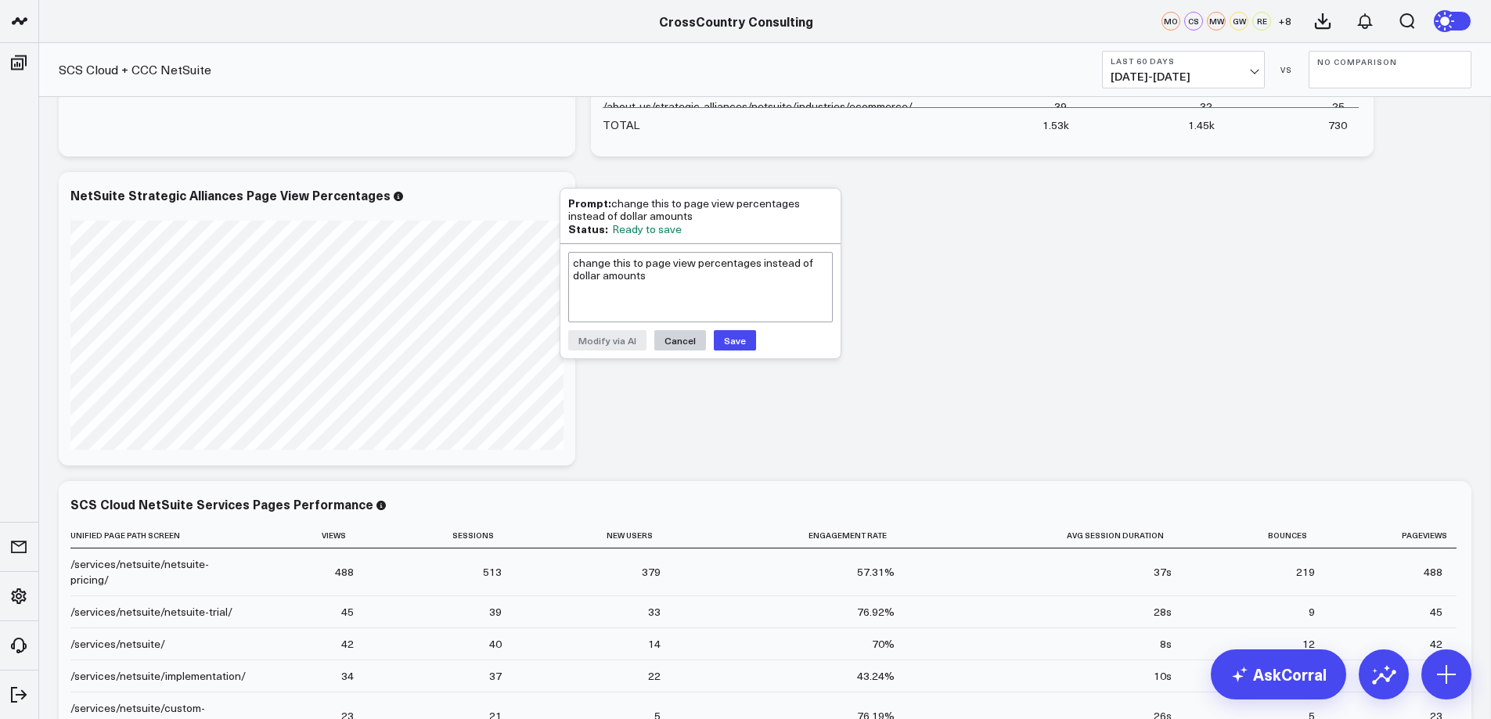
click at [674, 344] on button "Cancel" at bounding box center [680, 340] width 52 height 20
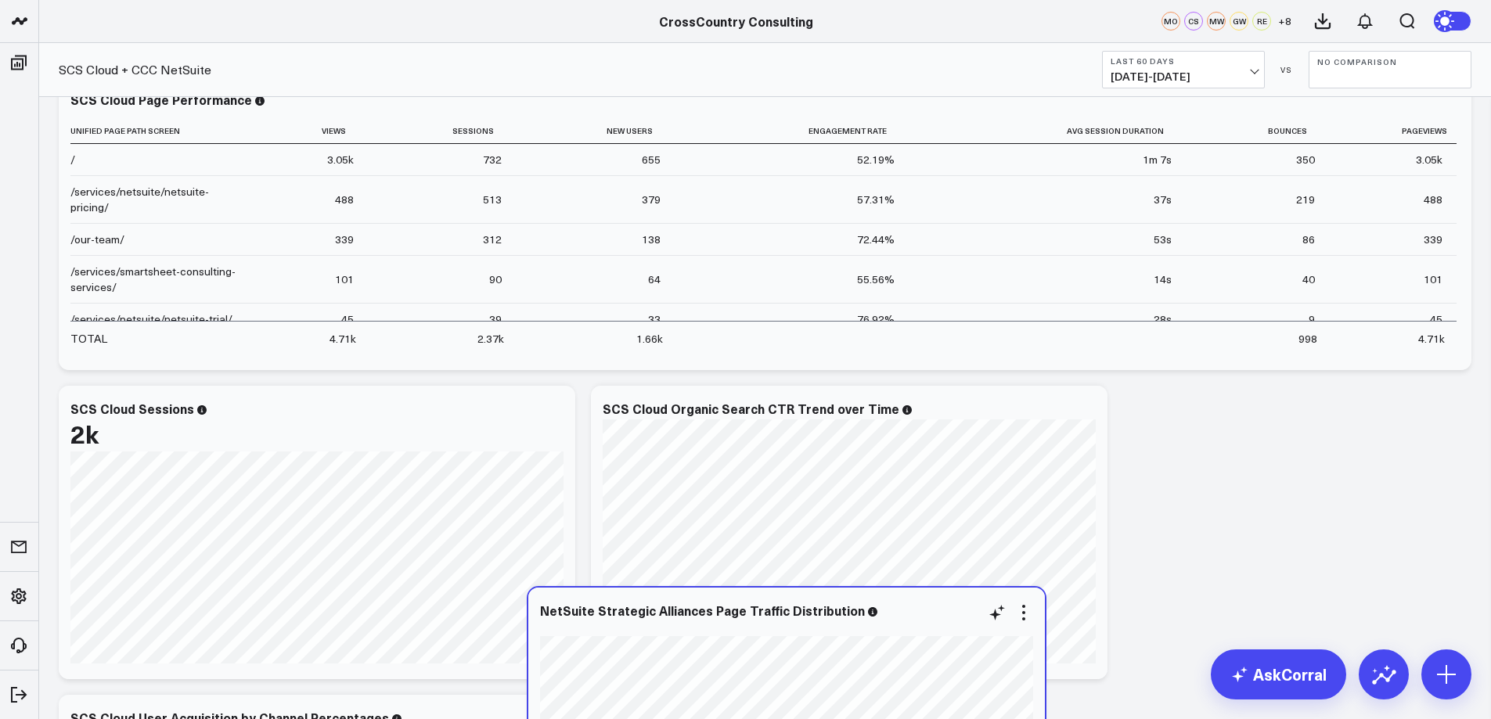
scroll to position [971, 0]
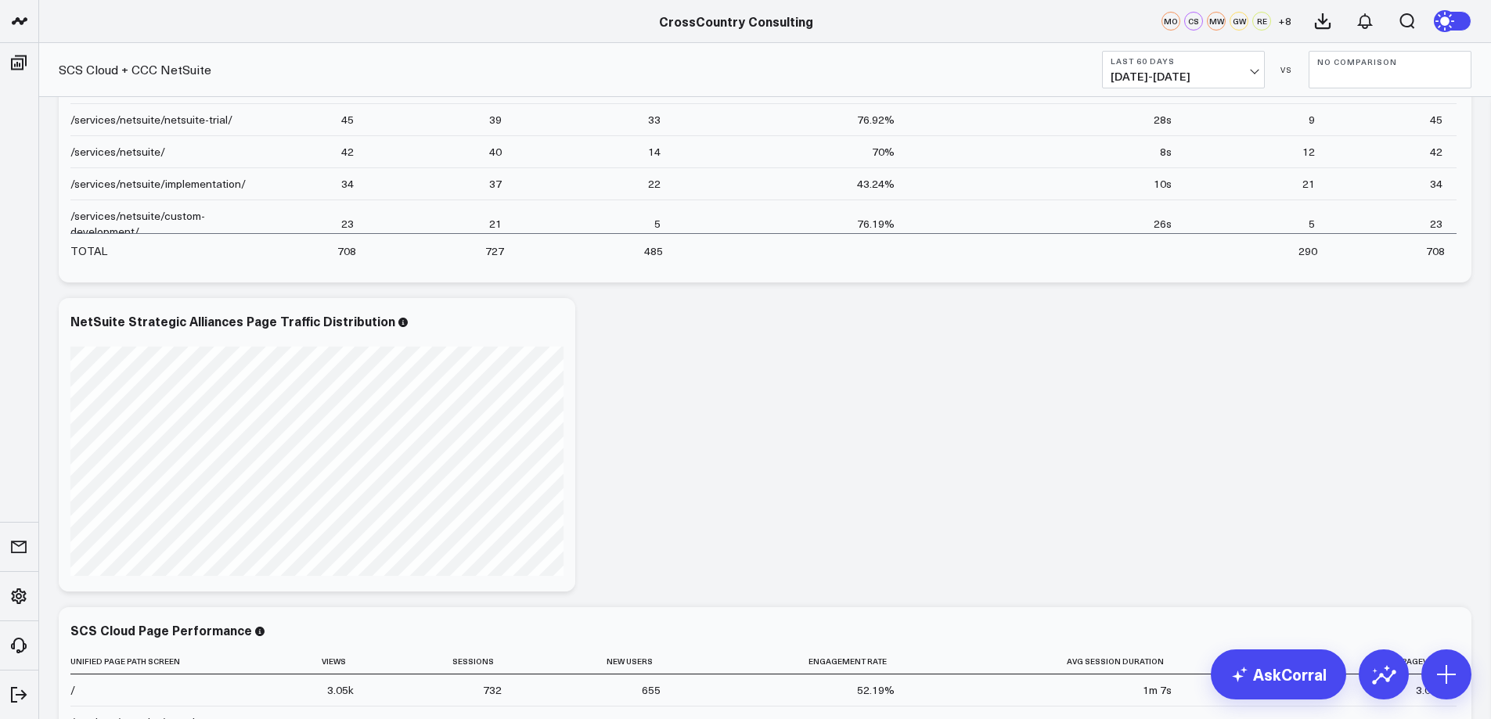
scroll to position [351, 0]
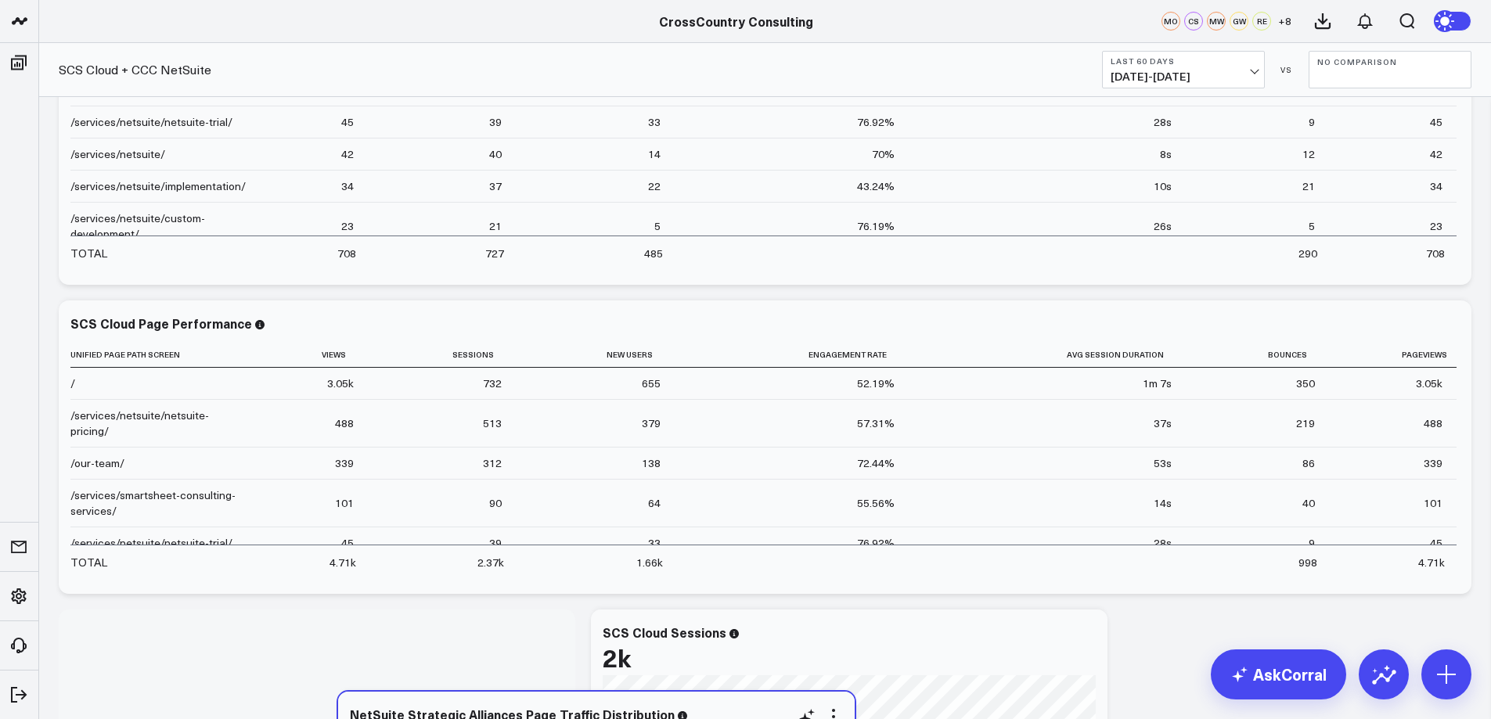
drag, startPoint x: 436, startPoint y: 425, endPoint x: 709, endPoint y: 674, distance: 369.5
click at [709, 707] on div "NetSuite Strategic Alliances Page Traffic Distribution" at bounding box center [596, 723] width 493 height 33
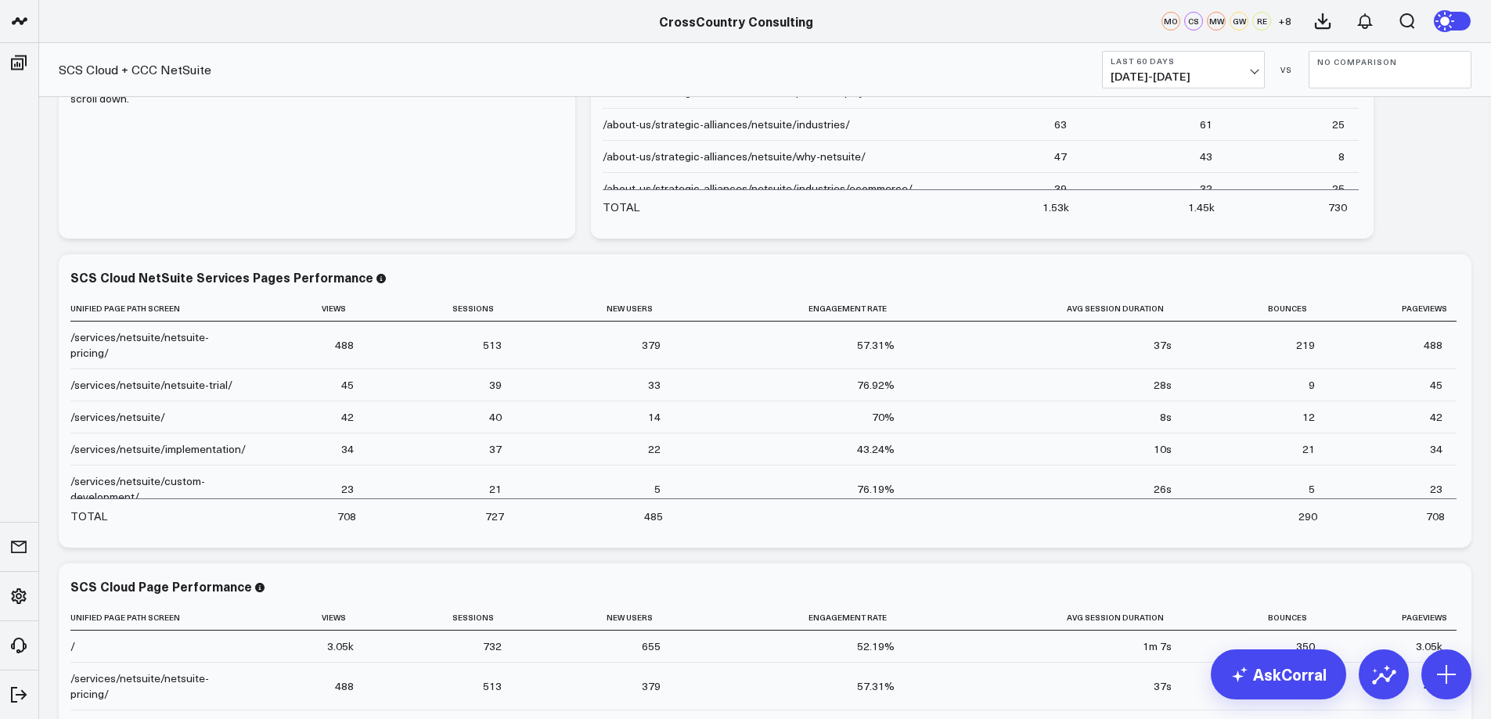
scroll to position [0, 0]
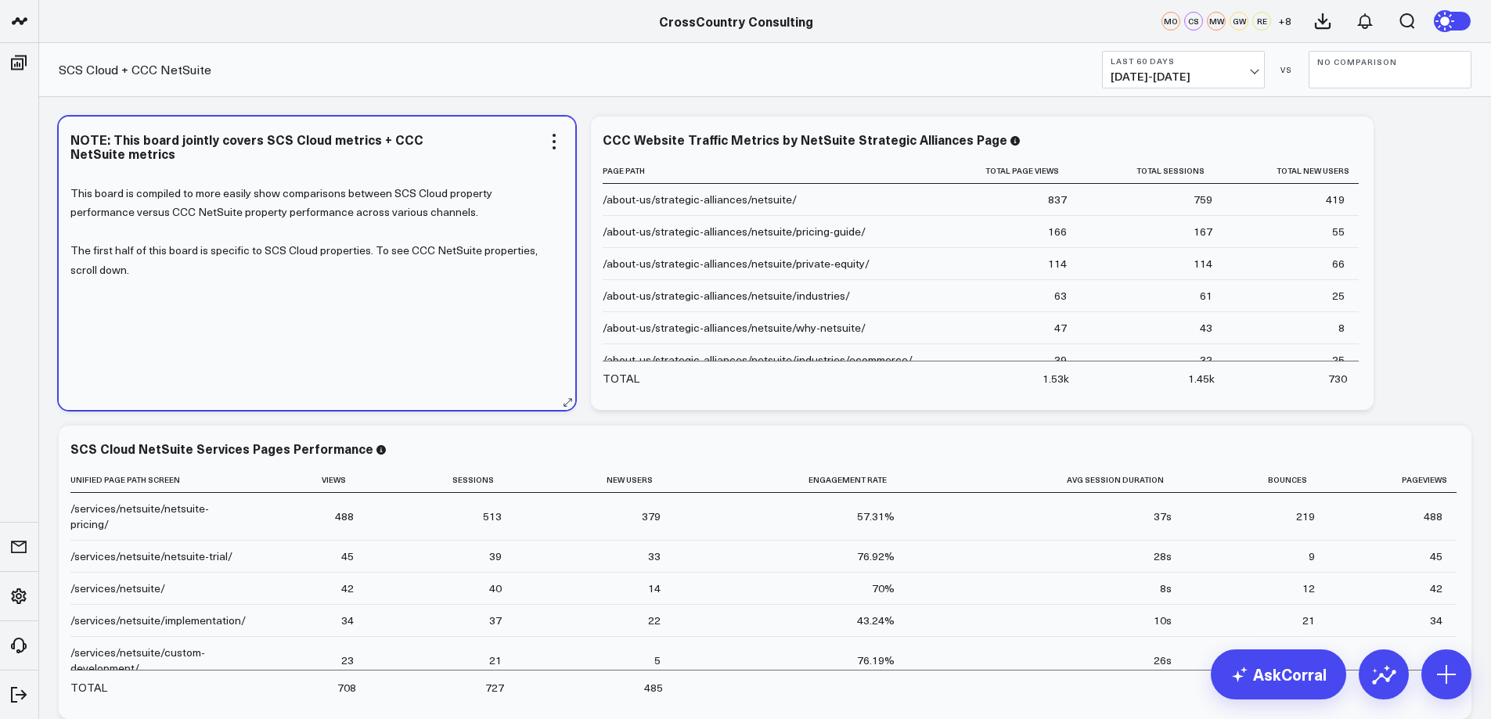
click at [403, 262] on p "The first half of this board is specific to SCS Cloud properties. To see CCC Ne…" at bounding box center [310, 260] width 481 height 38
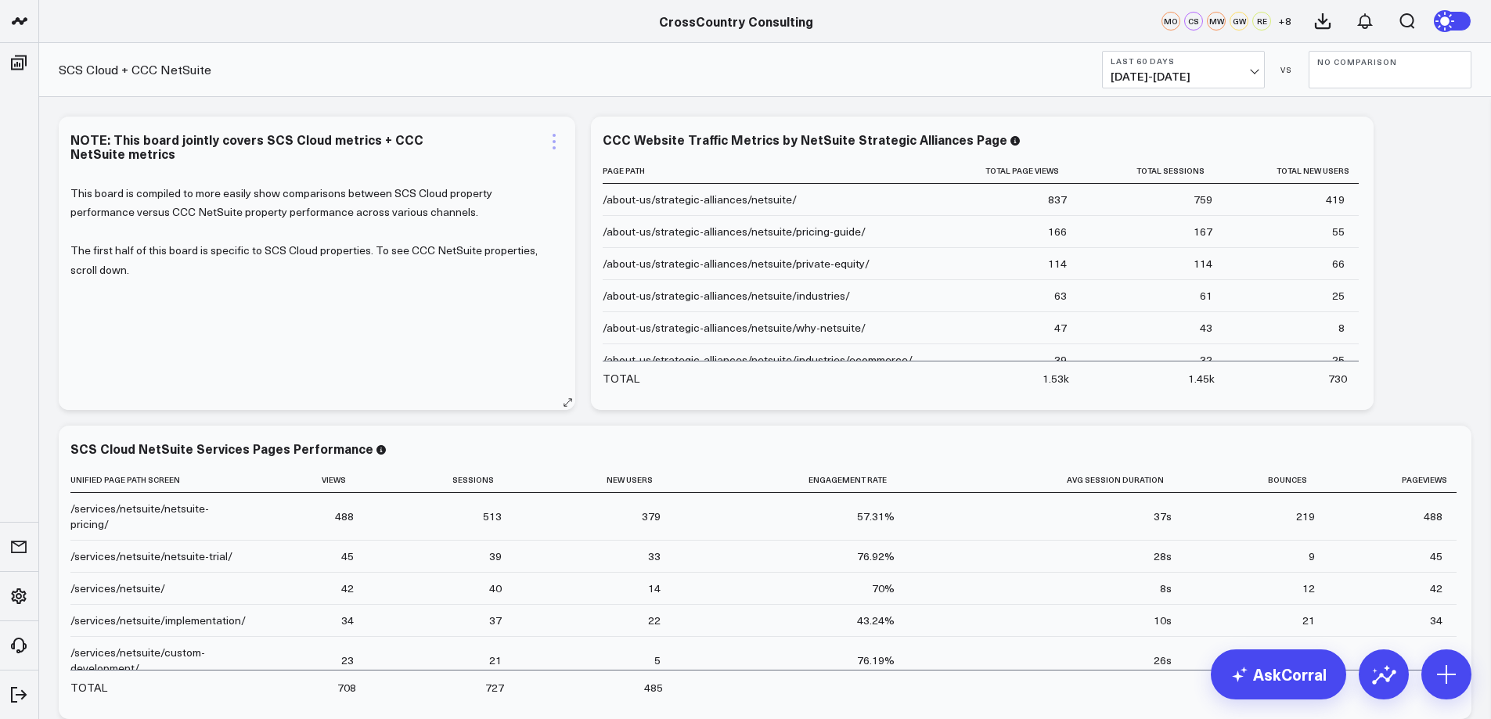
click at [555, 139] on icon at bounding box center [554, 141] width 19 height 19
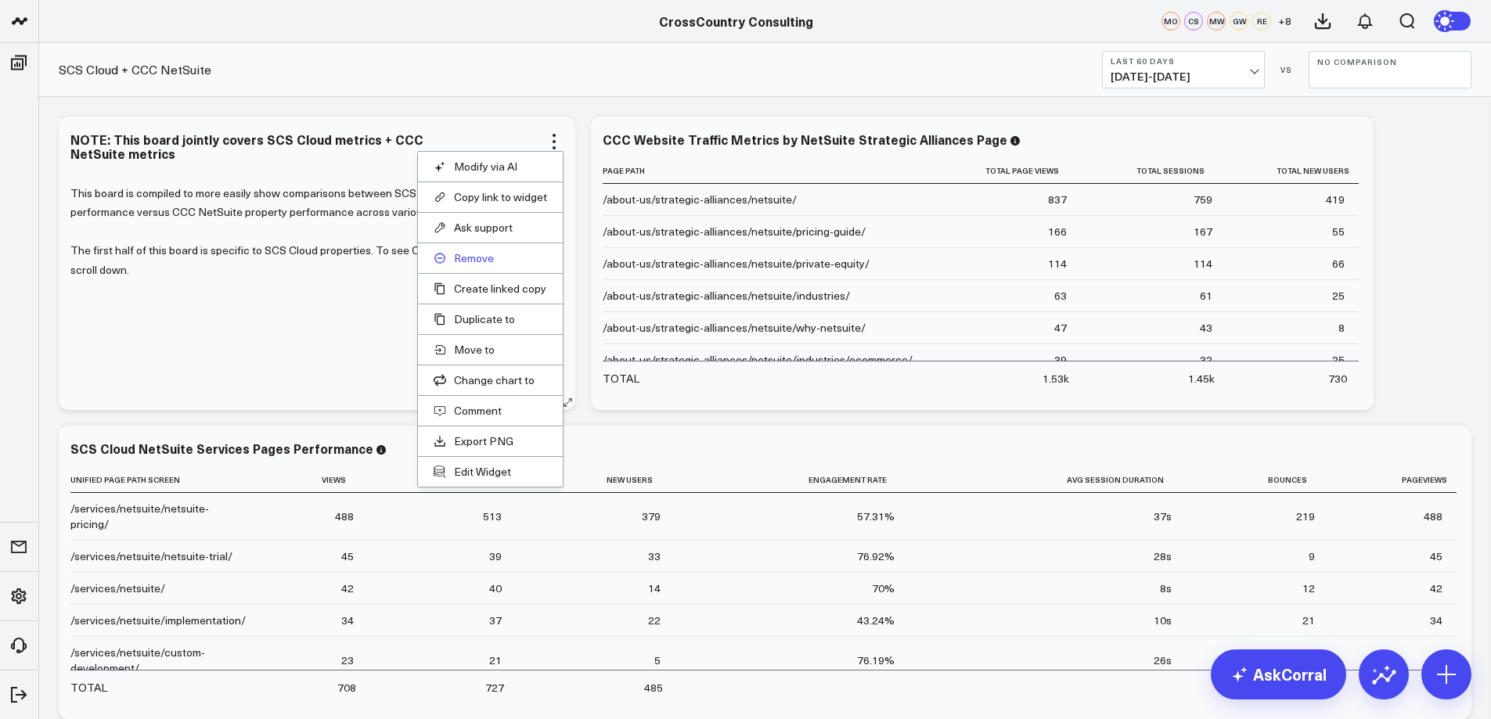
click at [458, 256] on button "Remove" at bounding box center [490, 258] width 113 height 14
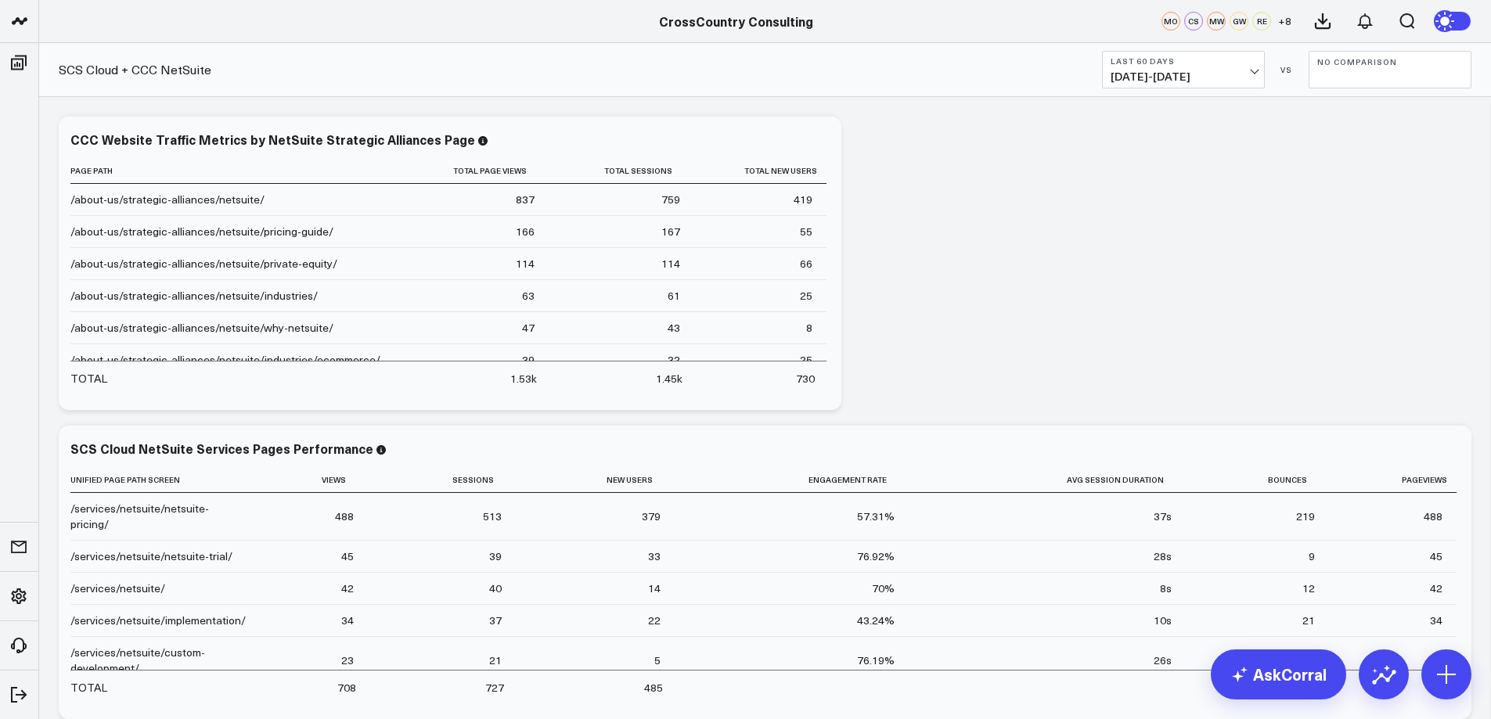
scroll to position [16, 0]
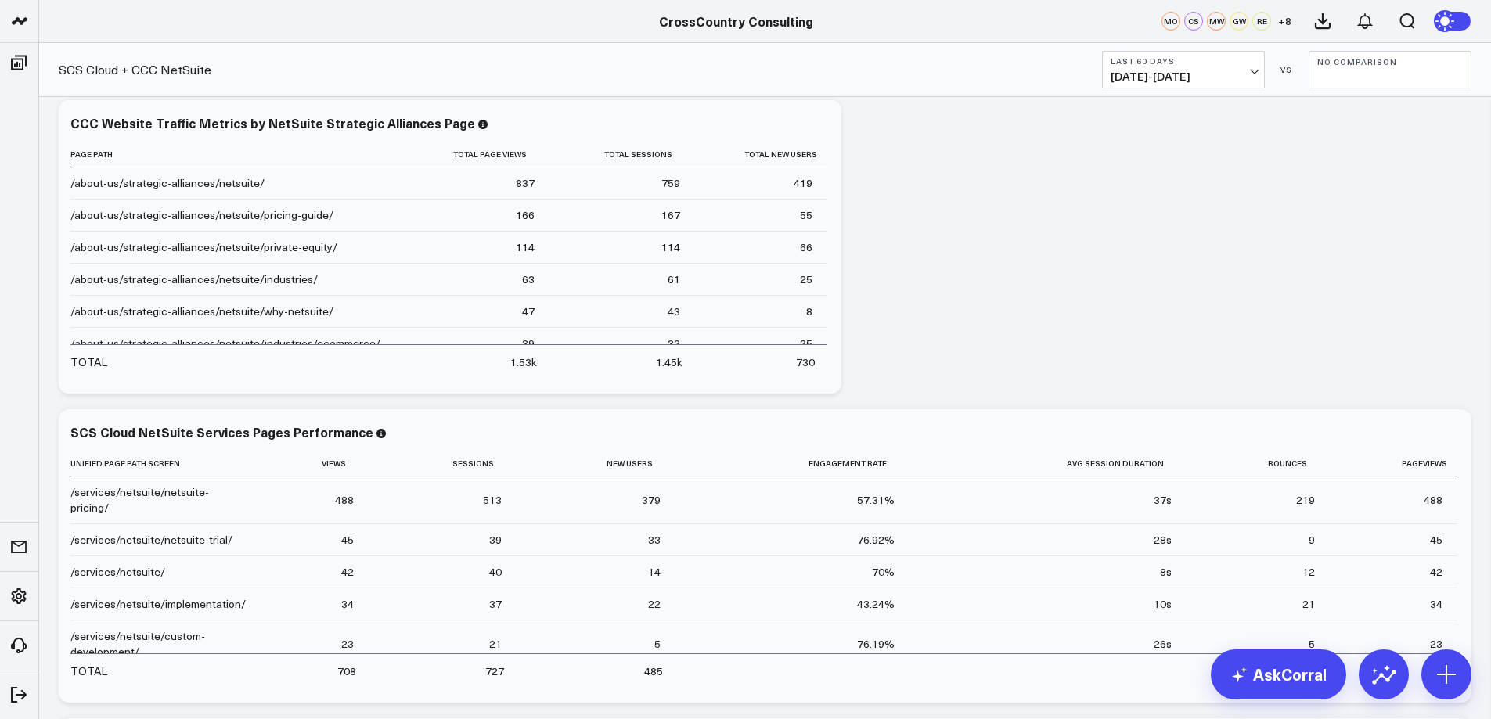
drag, startPoint x: 992, startPoint y: 218, endPoint x: 960, endPoint y: 200, distance: 36.4
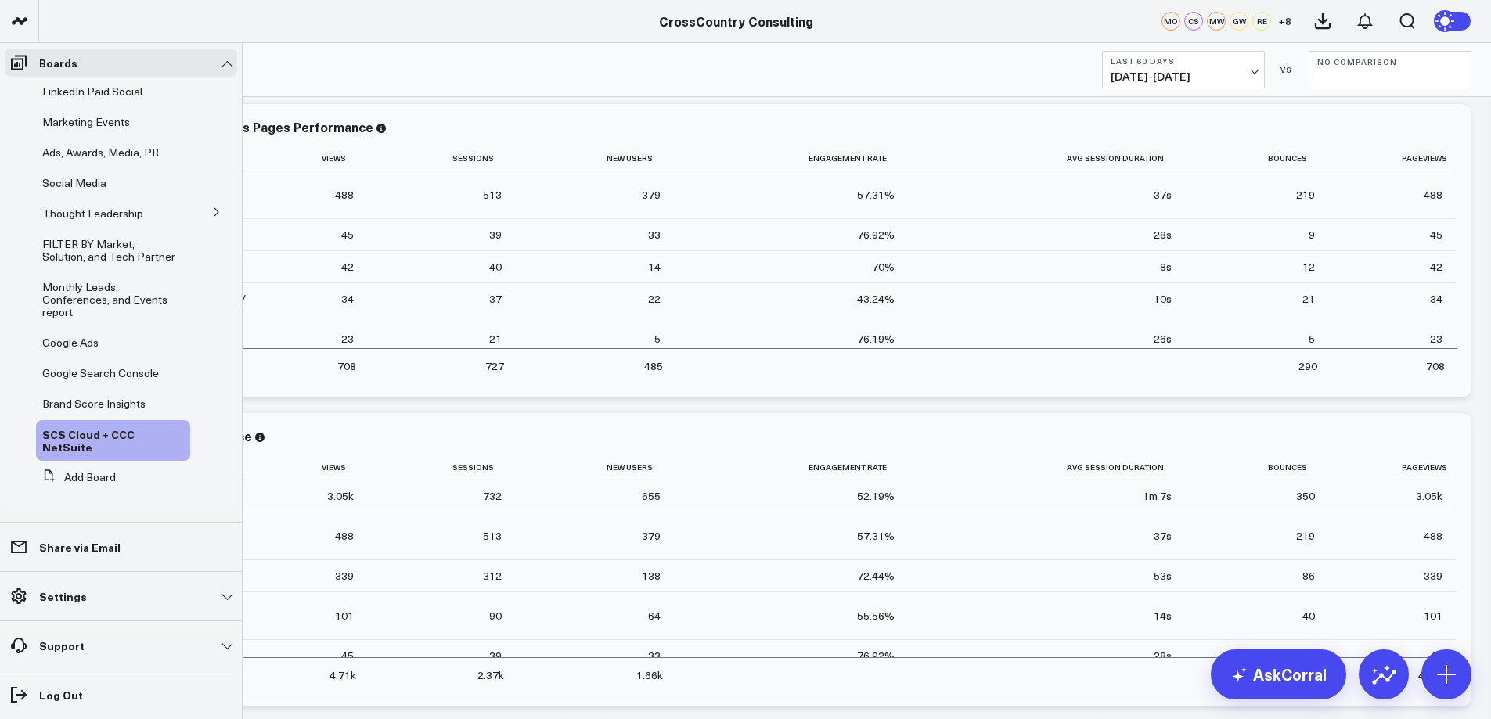
scroll to position [0, 0]
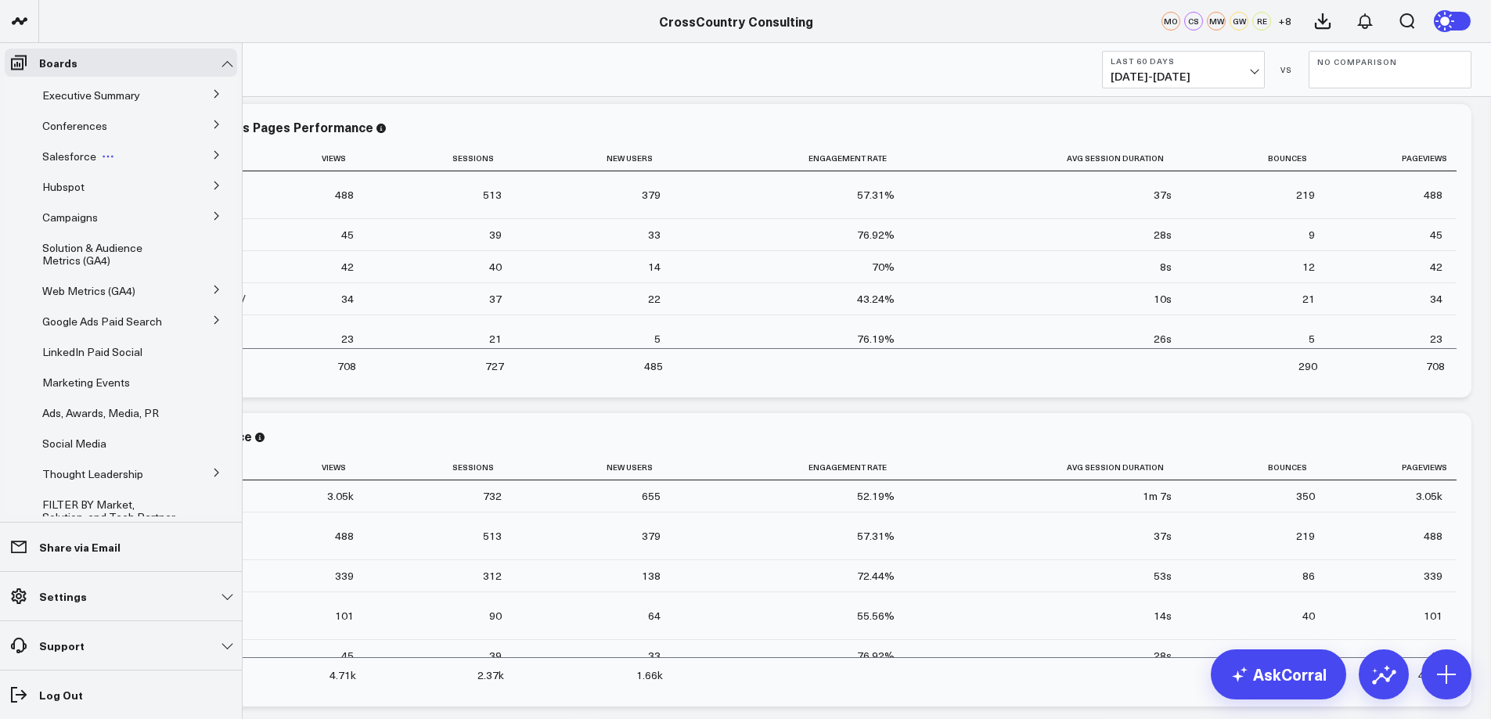
click at [89, 155] on span "Salesforce" at bounding box center [69, 156] width 54 height 15
click at [203, 156] on button at bounding box center [216, 153] width 41 height 23
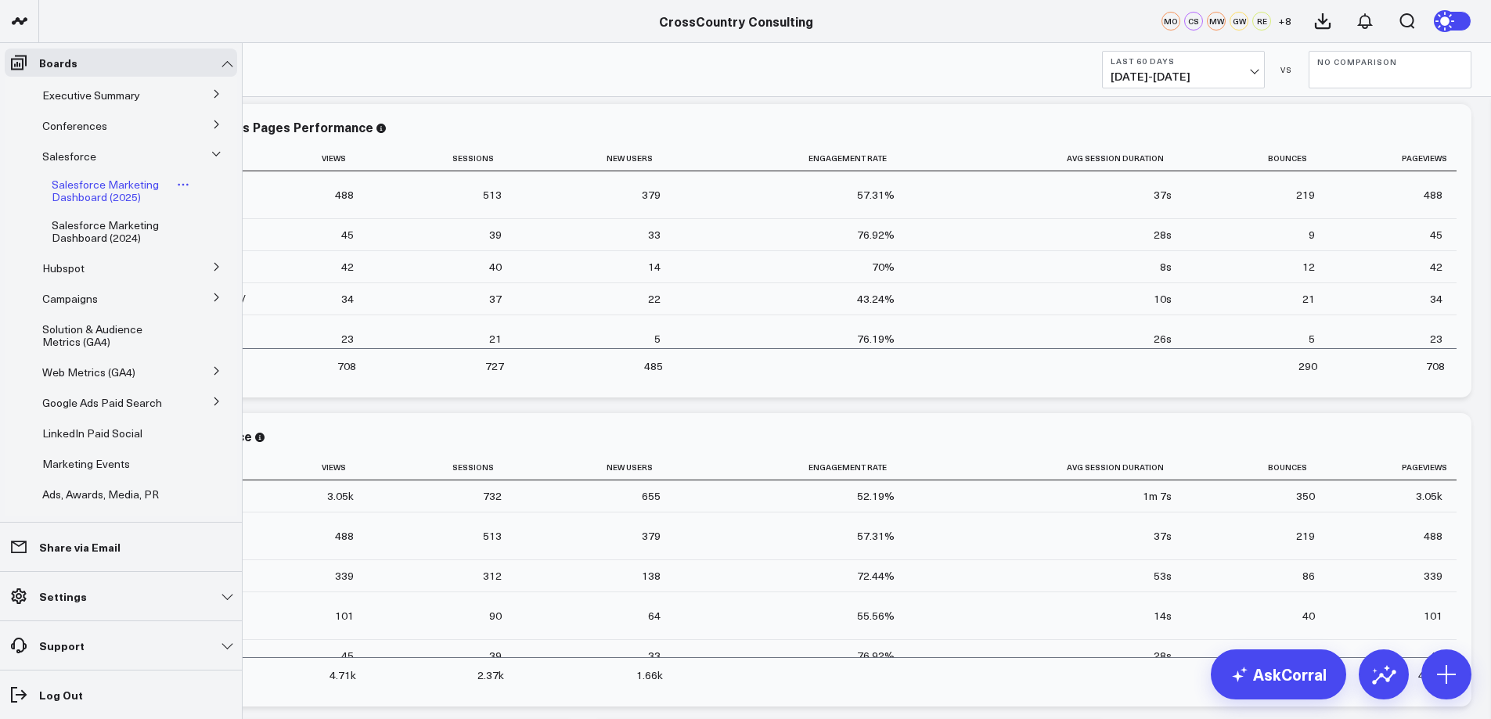
click at [100, 193] on span "Salesforce Marketing Dashboard (2025)" at bounding box center [105, 190] width 107 height 27
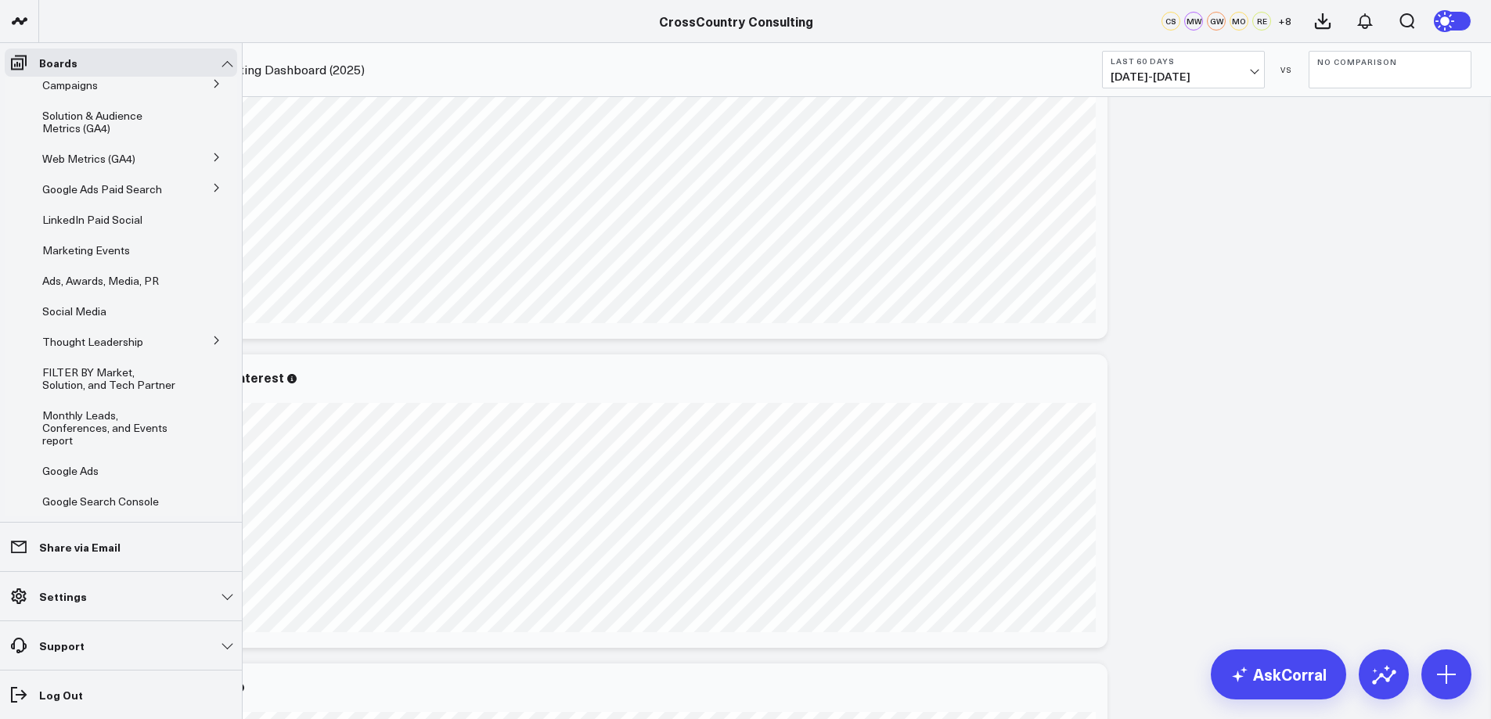
scroll to position [367, 0]
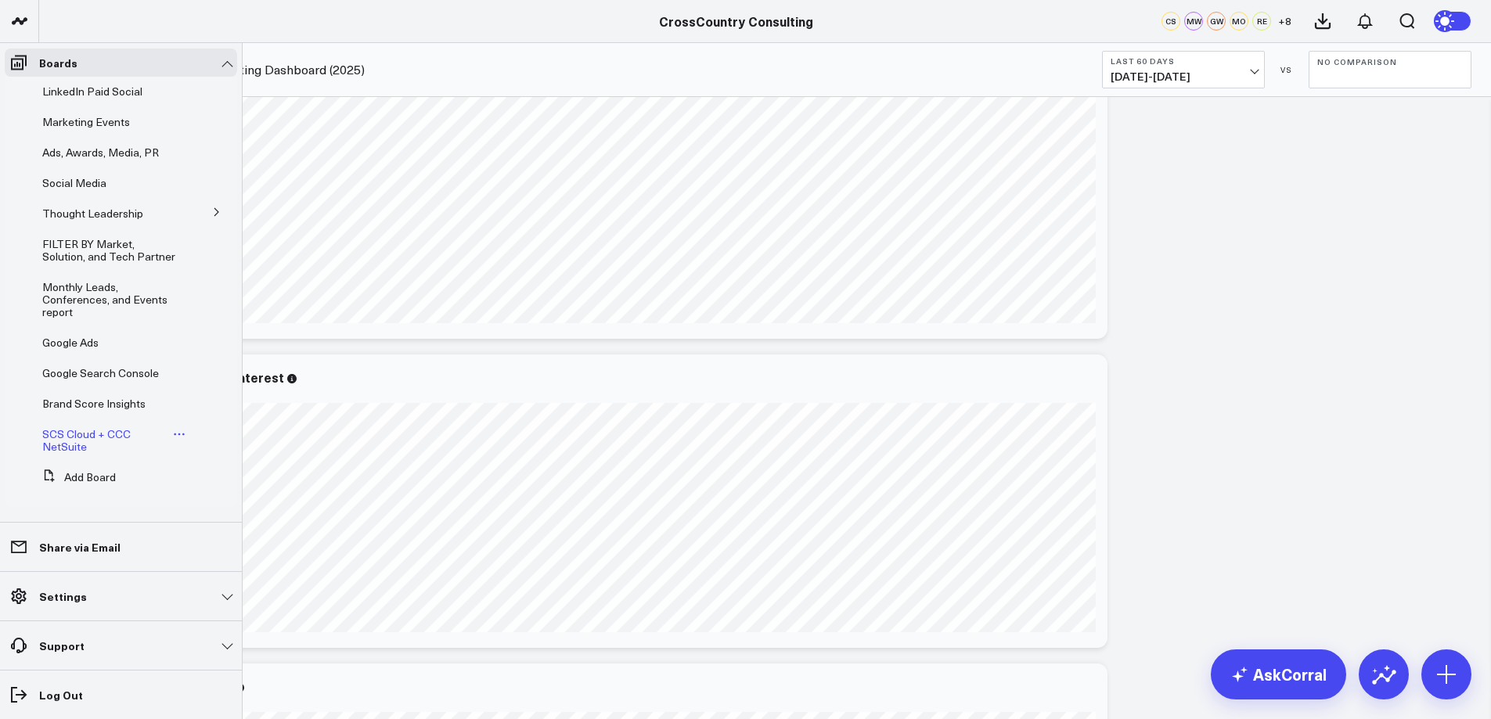
click at [71, 436] on span "SCS Cloud + CCC NetSuite" at bounding box center [86, 440] width 88 height 27
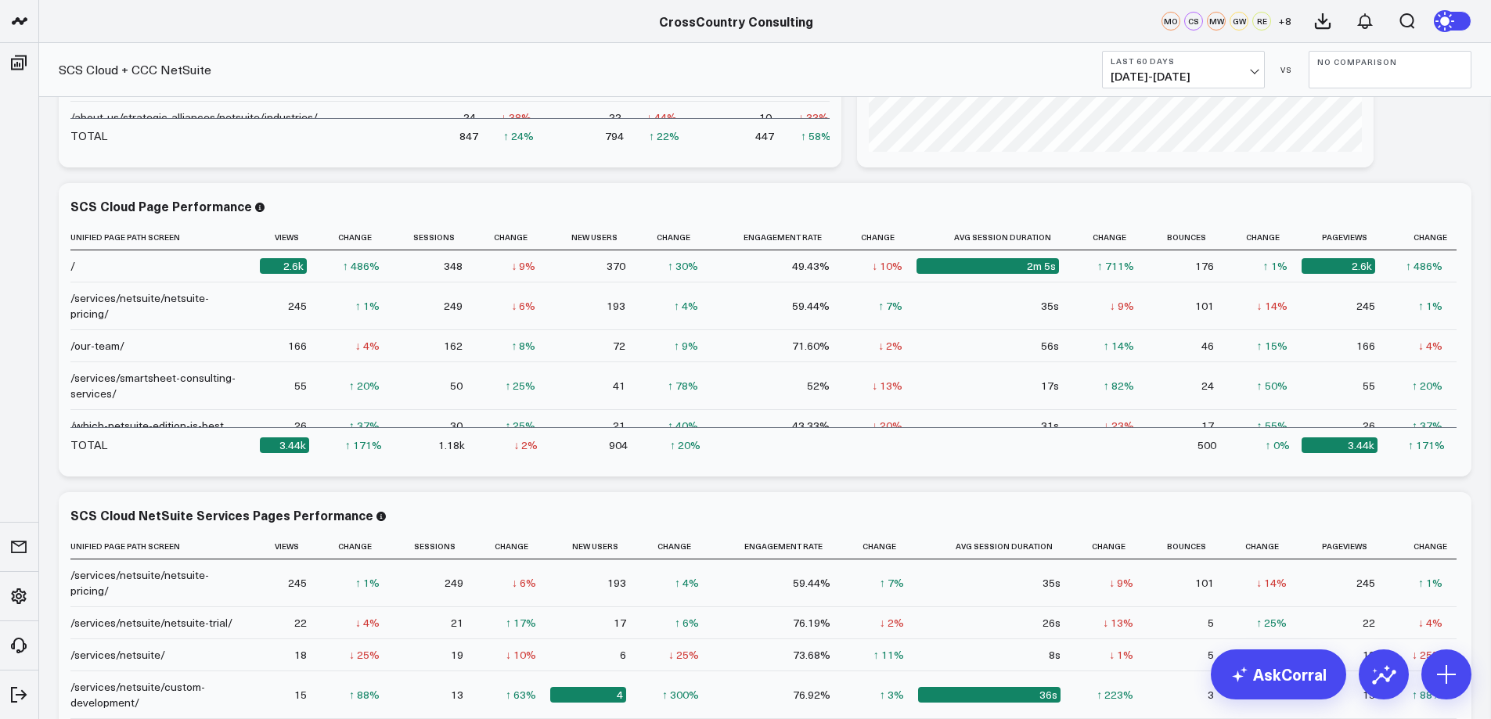
scroll to position [309, 0]
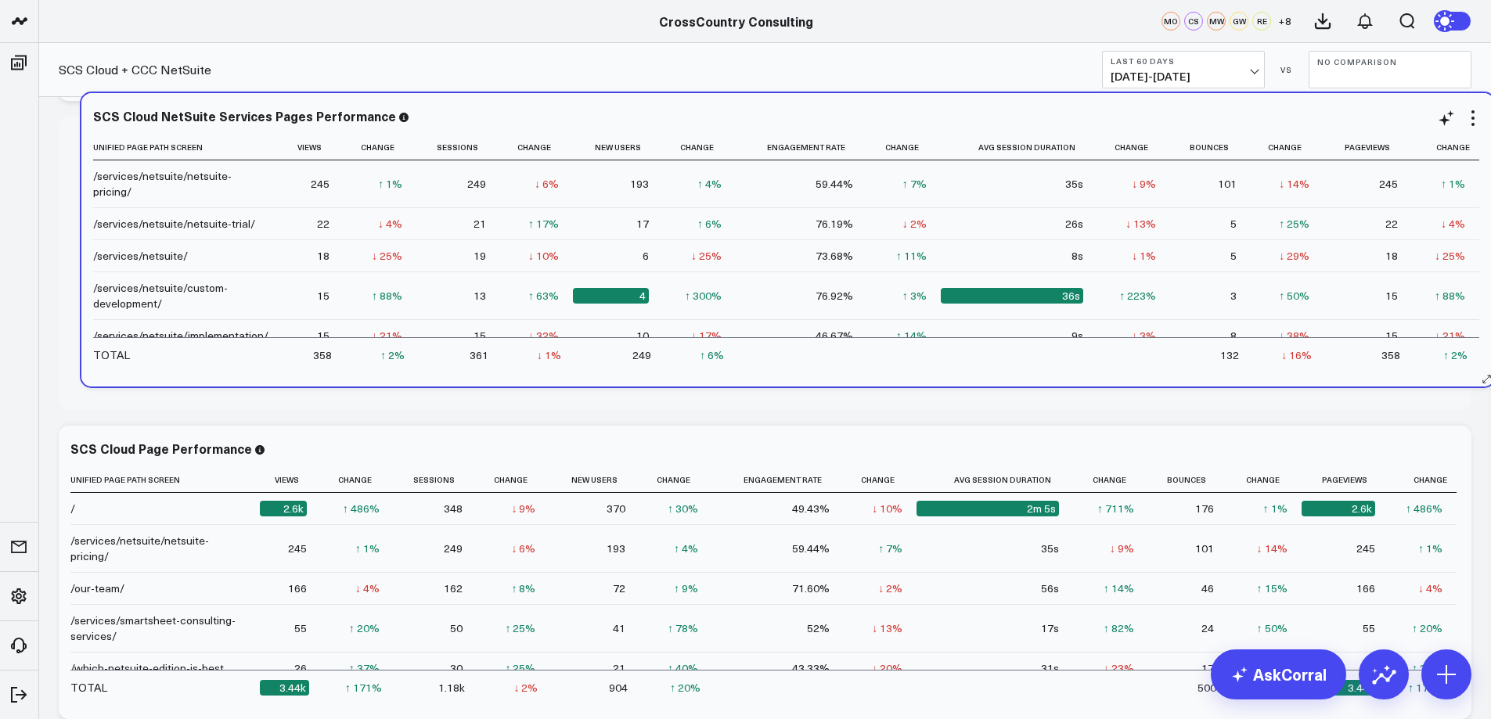
drag, startPoint x: 576, startPoint y: 466, endPoint x: 597, endPoint y: 164, distance: 302.8
click at [597, 164] on div "SCS Cloud NetSuite Services Pages Performance Unified Page Path Screen Views Ch…" at bounding box center [787, 240] width 1389 height 262
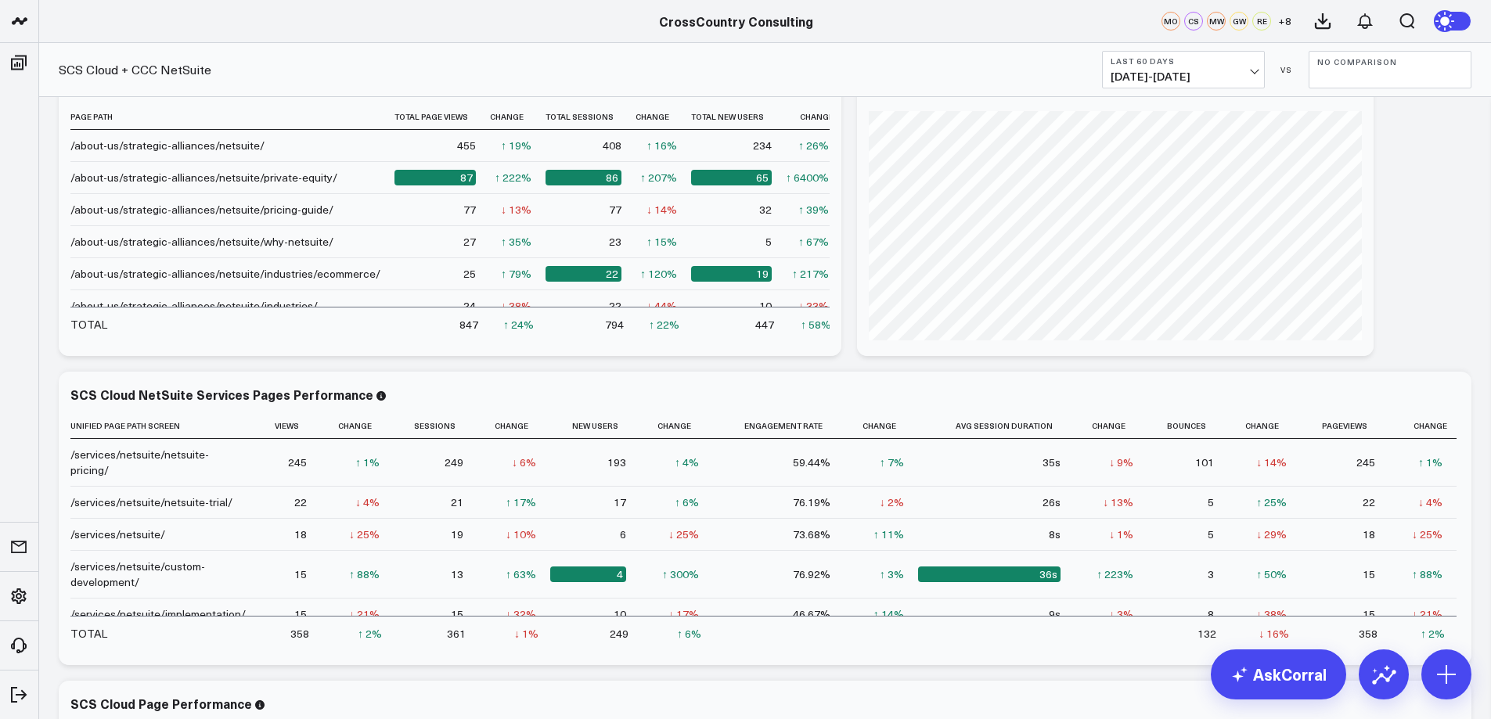
scroll to position [0, 0]
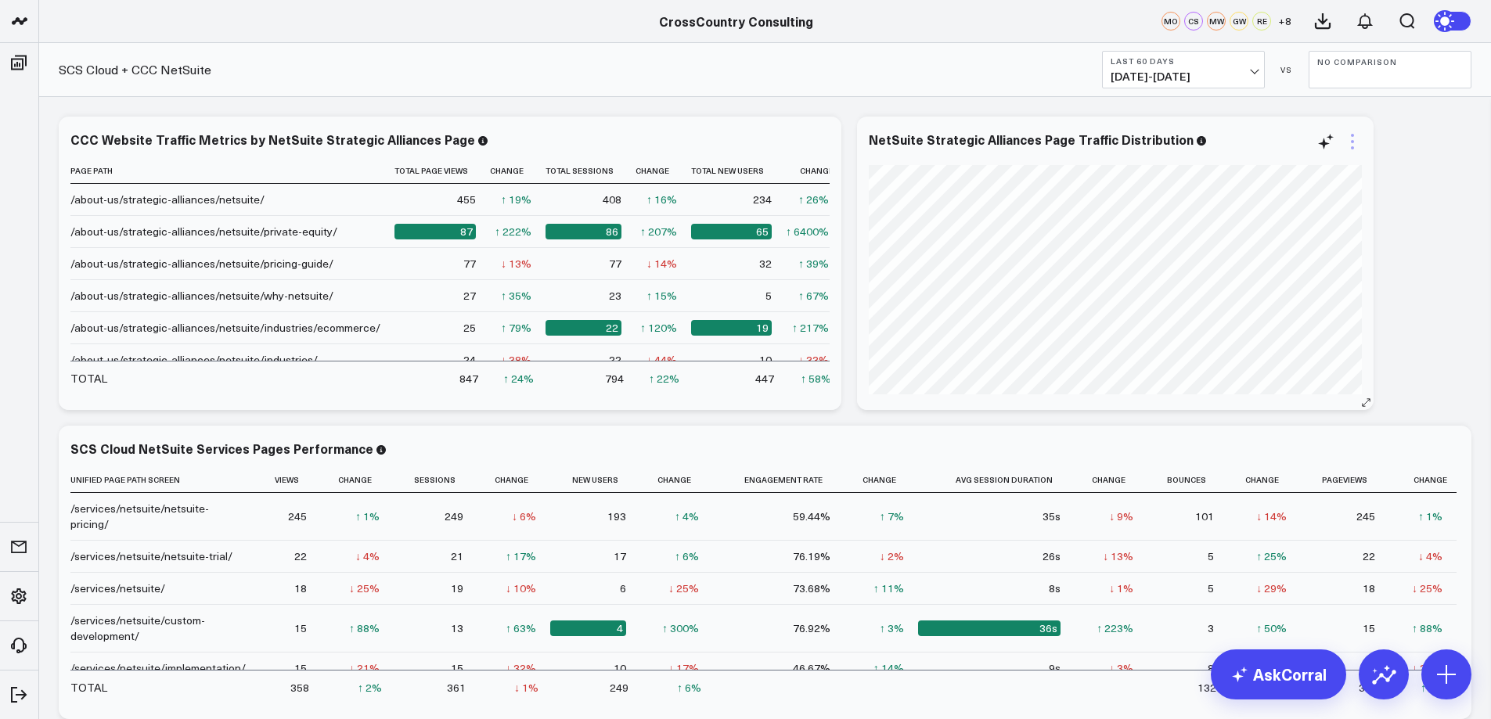
click at [1352, 143] on icon at bounding box center [1352, 141] width 19 height 19
click at [0, 0] on button "Remove" at bounding box center [0, 0] width 0 height 0
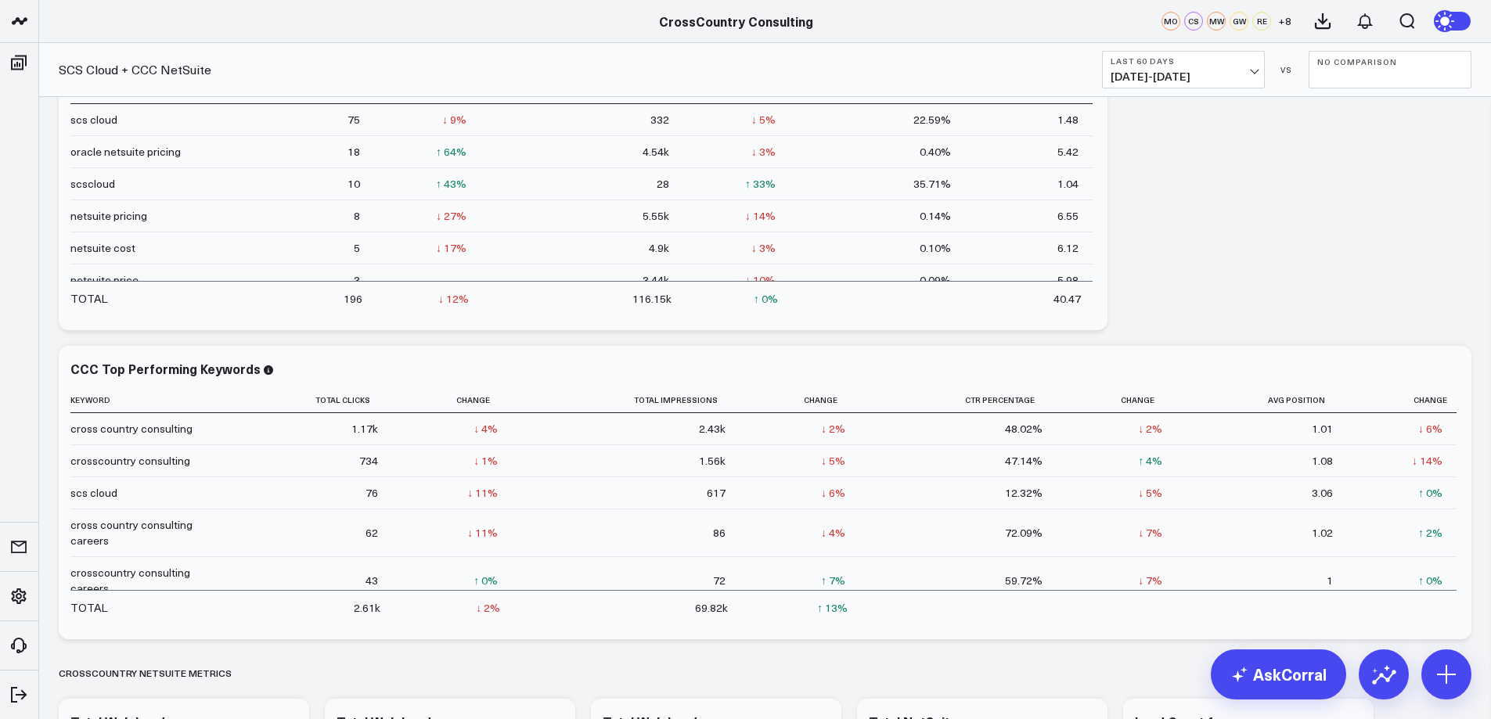
scroll to position [1488, 0]
